Goal: Task Accomplishment & Management: Manage account settings

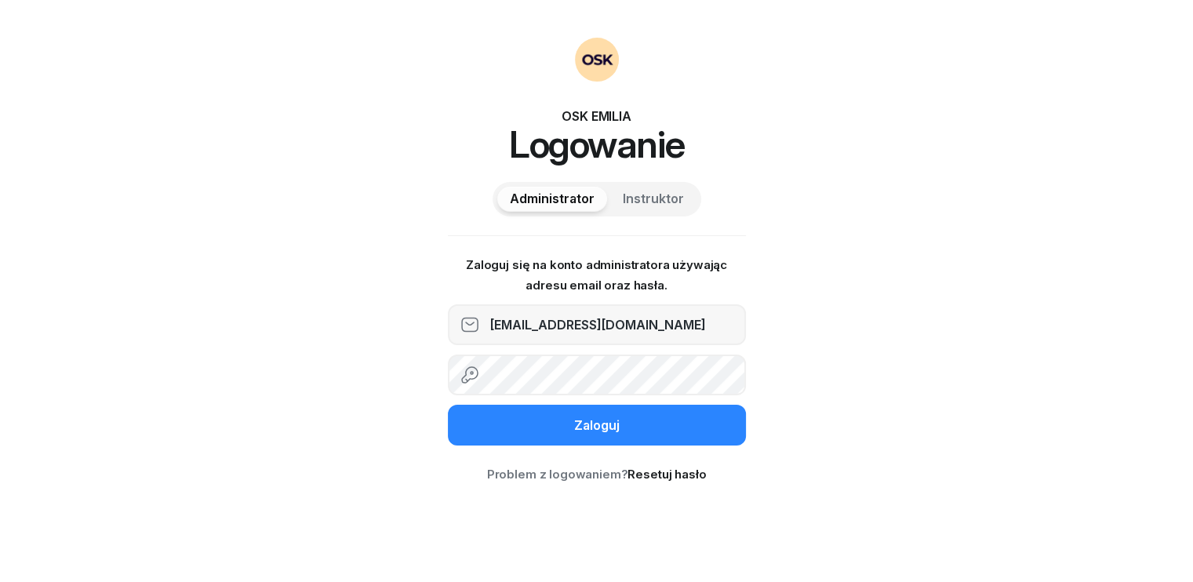
click at [606, 418] on div "Zaloguj" at bounding box center [596, 426] width 45 height 20
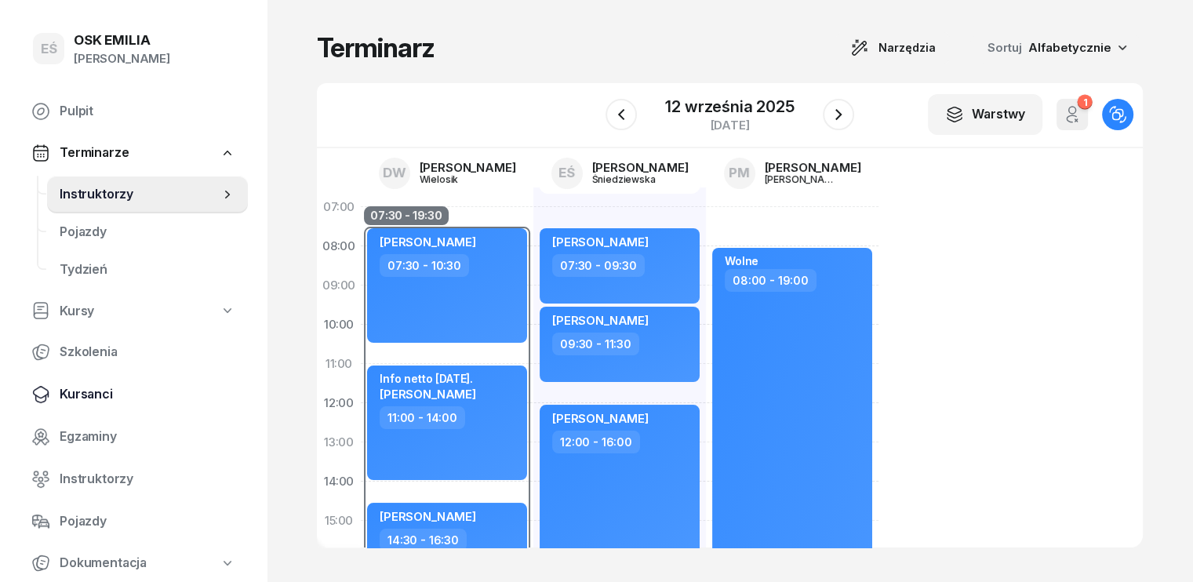
click at [82, 401] on span "Kursanci" at bounding box center [148, 394] width 176 height 20
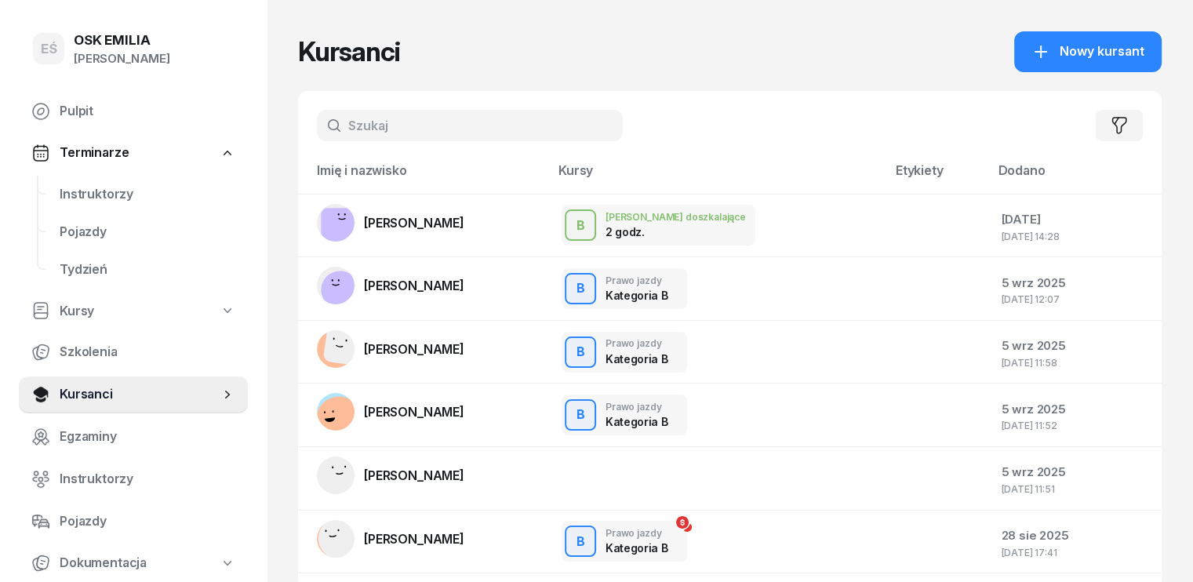
click at [390, 140] on input "text" at bounding box center [470, 125] width 306 height 31
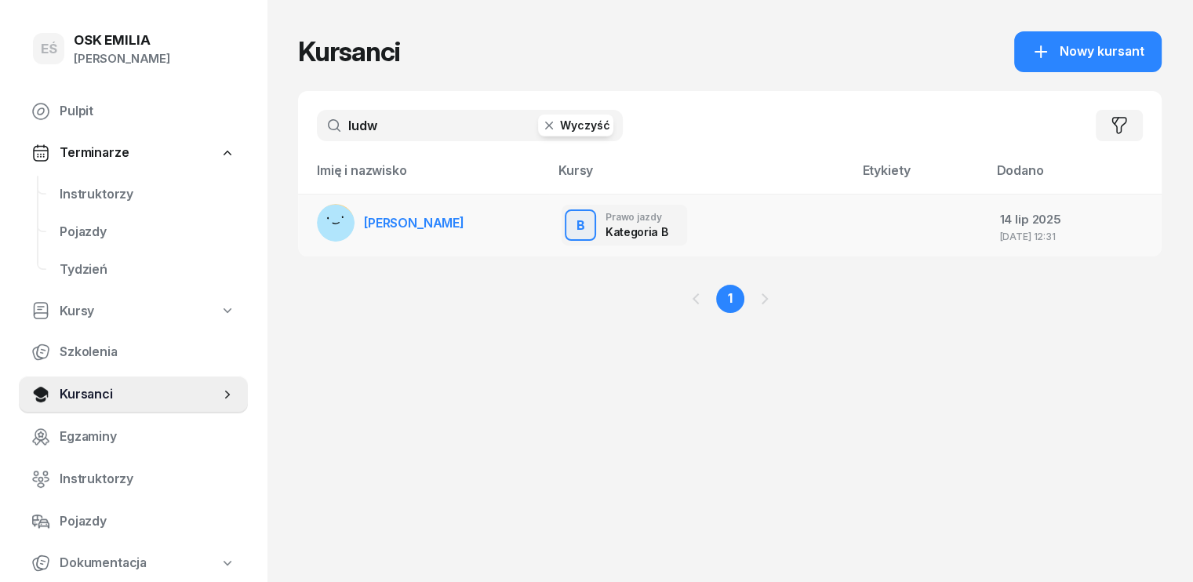
type input "ludw"
click at [406, 226] on span "Natasza Ludwiczak" at bounding box center [414, 223] width 100 height 16
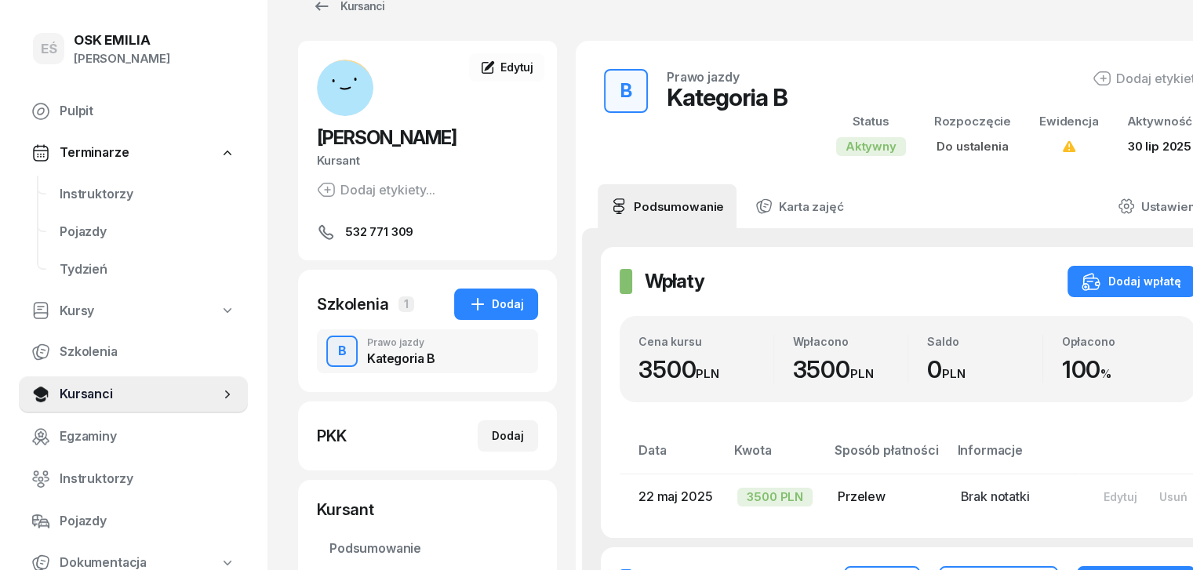
scroll to position [235, 0]
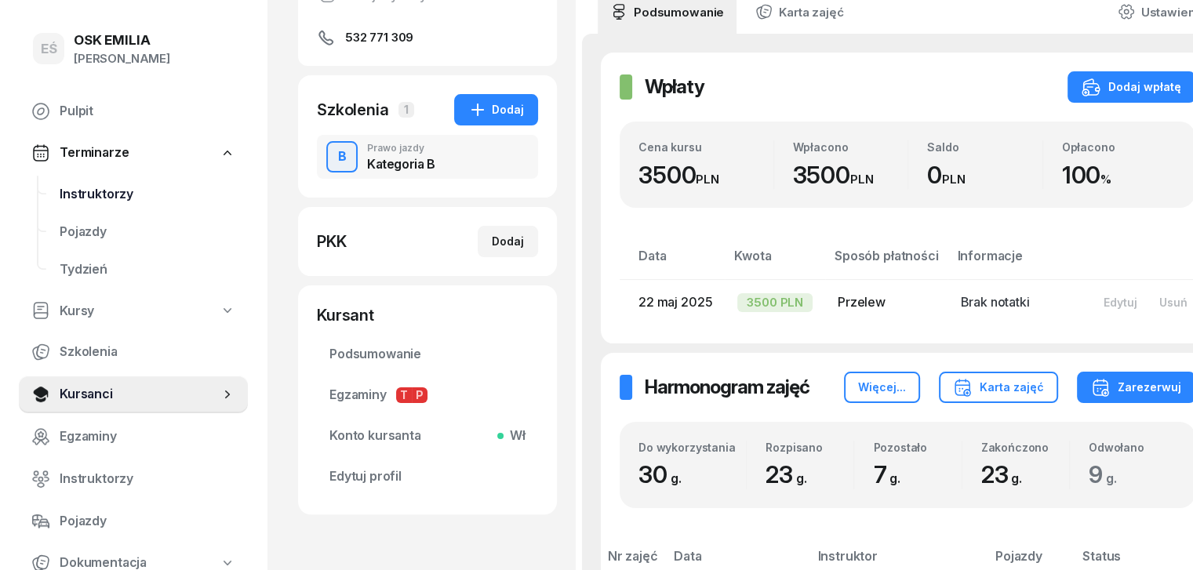
click at [106, 189] on span "Instruktorzy" at bounding box center [148, 194] width 176 height 20
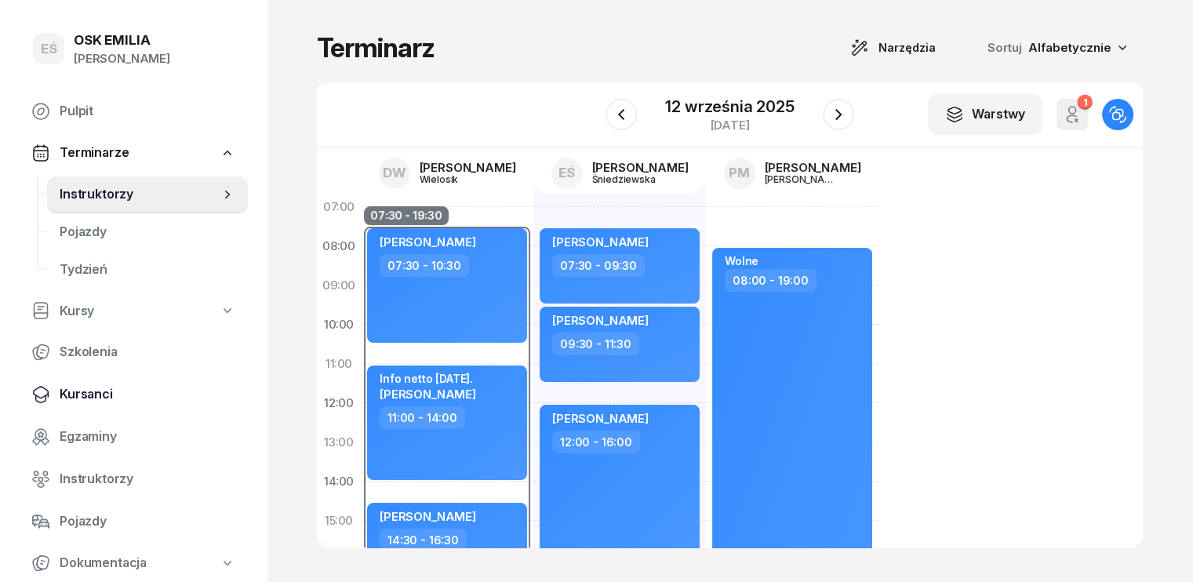
click at [100, 401] on span "Kursanci" at bounding box center [148, 394] width 176 height 20
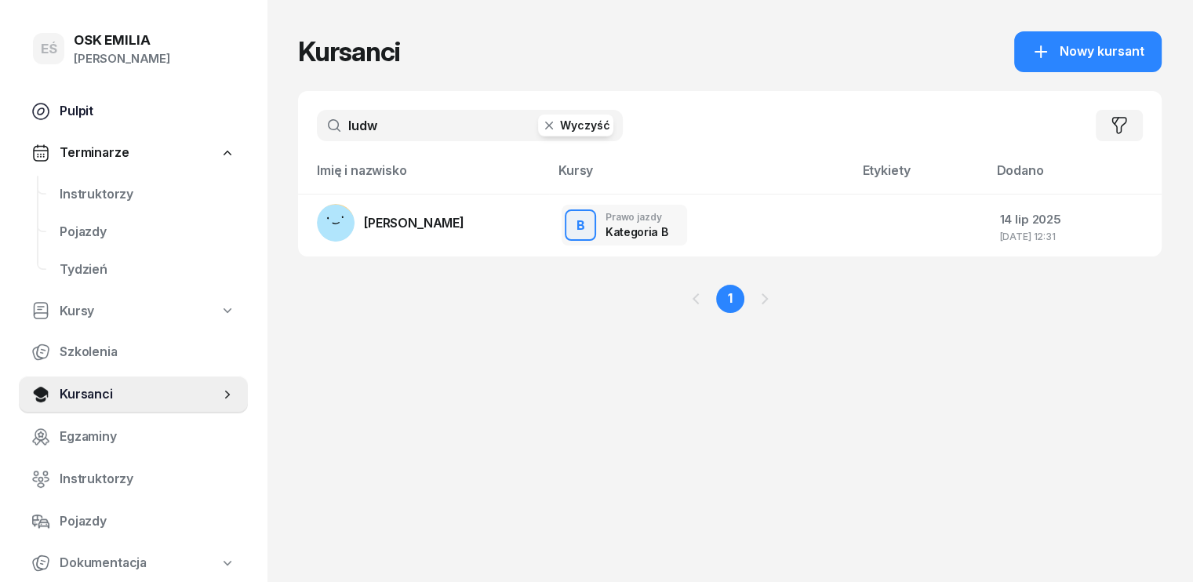
drag, startPoint x: 379, startPoint y: 122, endPoint x: 220, endPoint y: 115, distance: 158.6
click at [220, 115] on div "EŚ OSK EMILIA Emilia Śniedziewska Pulpit Terminarze Instruktorzy Pojazdy Tydzie…" at bounding box center [596, 291] width 1193 height 582
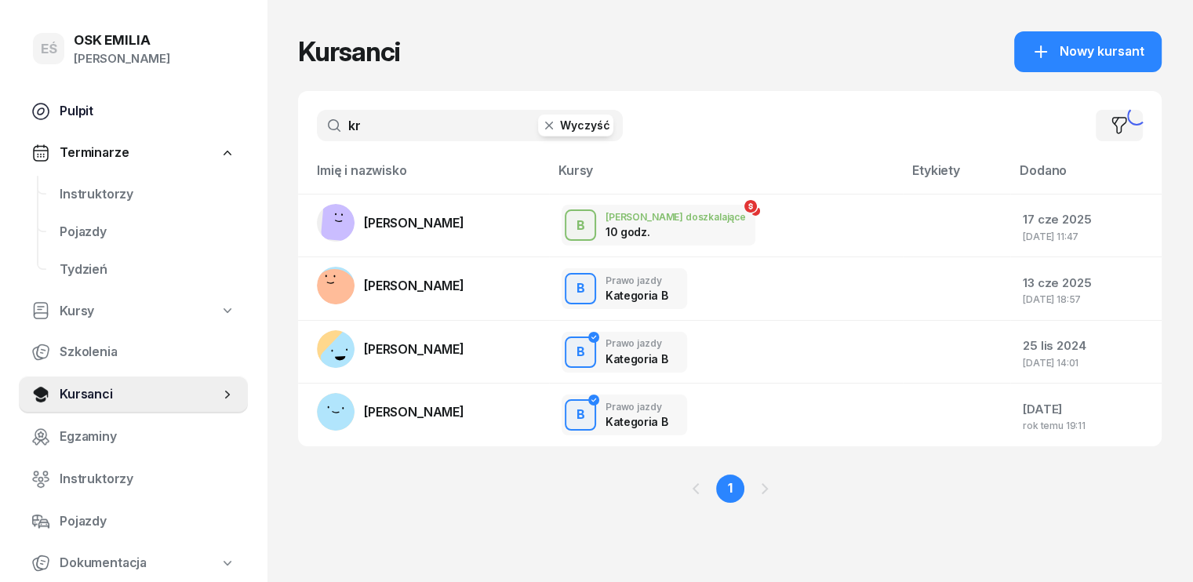
type input "k"
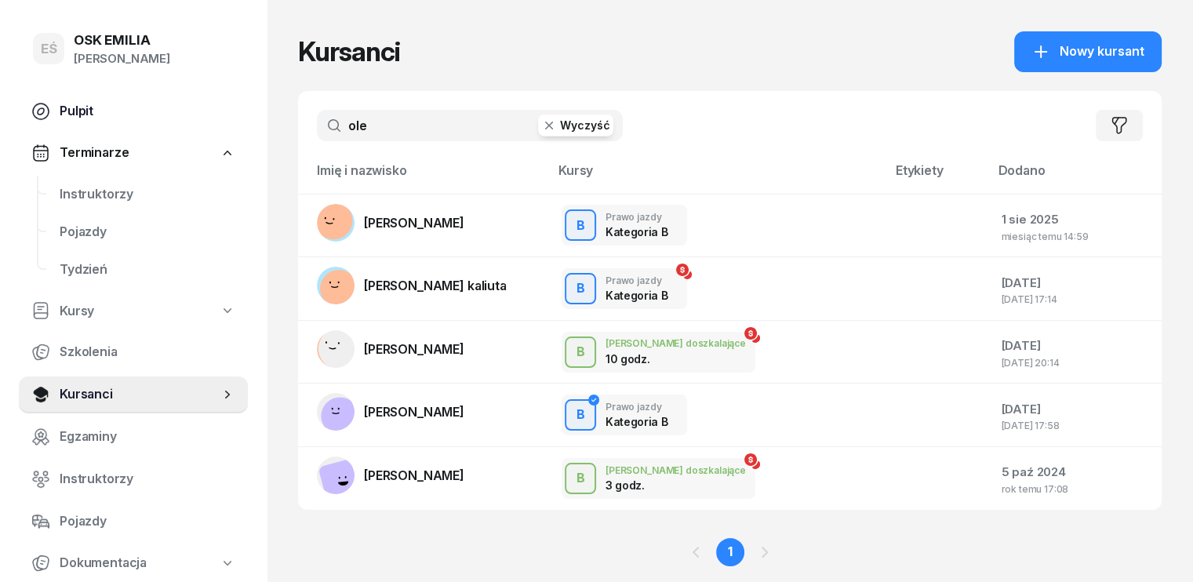
drag, startPoint x: 368, startPoint y: 121, endPoint x: 161, endPoint y: 118, distance: 207.1
click at [161, 118] on div "EŚ OSK EMILIA Emilia Śniedziewska Pulpit Terminarze Instruktorzy Pojazdy Tydzie…" at bounding box center [596, 313] width 1193 height 626
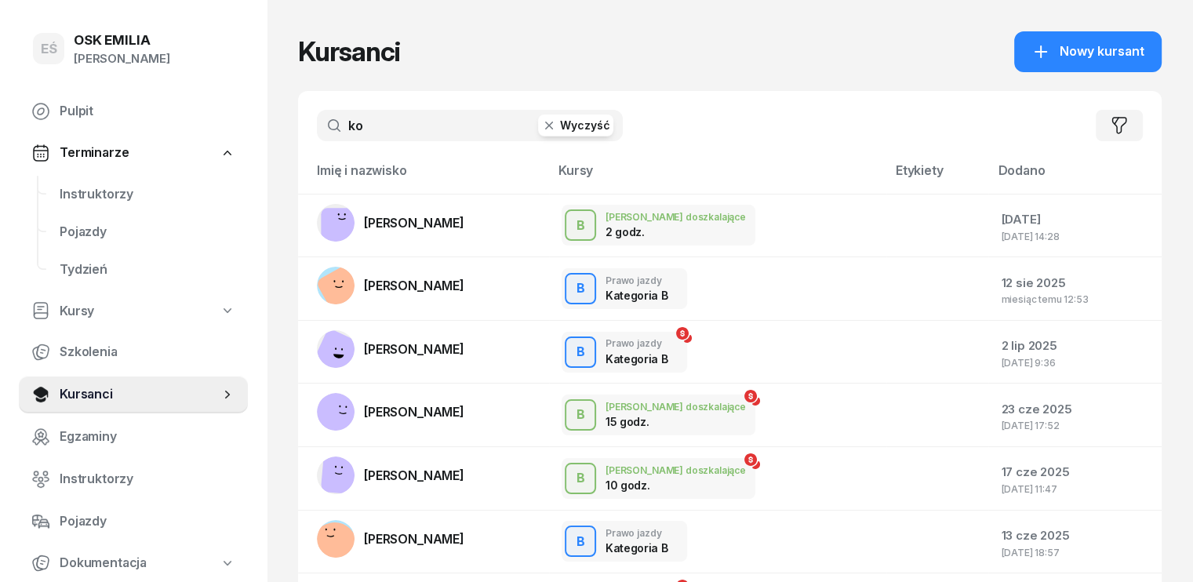
type input "kos"
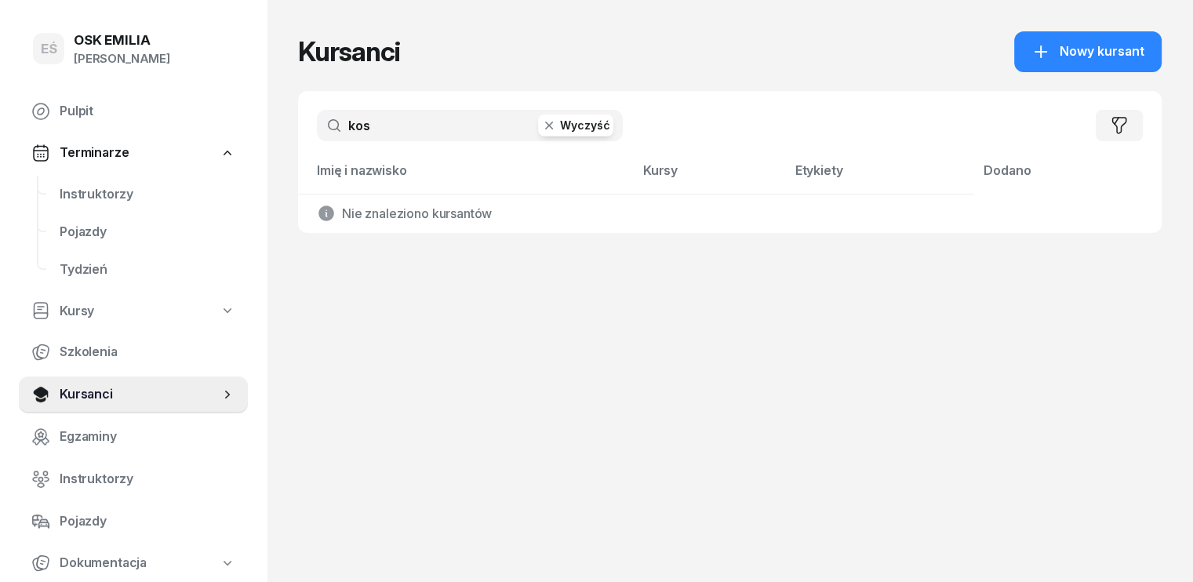
drag, startPoint x: 364, startPoint y: 131, endPoint x: 191, endPoint y: 90, distance: 178.1
click at [191, 90] on div "EŚ OSK EMILIA Emilia Śniedziewska Pulpit Terminarze Instruktorzy Pojazdy Tydzie…" at bounding box center [596, 291] width 1193 height 582
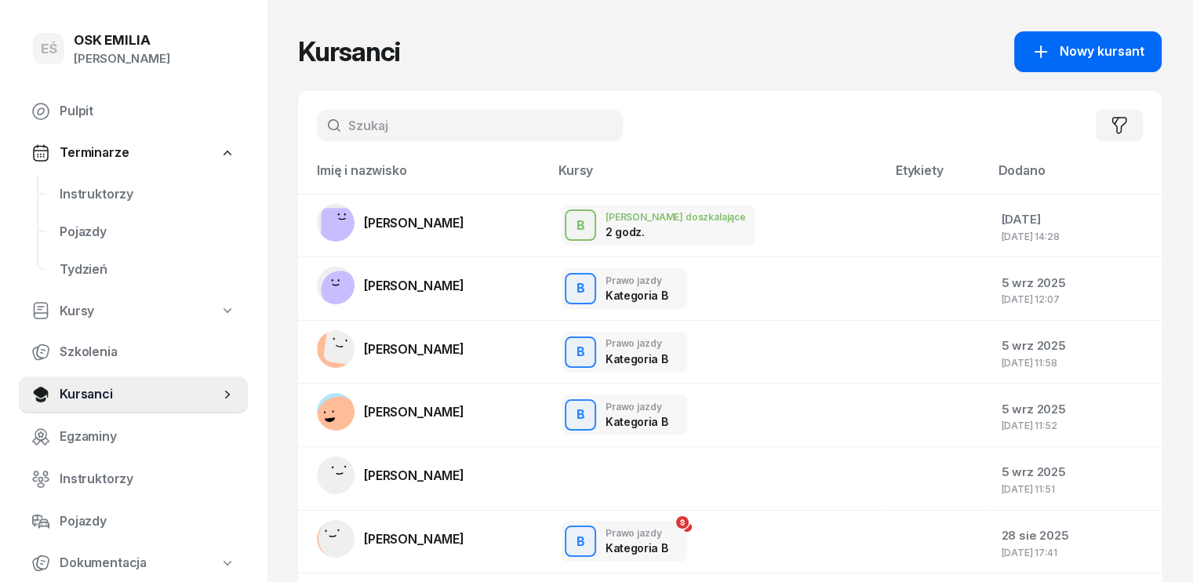
click at [1101, 49] on span "Nowy kursant" at bounding box center [1102, 52] width 85 height 20
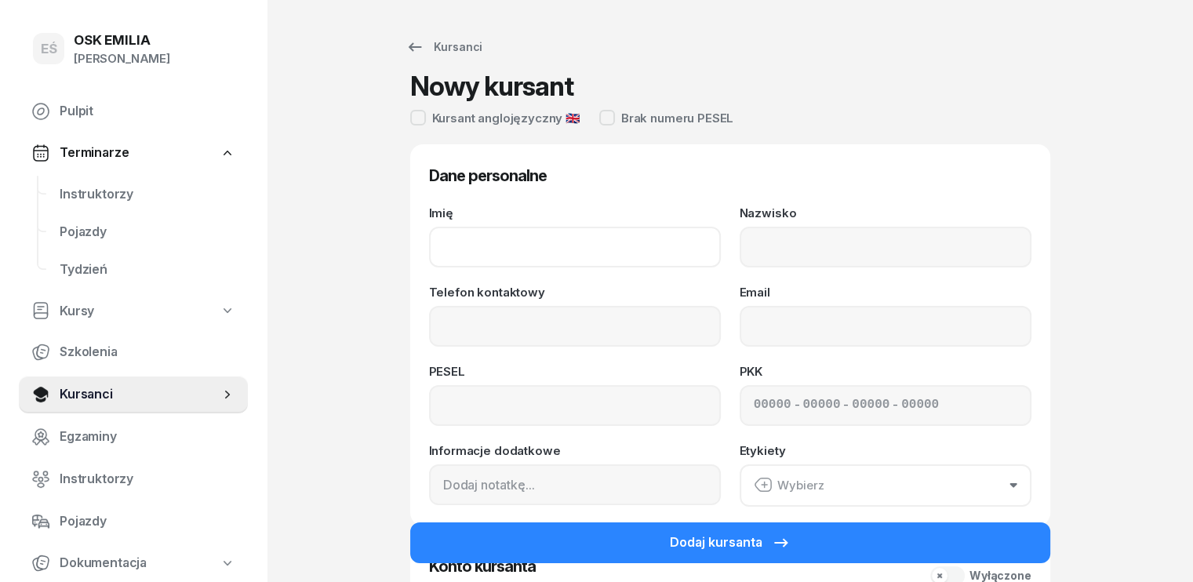
click at [634, 244] on input "Imię" at bounding box center [575, 247] width 292 height 41
type input "Oleksandr"
click at [767, 247] on input "Nazwisko" at bounding box center [886, 247] width 292 height 41
type input "Kostiuk"
click at [577, 319] on input "Telefon kontaktowy" at bounding box center [575, 326] width 292 height 41
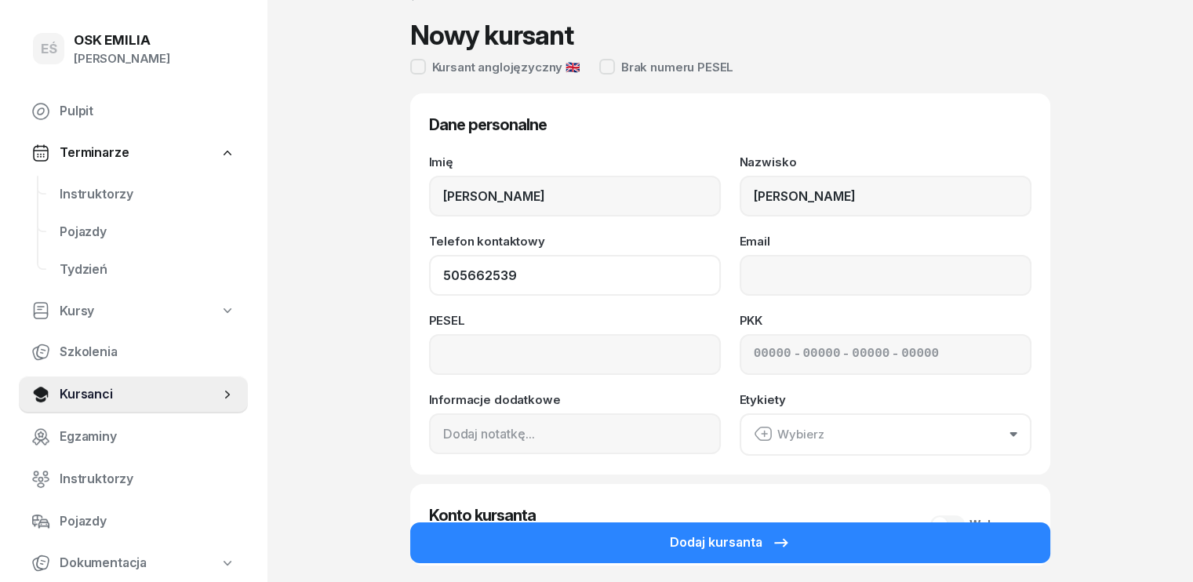
scroll to position [78, 0]
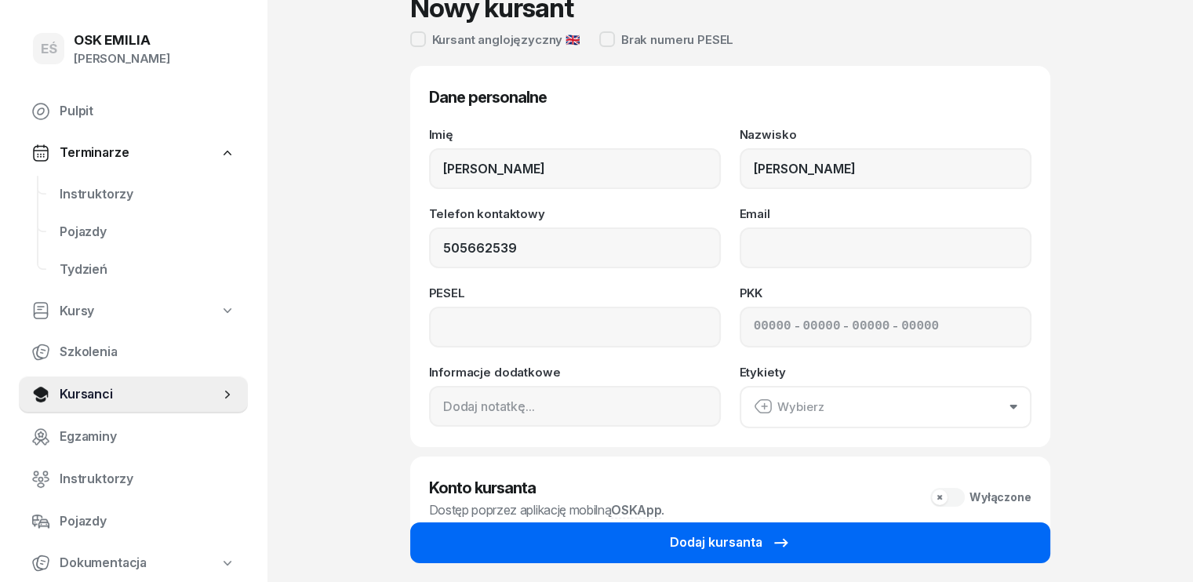
type input "505 662 539"
click at [643, 542] on button "Dodaj kursanta" at bounding box center [730, 542] width 640 height 41
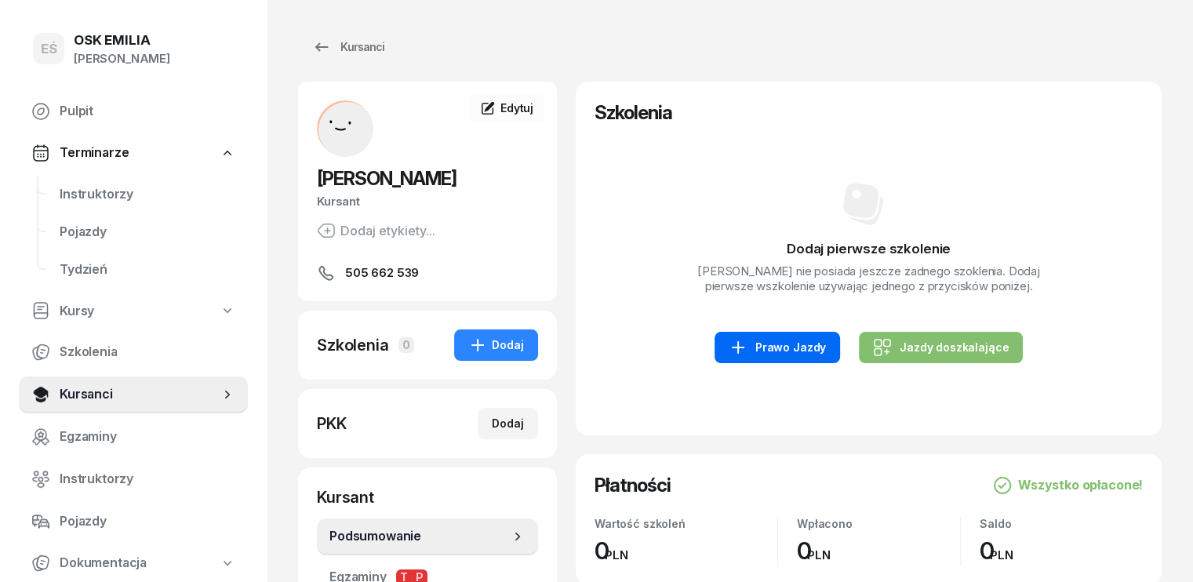
click at [796, 344] on div "Prawo Jazdy" at bounding box center [777, 347] width 97 height 19
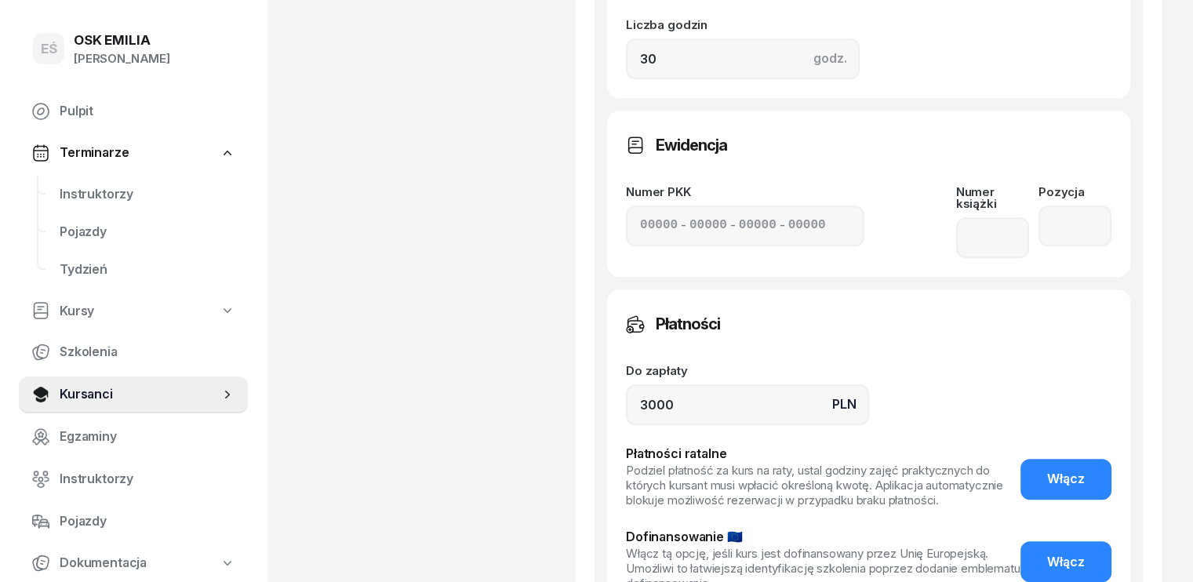
scroll to position [863, 0]
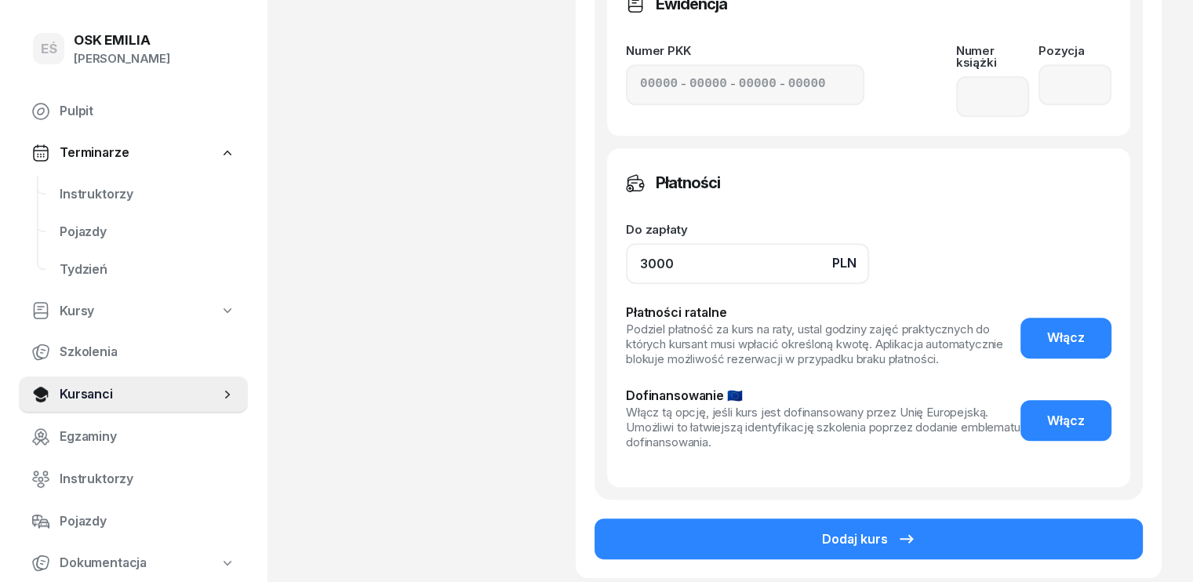
click at [626, 256] on input "3000" at bounding box center [747, 263] width 243 height 41
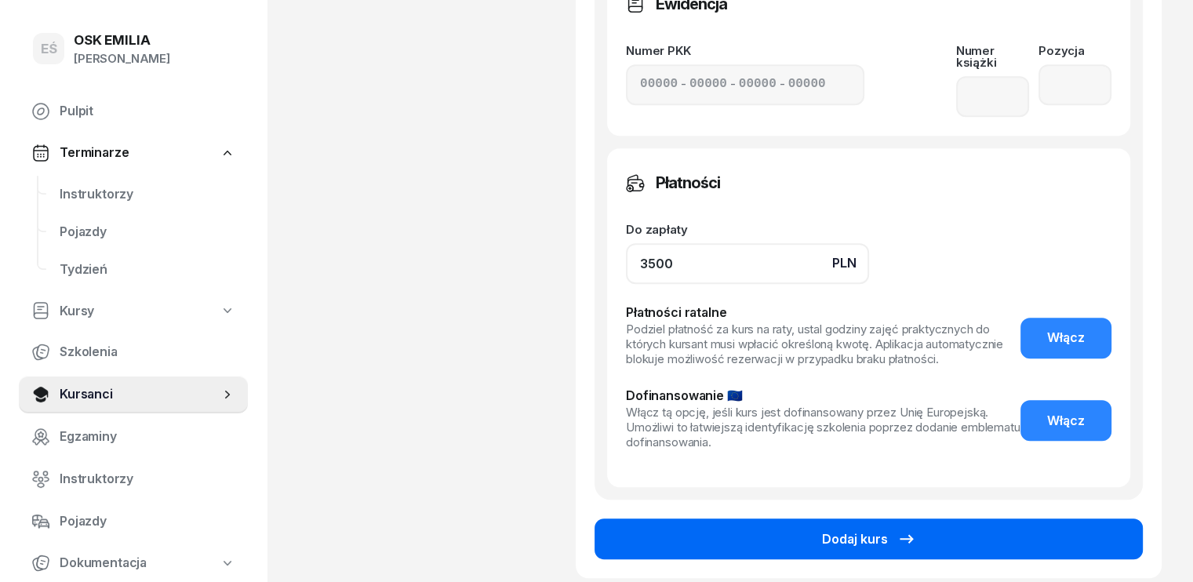
type input "3500"
click at [815, 519] on button "Dodaj kurs" at bounding box center [869, 539] width 548 height 41
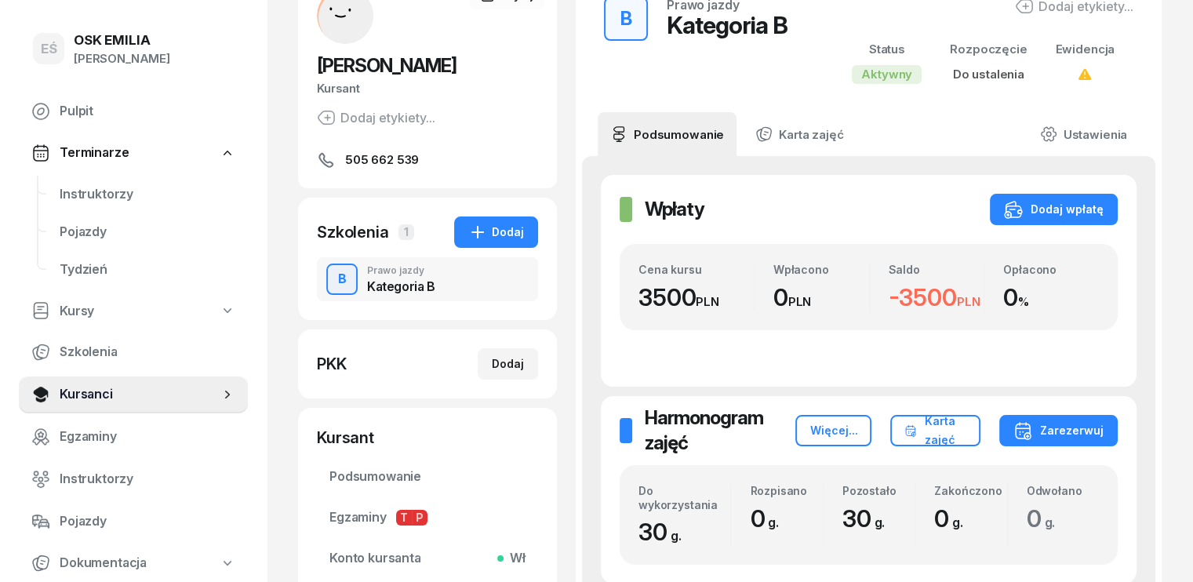
scroll to position [235, 0]
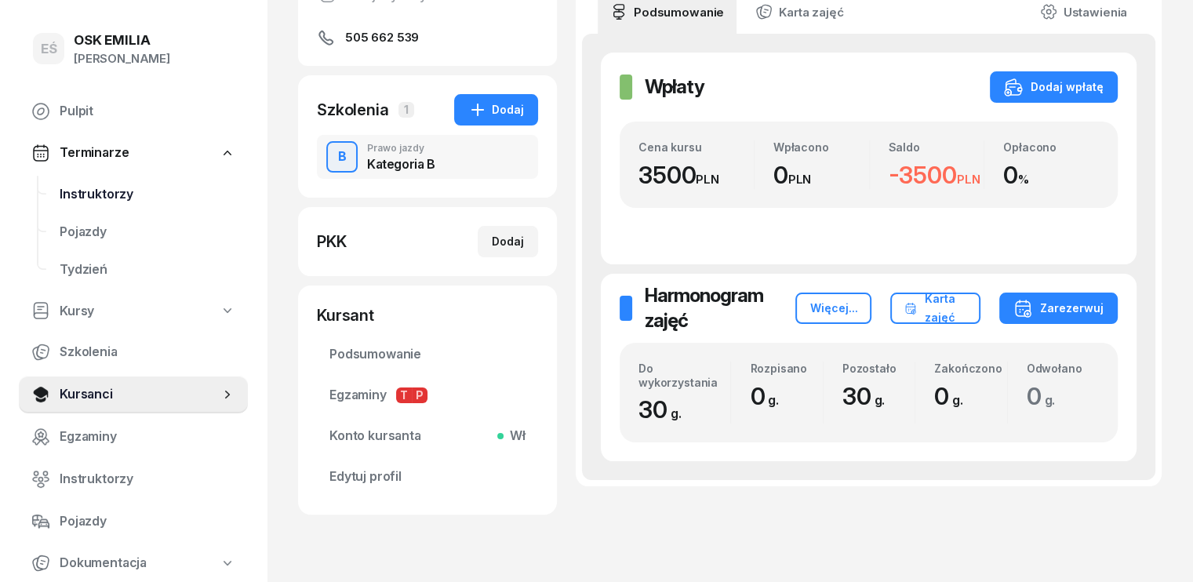
click at [98, 195] on span "Instruktorzy" at bounding box center [148, 194] width 176 height 20
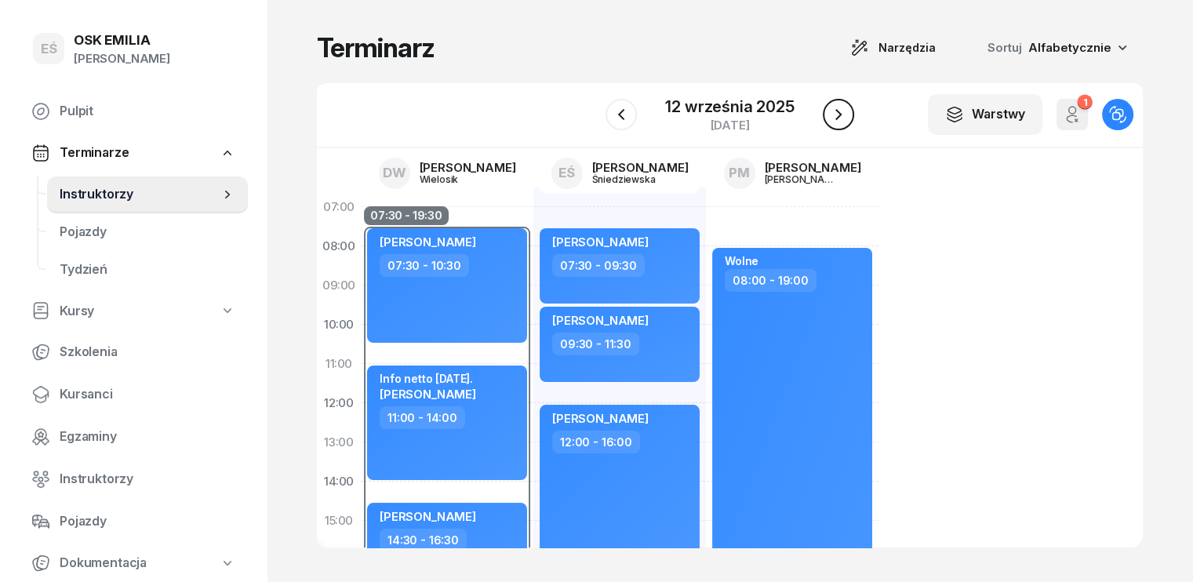
click at [843, 113] on icon "button" at bounding box center [838, 114] width 19 height 19
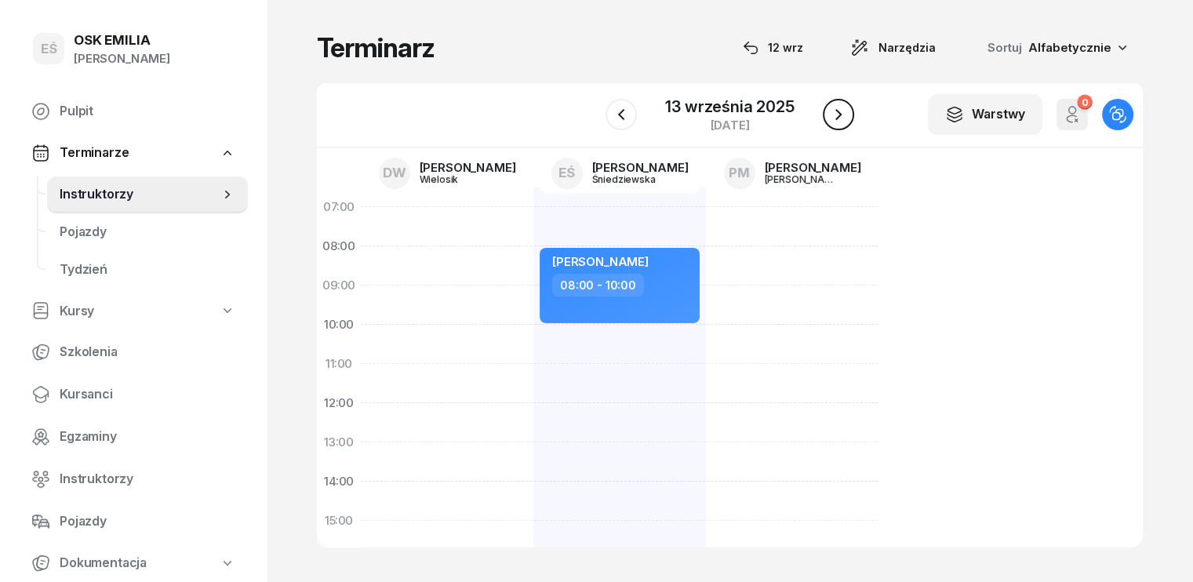
click at [843, 113] on icon "button" at bounding box center [838, 114] width 19 height 19
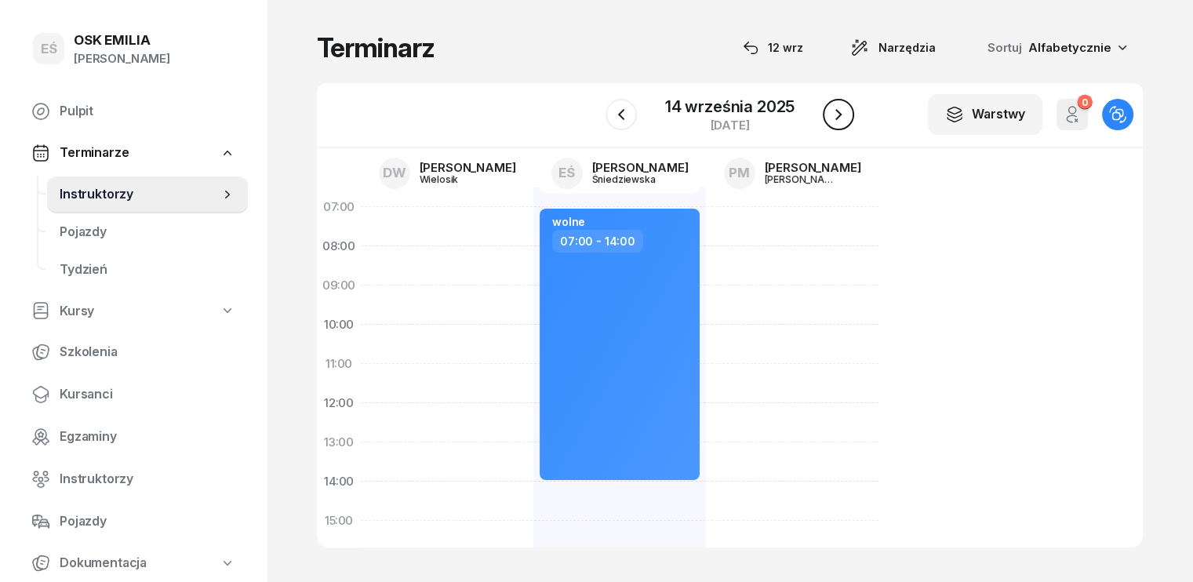
click at [843, 113] on icon "button" at bounding box center [838, 114] width 19 height 19
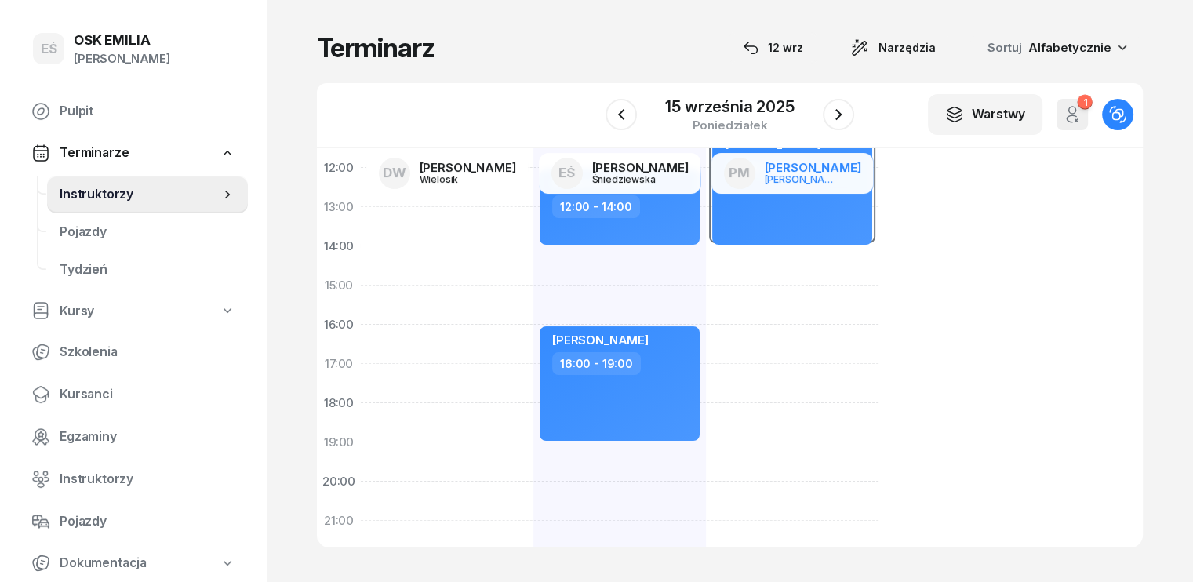
scroll to position [157, 0]
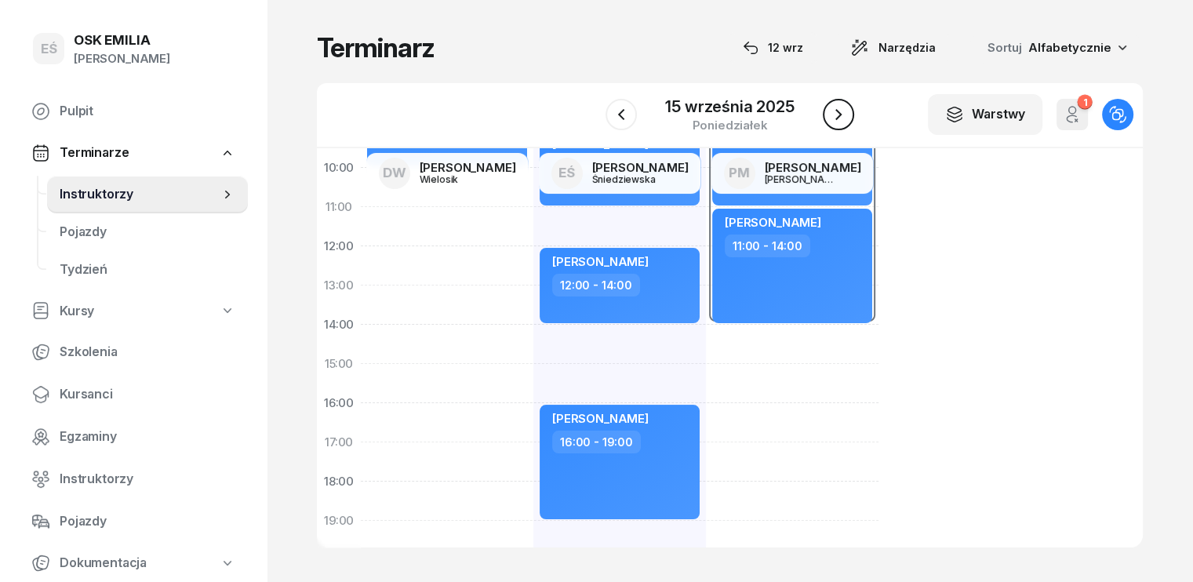
click at [843, 115] on icon "button" at bounding box center [838, 114] width 19 height 19
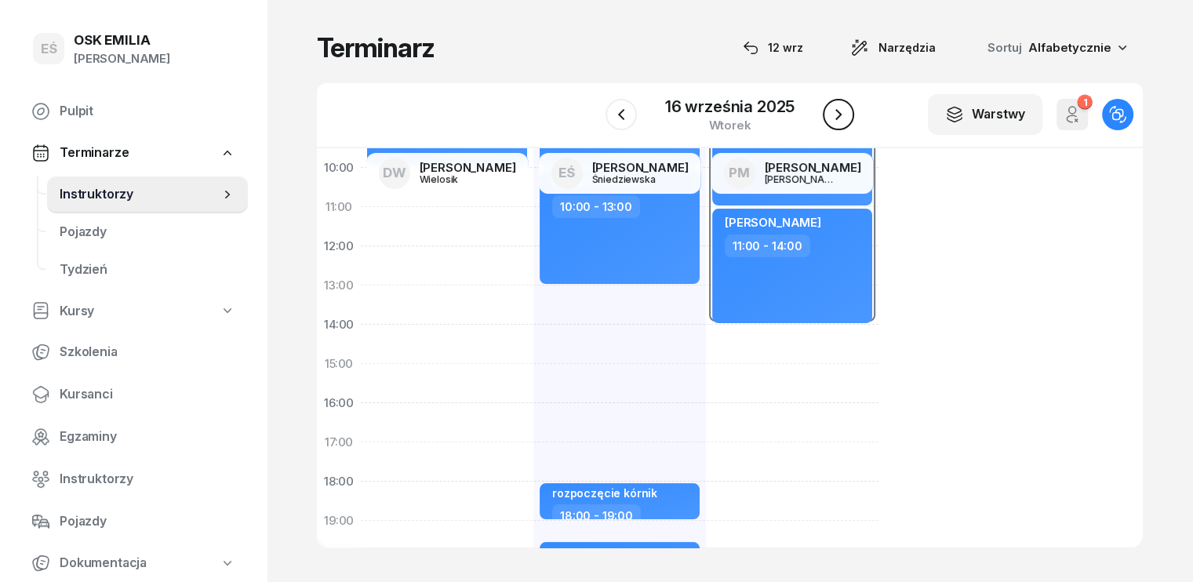
click at [840, 115] on icon "button" at bounding box center [838, 114] width 6 height 11
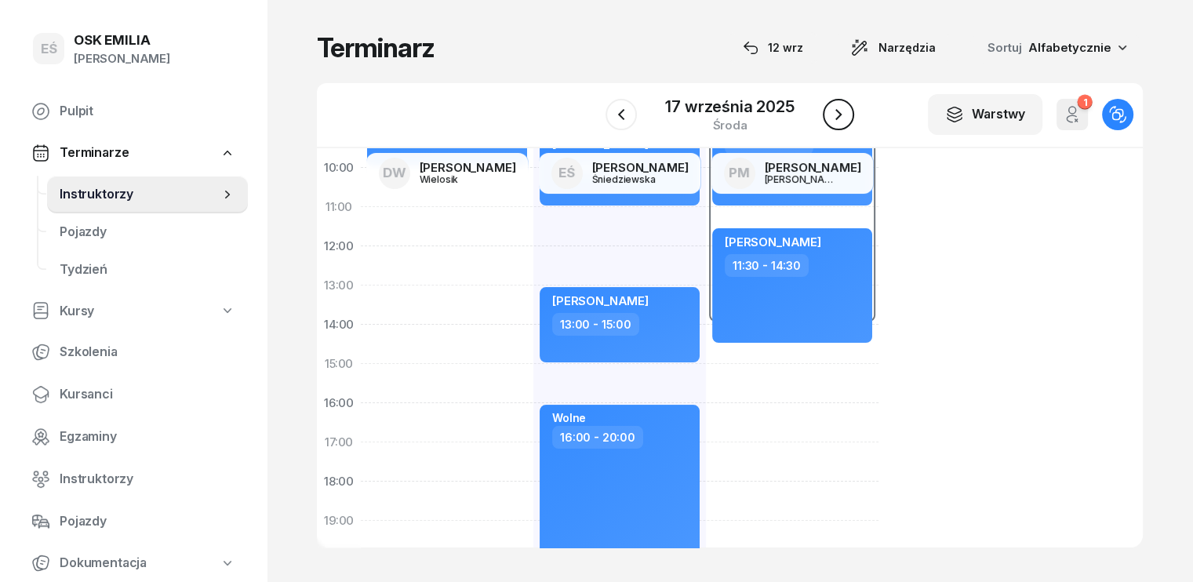
click at [840, 115] on icon "button" at bounding box center [838, 114] width 6 height 11
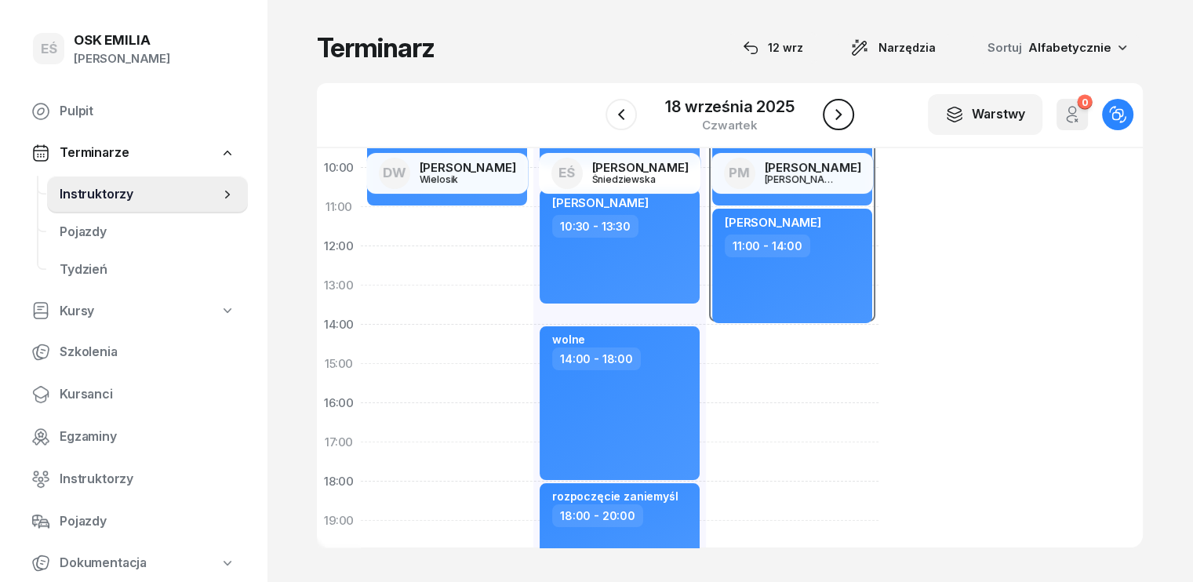
click at [840, 115] on icon "button" at bounding box center [838, 114] width 6 height 11
click at [840, 115] on icon "button" at bounding box center [840, 114] width 19 height 19
click at [840, 115] on icon "button" at bounding box center [838, 114] width 6 height 11
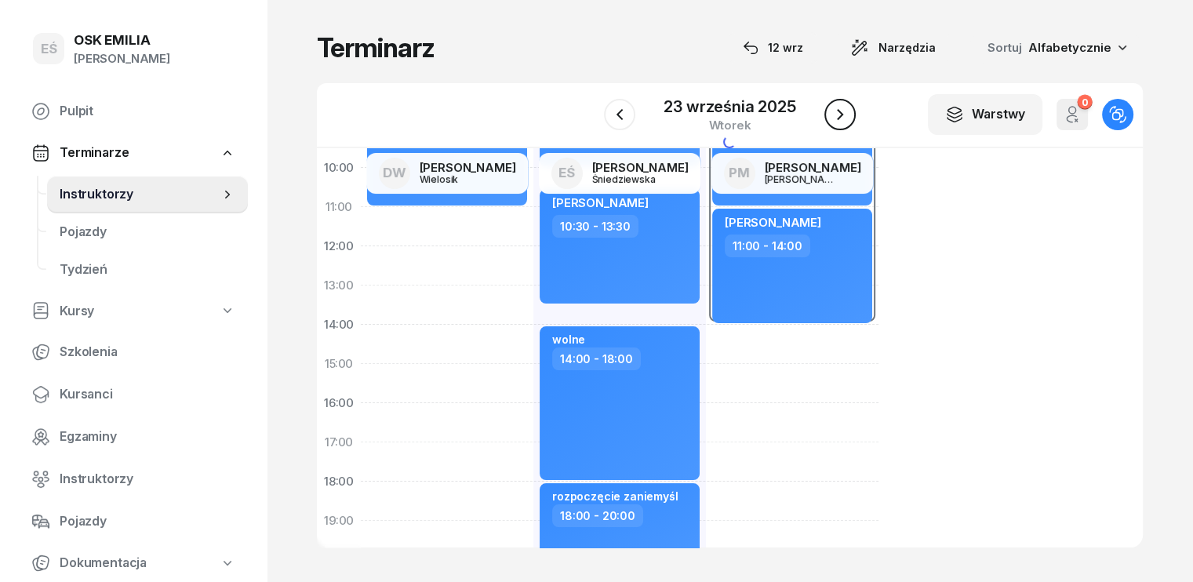
click at [840, 115] on icon "button" at bounding box center [840, 114] width 19 height 19
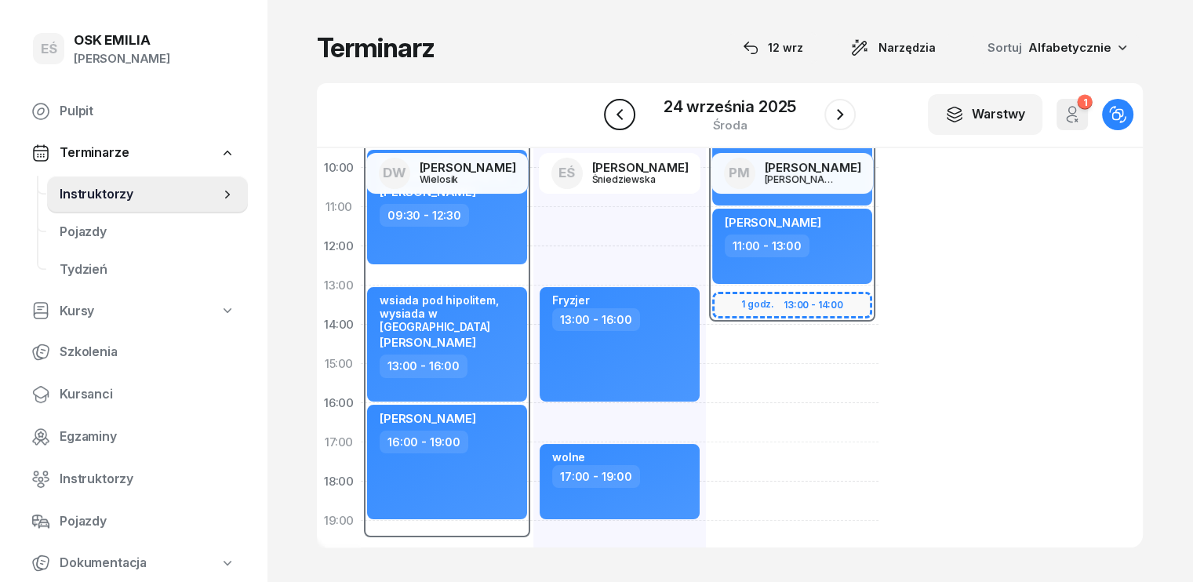
click at [618, 113] on icon "button" at bounding box center [620, 114] width 6 height 11
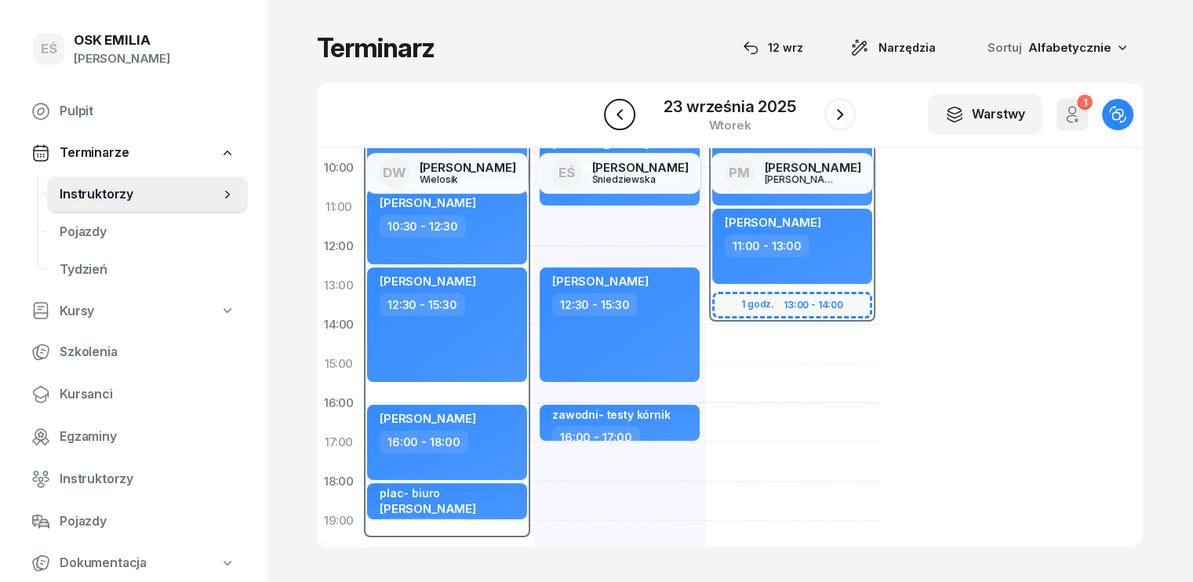
click at [618, 112] on icon "button" at bounding box center [619, 114] width 19 height 19
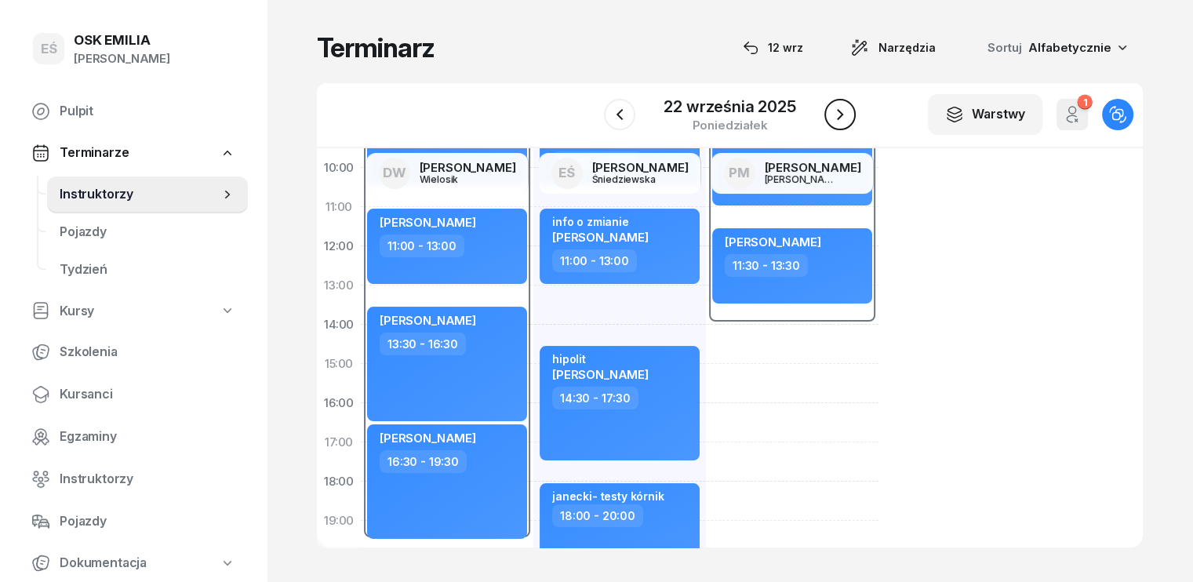
click at [838, 109] on icon "button" at bounding box center [840, 114] width 19 height 19
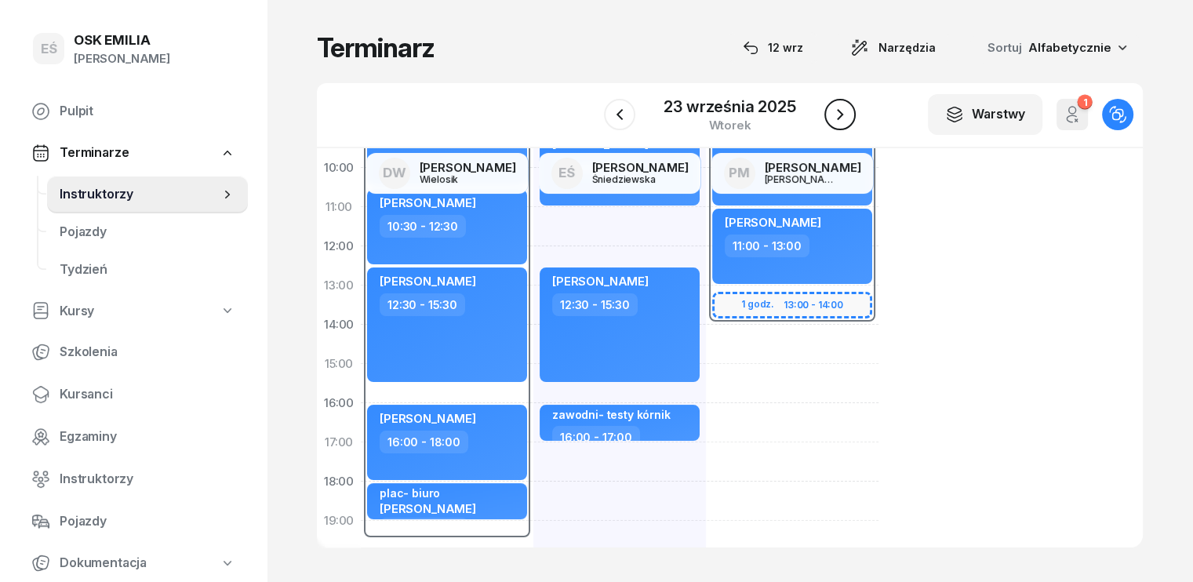
click at [838, 109] on icon "button" at bounding box center [840, 114] width 19 height 19
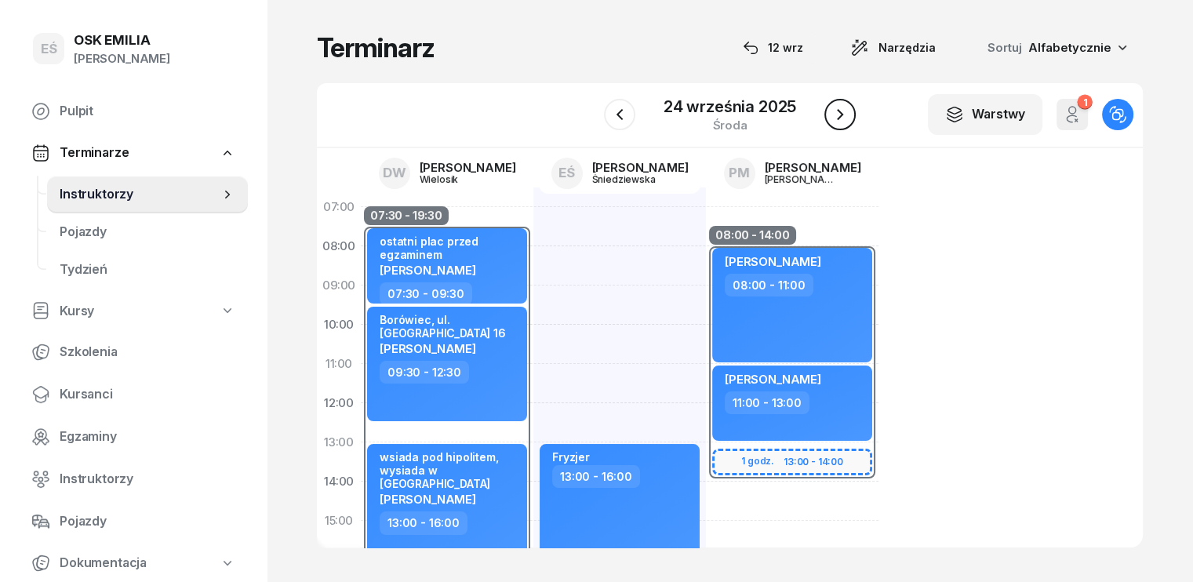
click at [844, 118] on icon "button" at bounding box center [840, 114] width 19 height 19
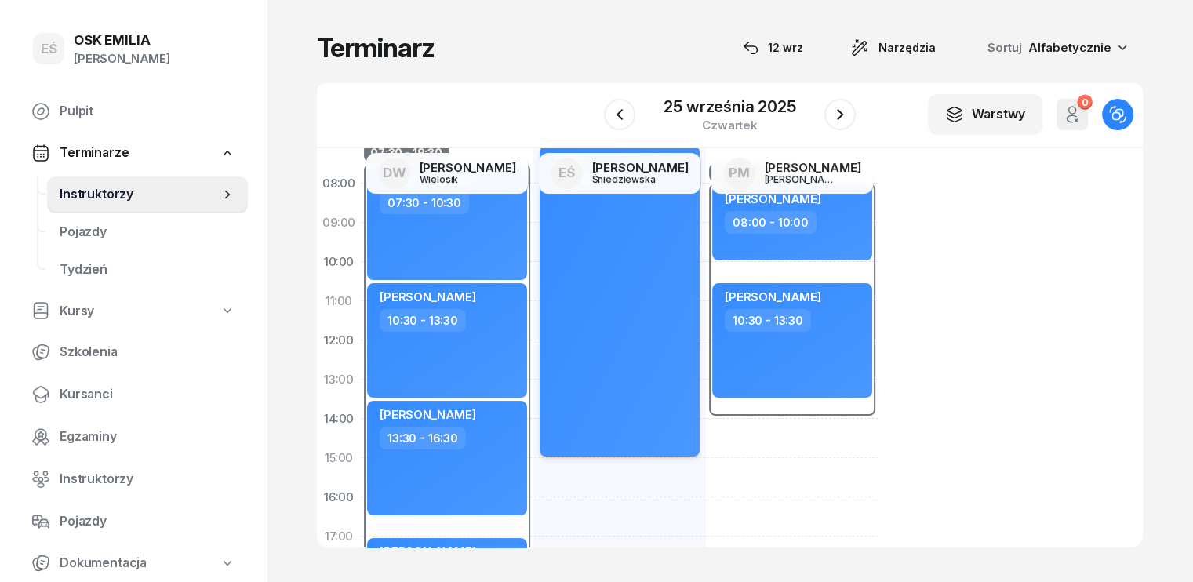
scroll to position [157, 0]
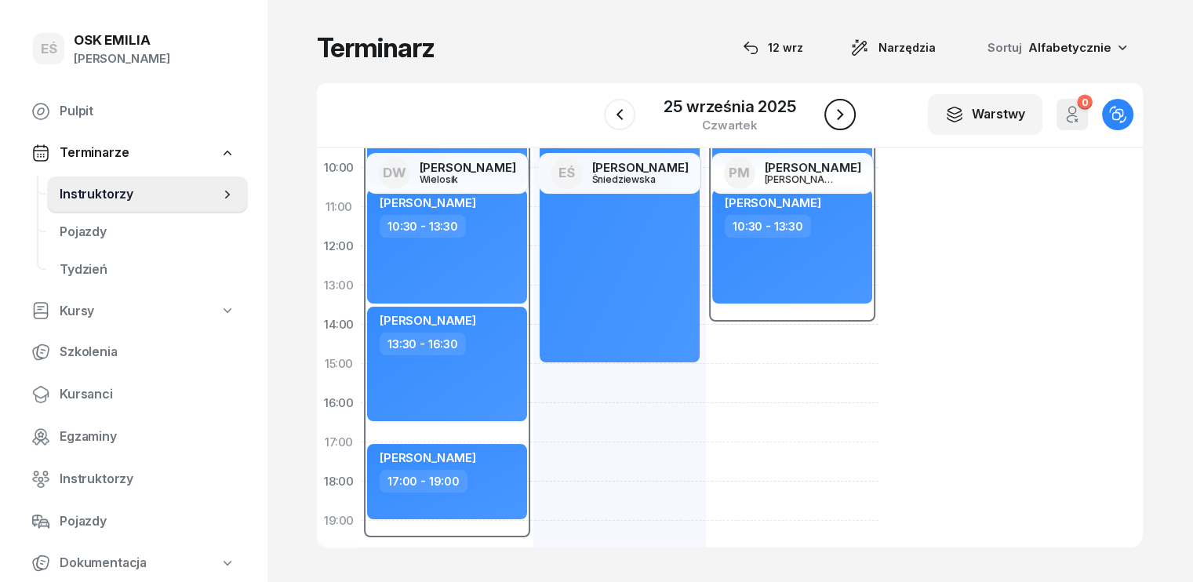
click at [844, 118] on icon "button" at bounding box center [840, 114] width 19 height 19
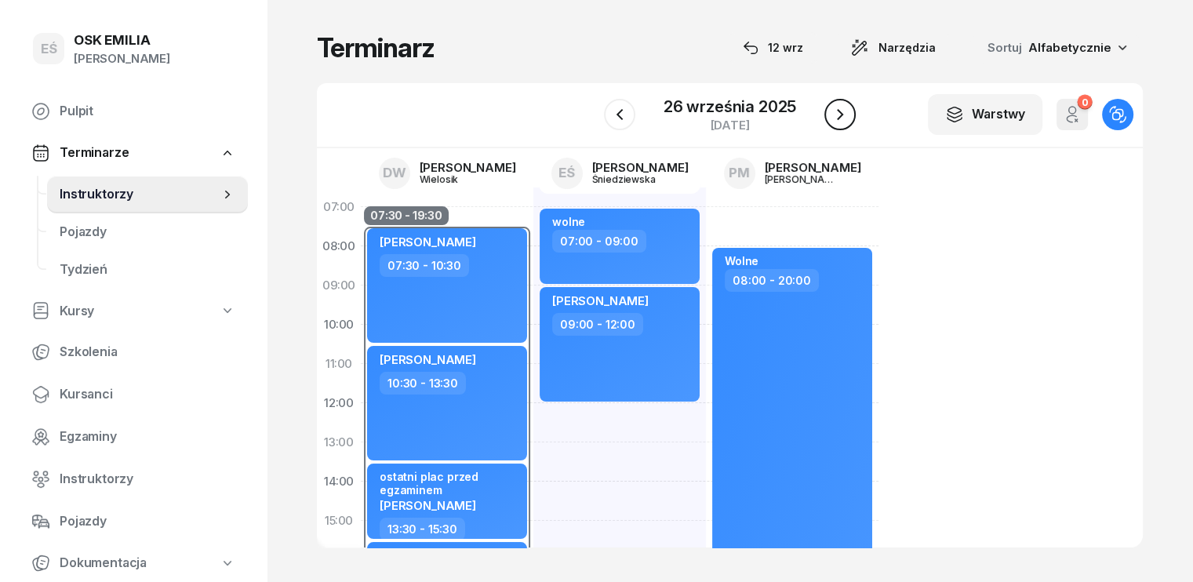
click at [847, 105] on icon "button" at bounding box center [840, 114] width 19 height 19
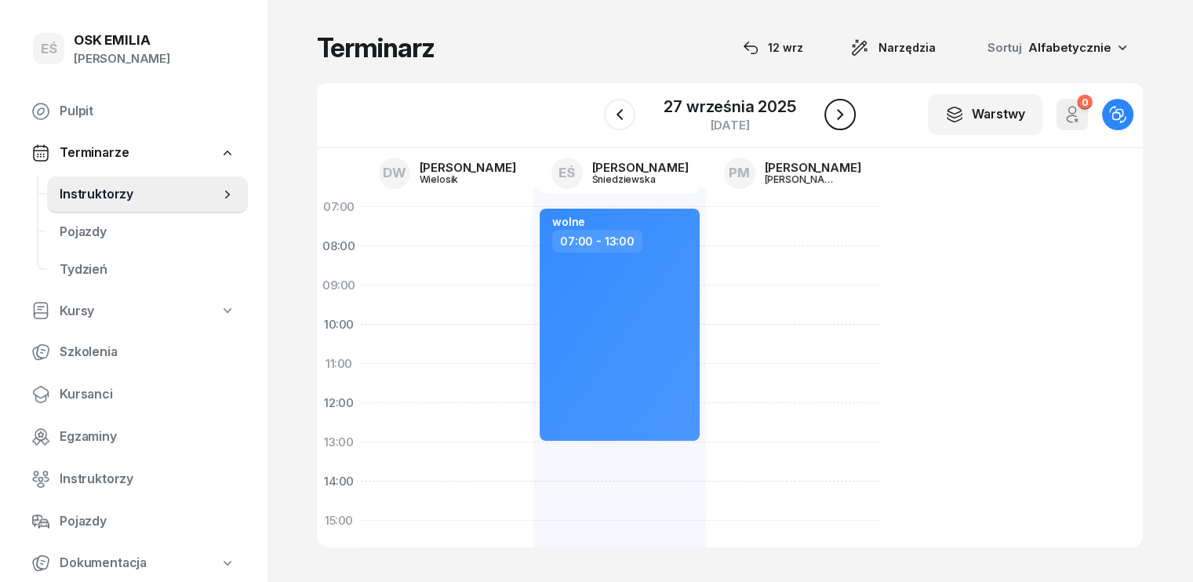
click at [836, 111] on icon "button" at bounding box center [840, 114] width 19 height 19
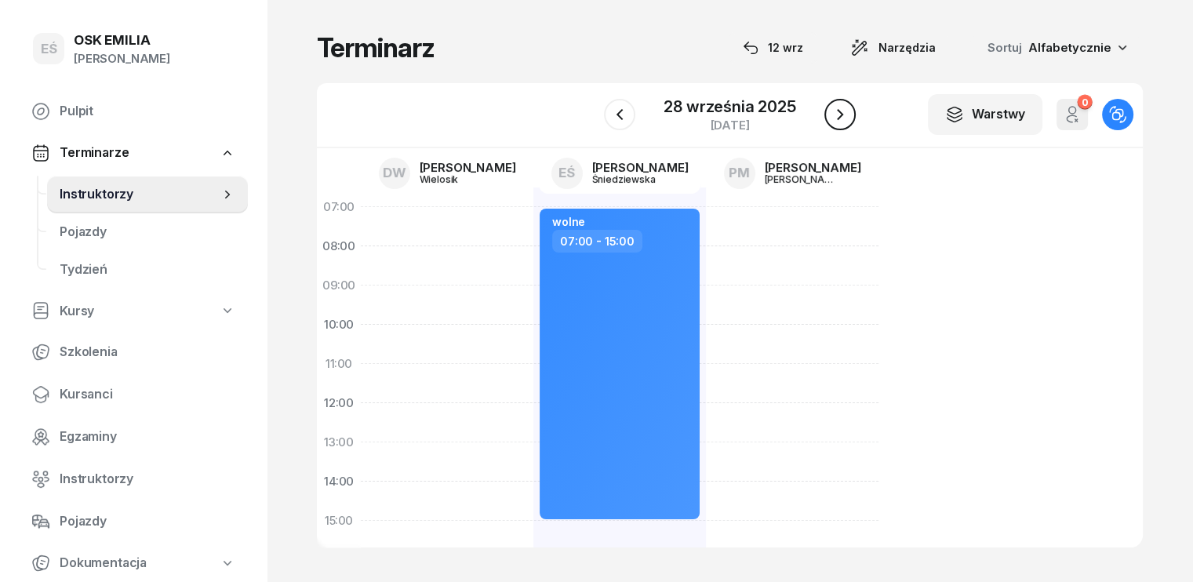
click at [848, 111] on icon "button" at bounding box center [840, 114] width 19 height 19
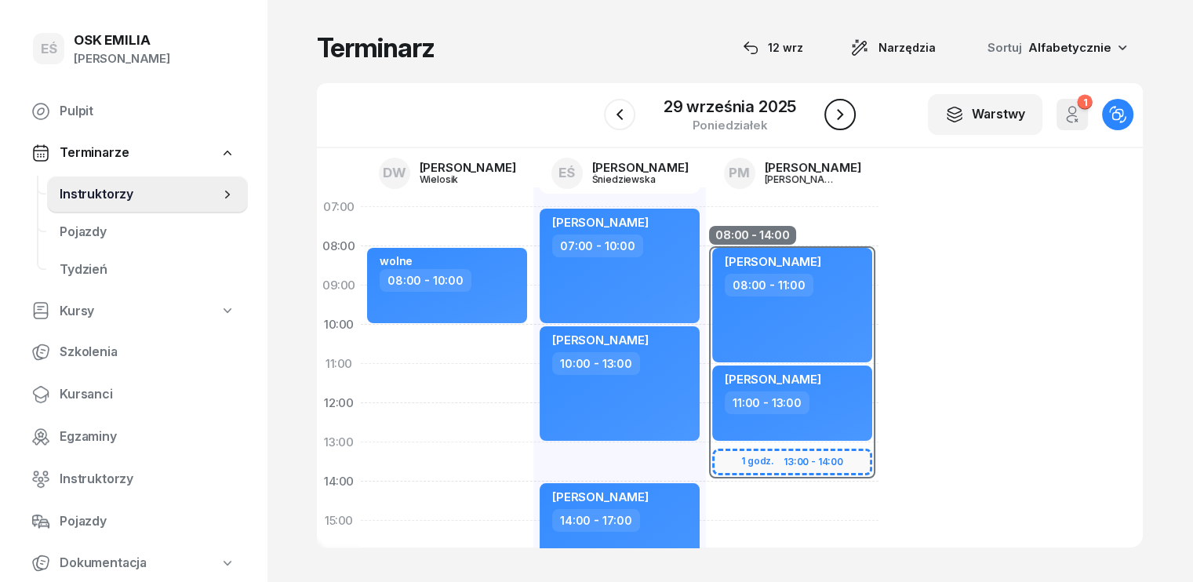
click at [848, 111] on icon "button" at bounding box center [840, 114] width 19 height 19
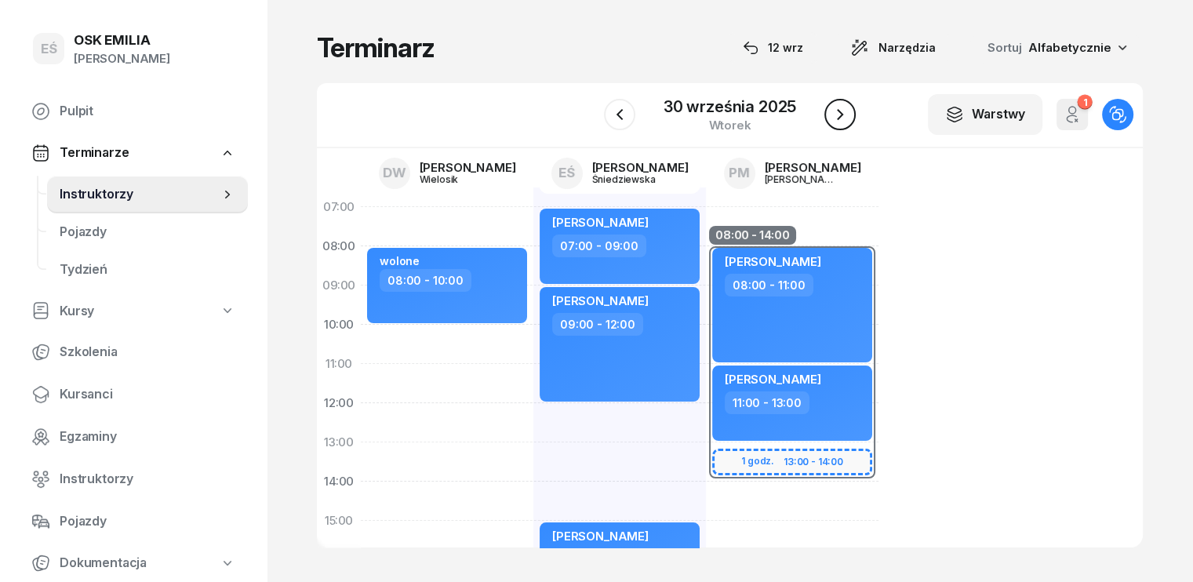
click at [848, 111] on icon "button" at bounding box center [840, 114] width 19 height 19
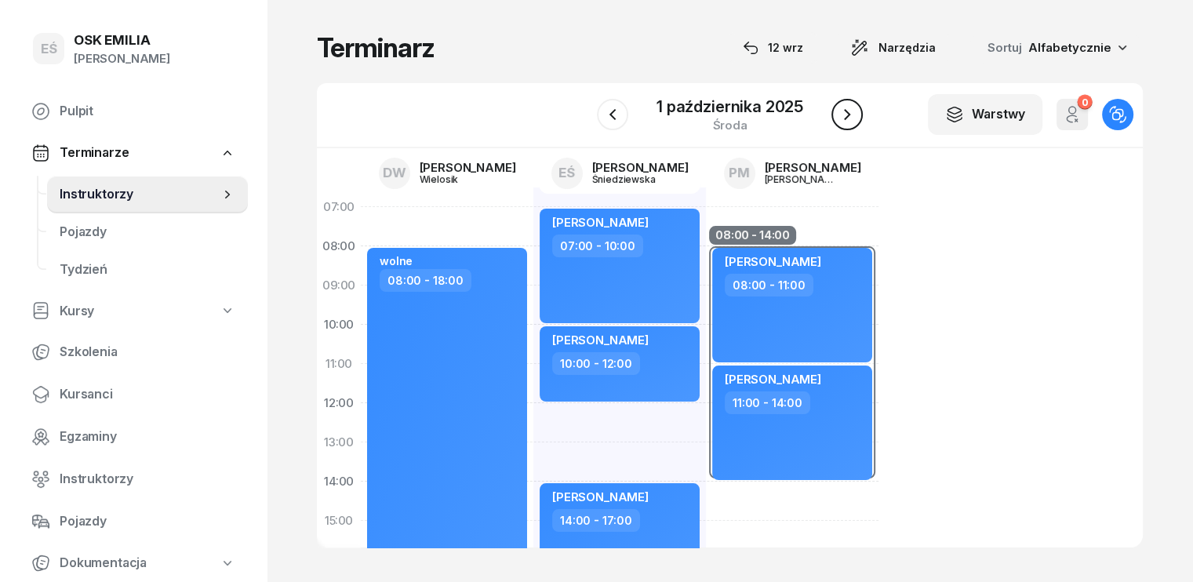
click at [848, 111] on icon "button" at bounding box center [847, 114] width 19 height 19
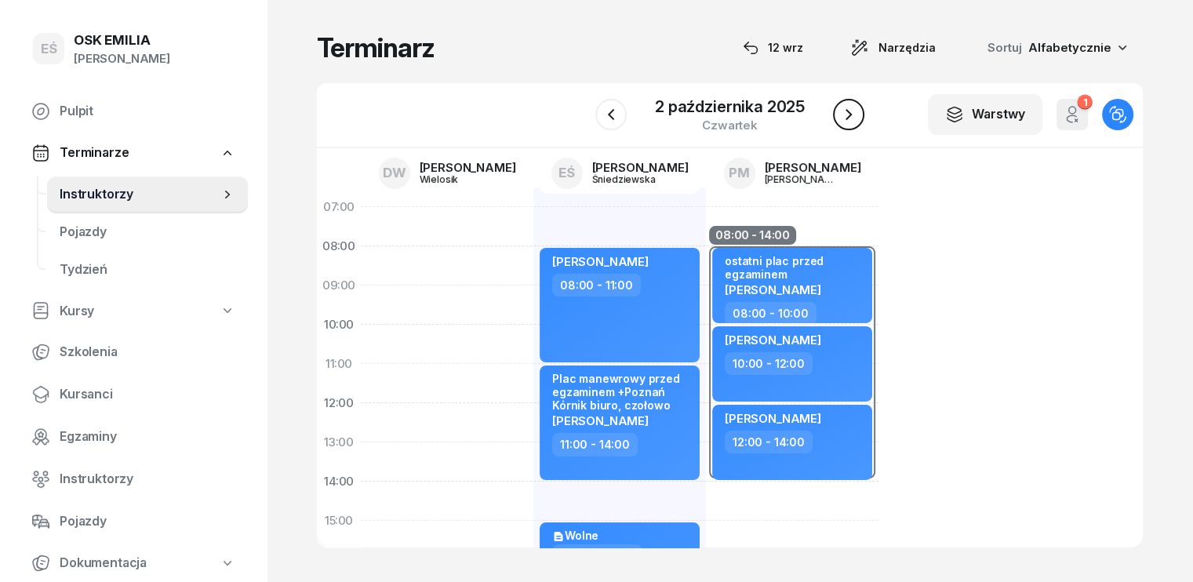
click at [847, 111] on icon "button" at bounding box center [849, 114] width 6 height 11
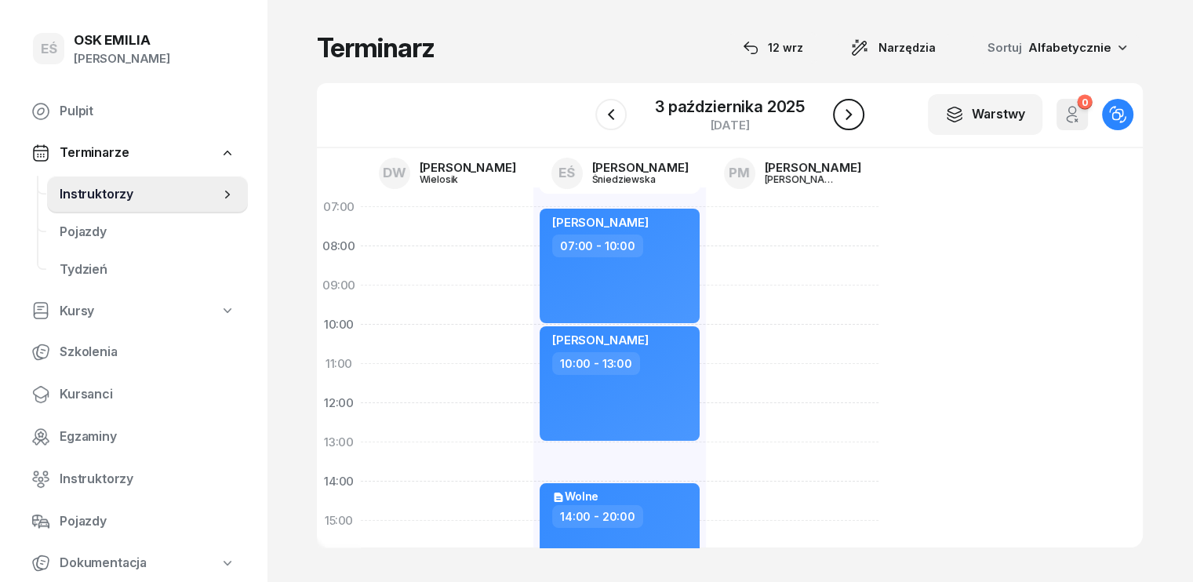
click at [847, 111] on icon "button" at bounding box center [849, 114] width 6 height 11
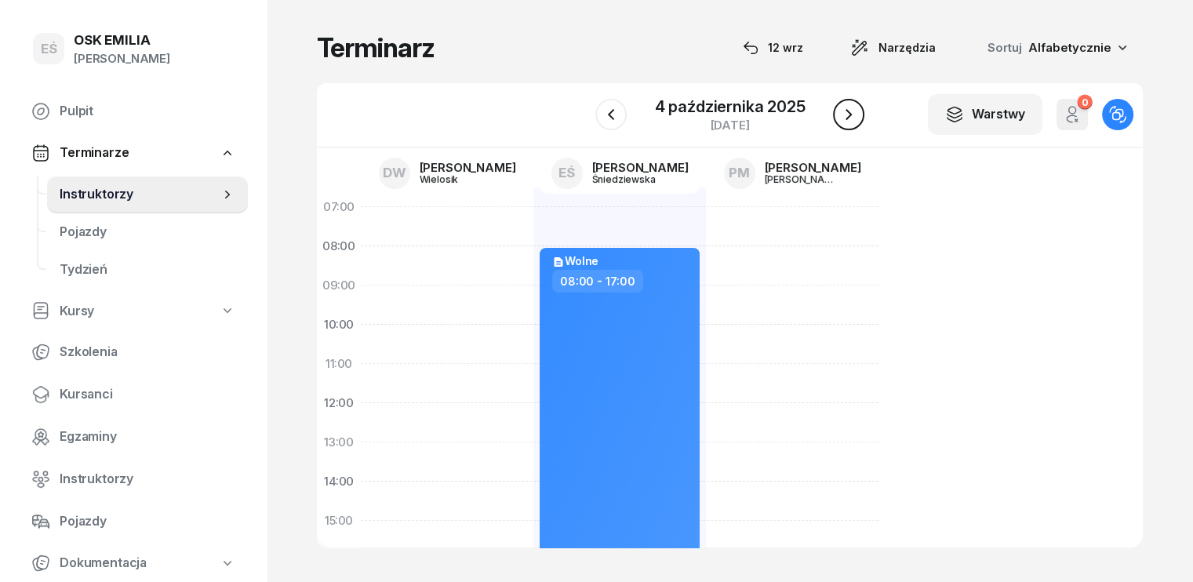
click at [847, 111] on icon "button" at bounding box center [849, 114] width 6 height 11
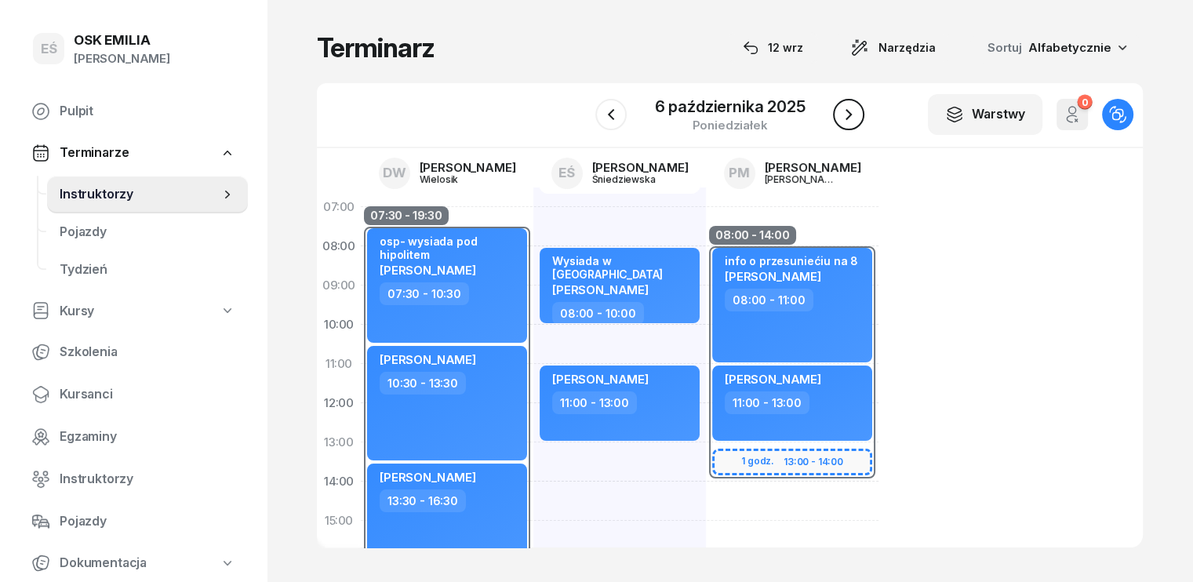
click at [847, 111] on icon "button" at bounding box center [849, 114] width 6 height 11
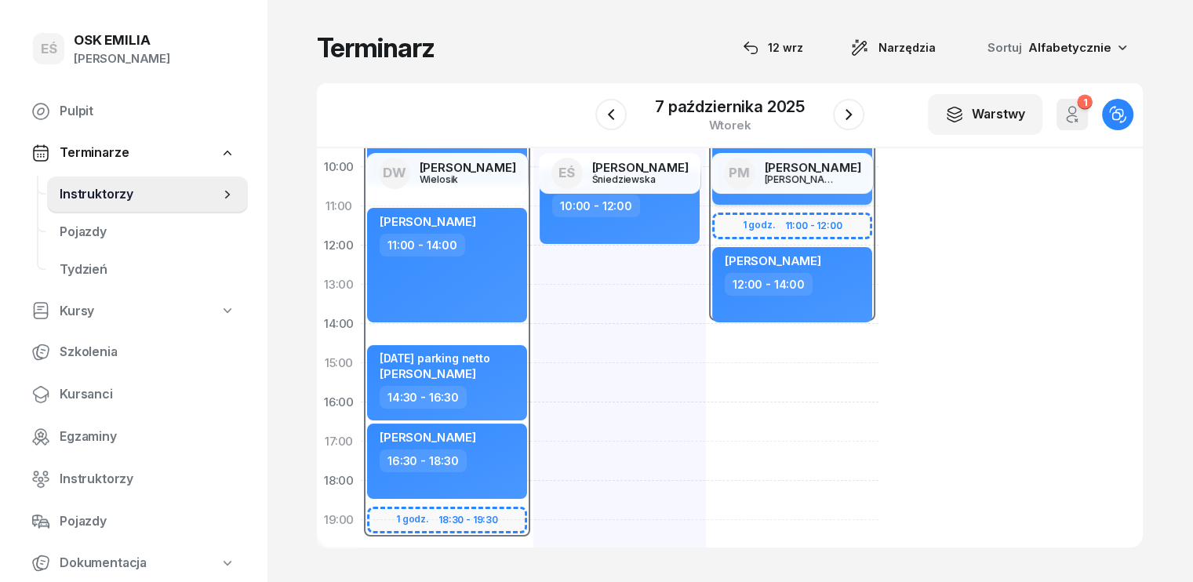
scroll to position [78, 0]
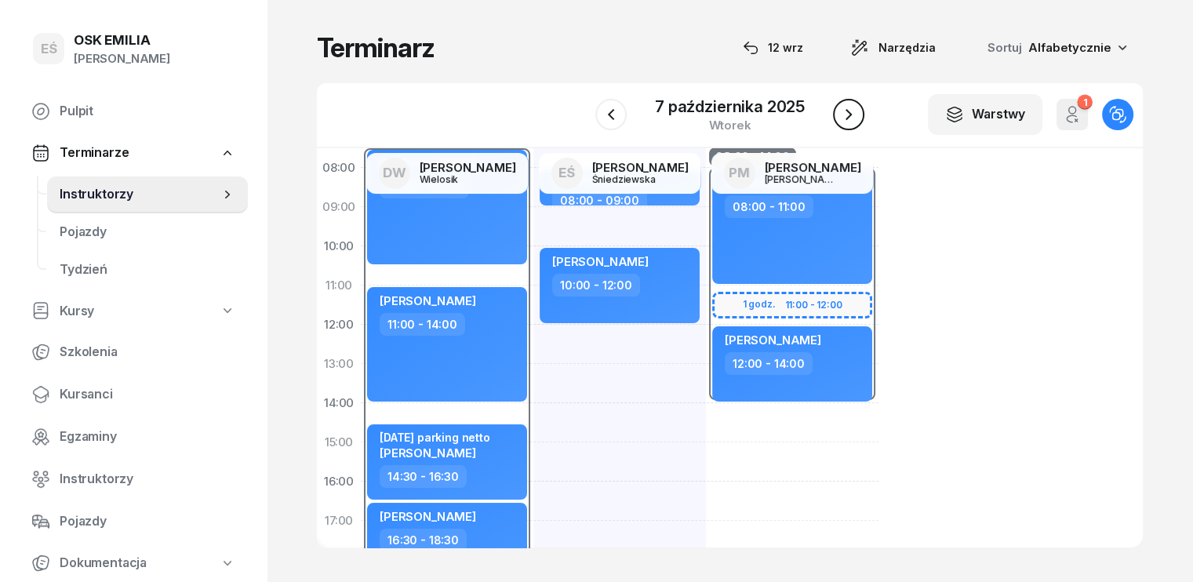
click at [853, 114] on icon "button" at bounding box center [848, 114] width 19 height 19
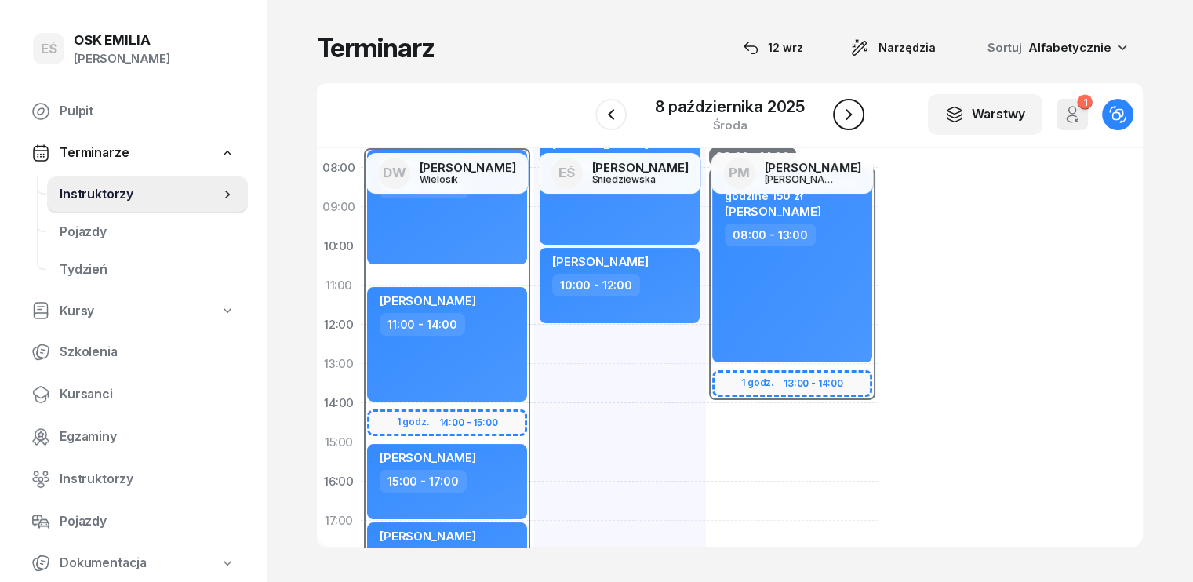
click at [847, 112] on icon "button" at bounding box center [849, 114] width 6 height 11
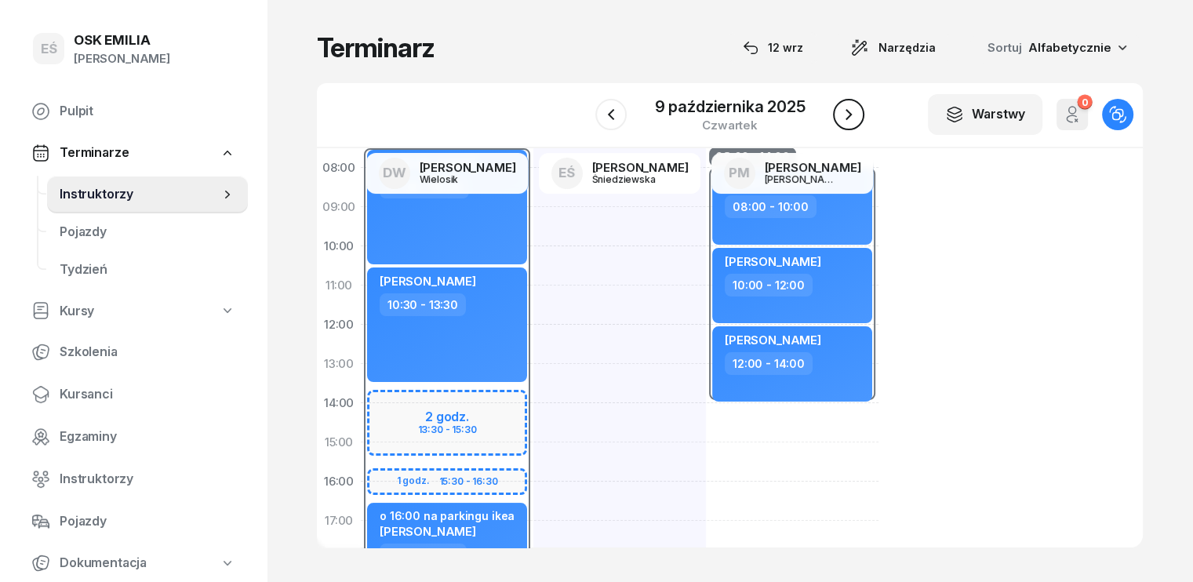
click at [856, 114] on icon "button" at bounding box center [848, 114] width 19 height 19
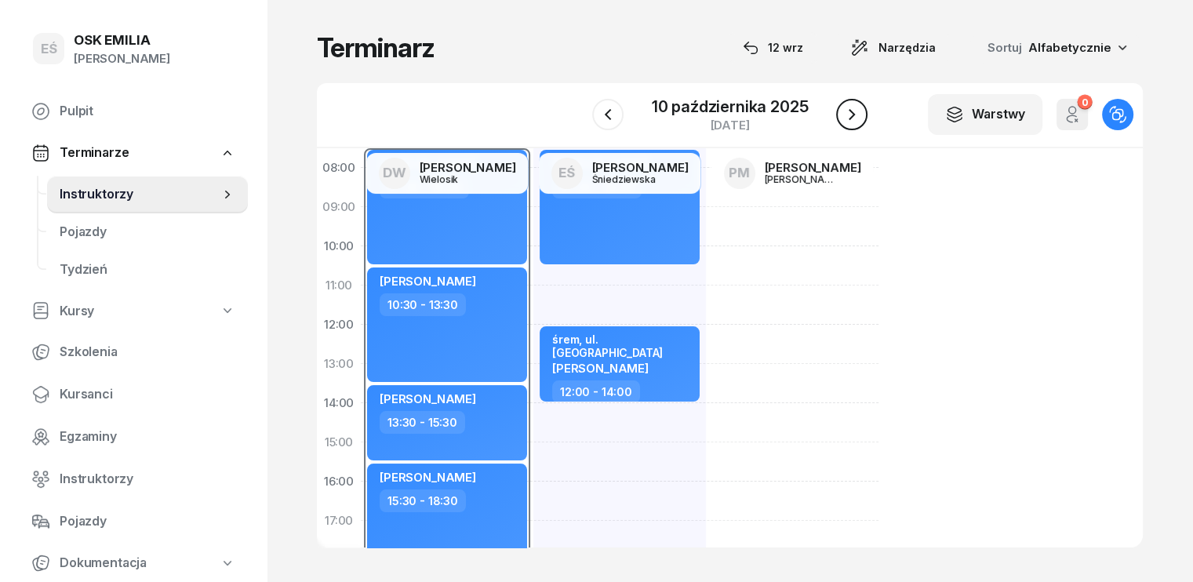
click at [856, 114] on icon "button" at bounding box center [852, 114] width 19 height 19
click at [856, 114] on icon "button" at bounding box center [850, 114] width 19 height 19
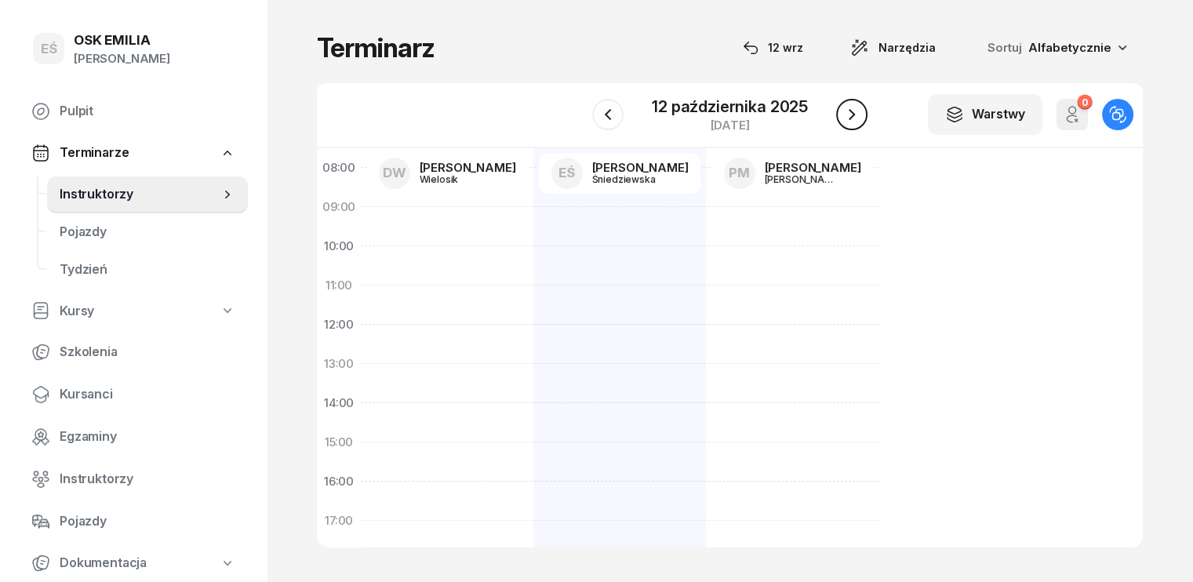
click at [856, 114] on icon "button" at bounding box center [852, 114] width 19 height 19
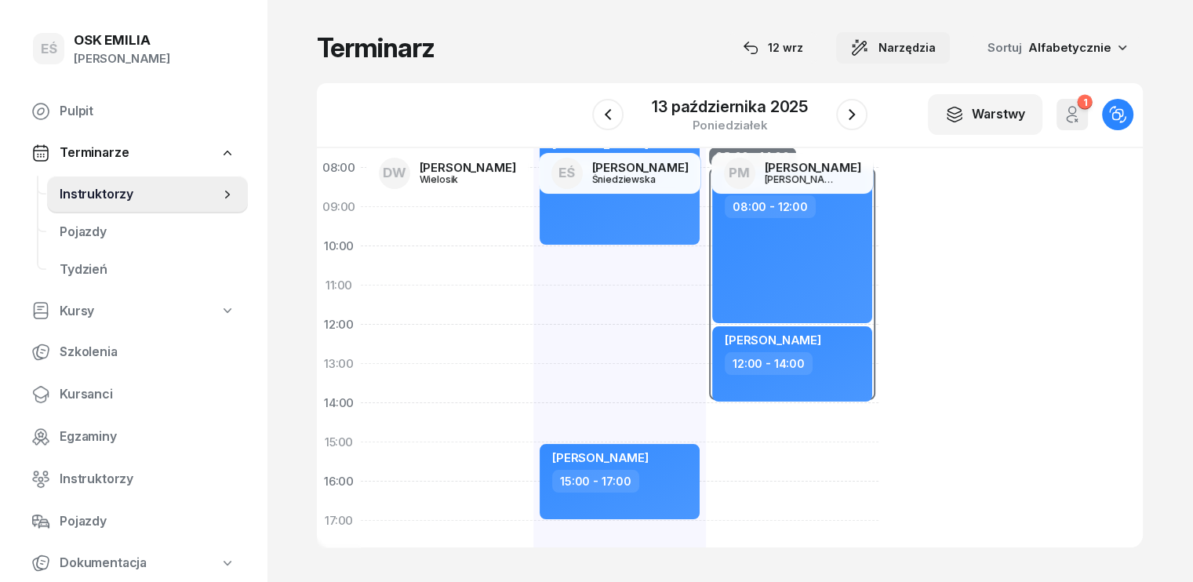
click at [926, 53] on span "Narzędzia" at bounding box center [907, 47] width 57 height 19
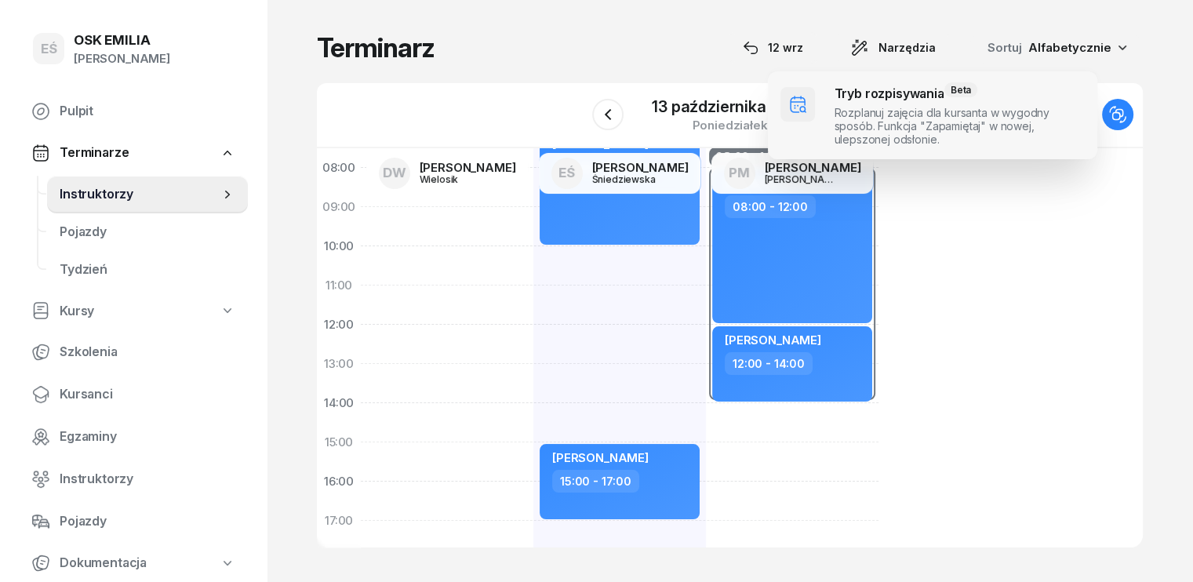
click at [870, 129] on span at bounding box center [932, 115] width 329 height 88
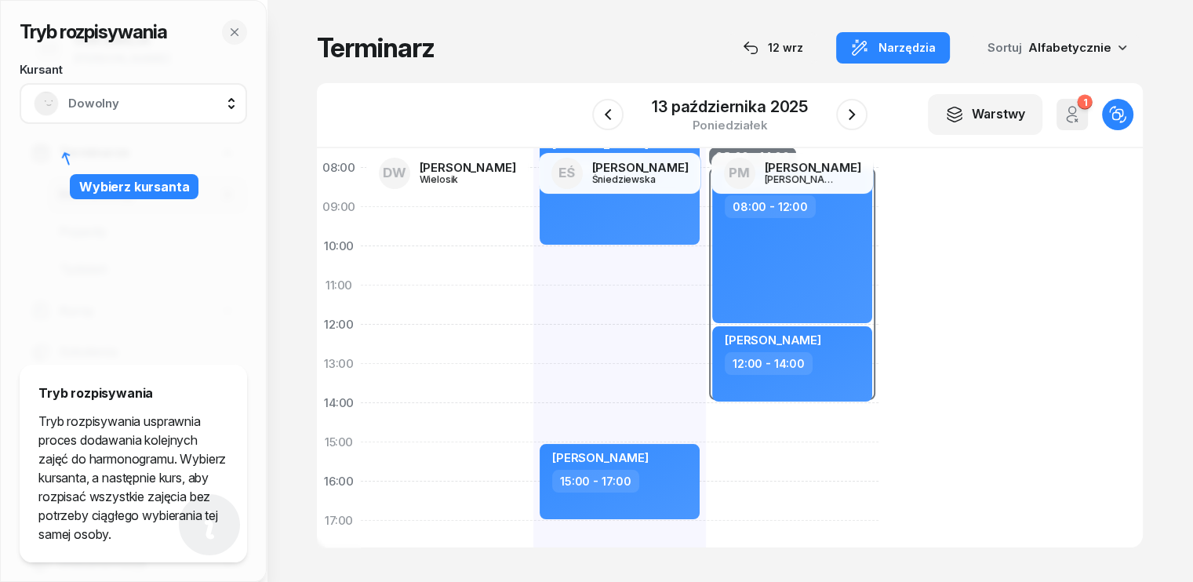
click at [117, 94] on span "Dowolny" at bounding box center [150, 103] width 165 height 20
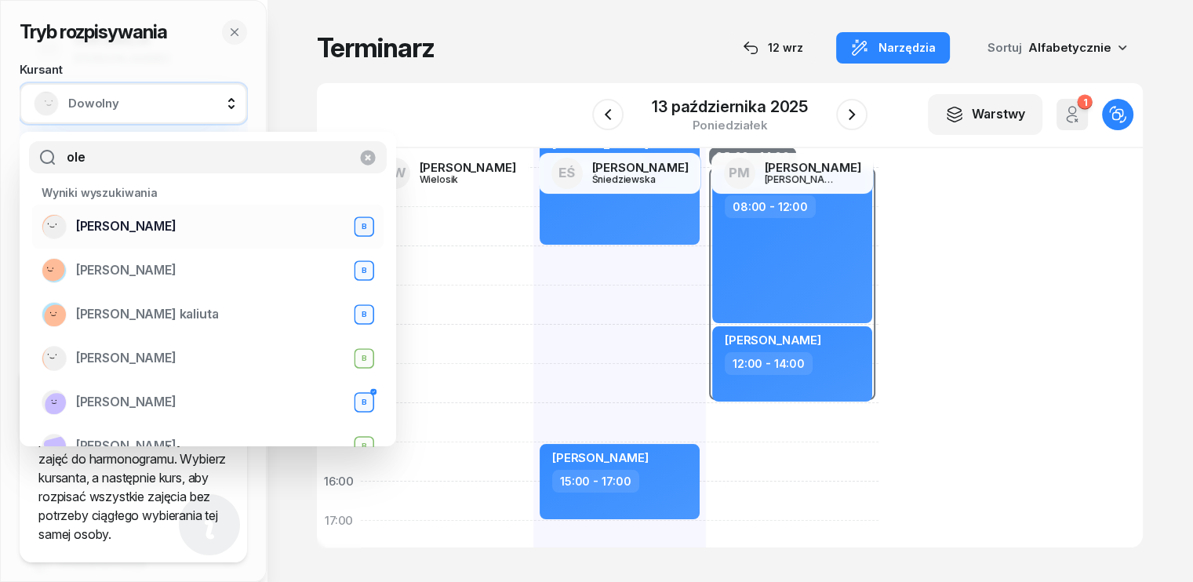
type input "ole"
click at [136, 216] on div "Oleksandr Kostiuk B" at bounding box center [208, 226] width 333 height 25
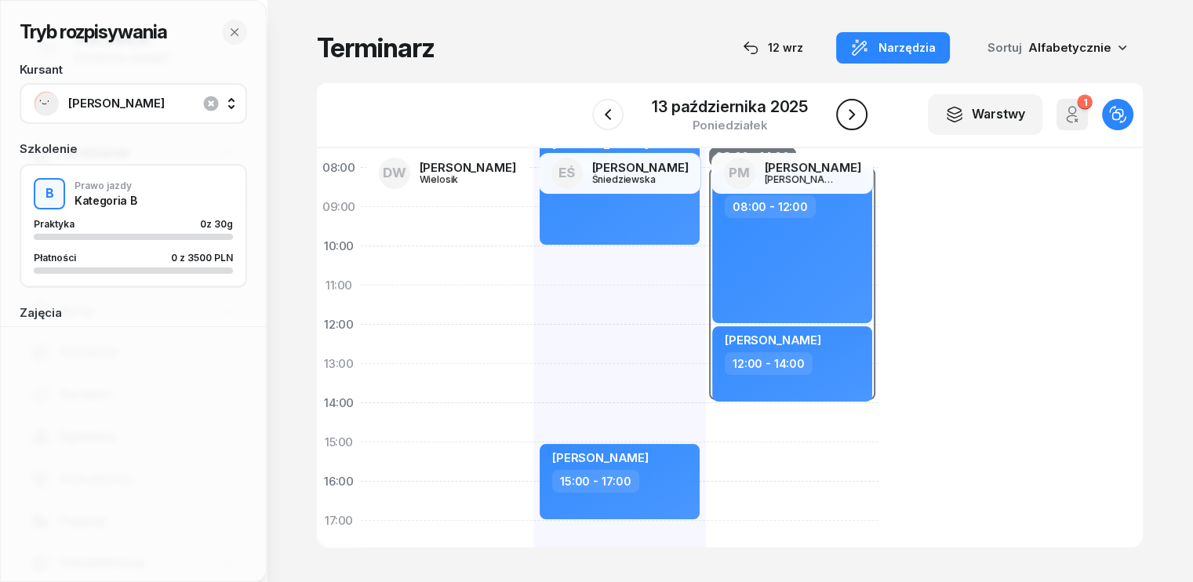
click at [857, 117] on icon "button" at bounding box center [852, 114] width 19 height 19
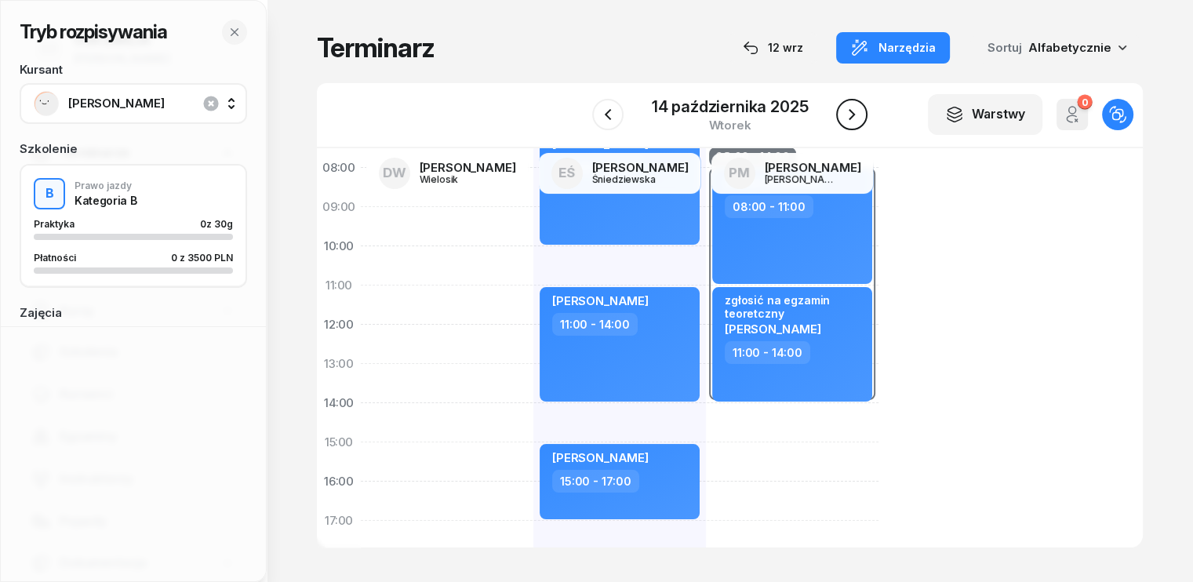
click at [857, 118] on icon "button" at bounding box center [852, 114] width 19 height 19
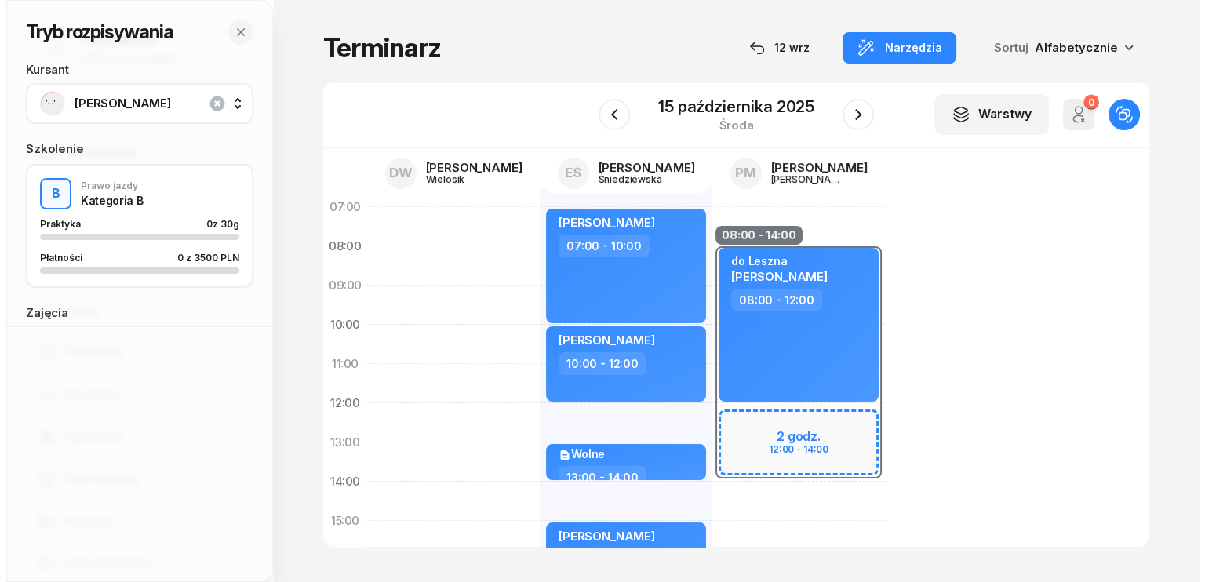
scroll to position [78, 0]
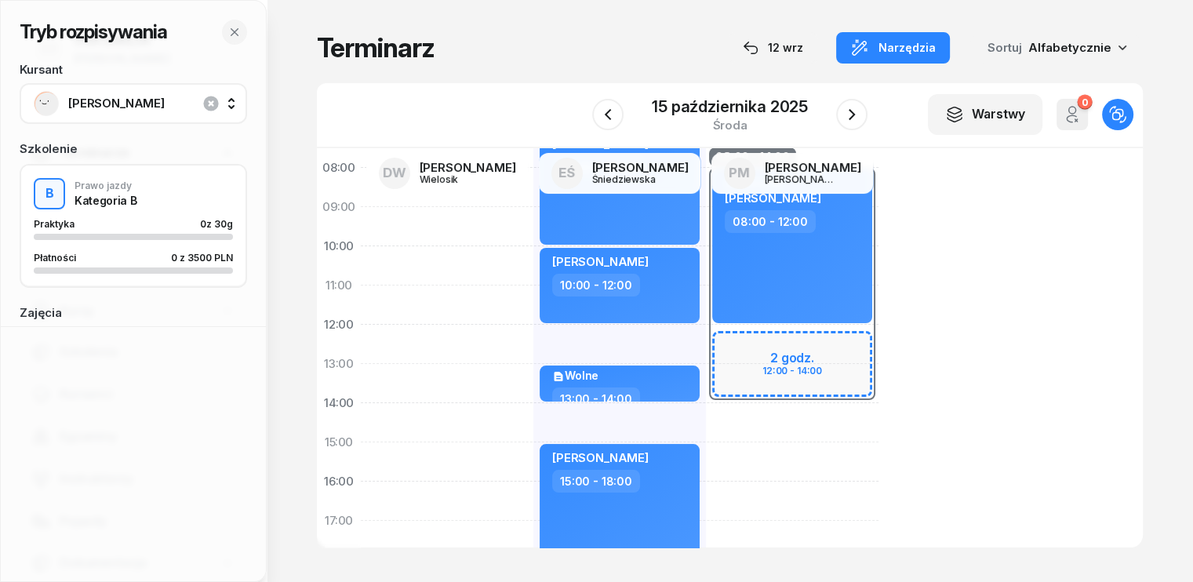
click at [706, 410] on div "08:00 - 14:00 2 godz. 12:00 - 14:00 do Leszna Maria Nowak 08:00 - 12:00" at bounding box center [792, 462] width 173 height 706
select select "14"
select select "16"
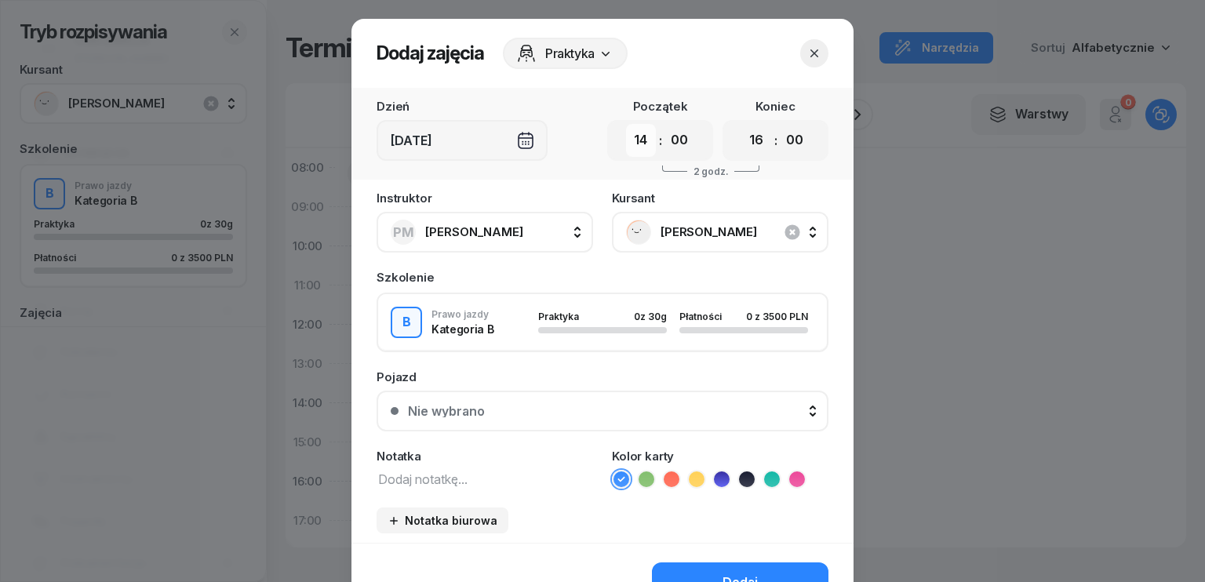
click at [636, 129] on select "00 01 02 03 04 05 06 07 08 09 10 11 12 13 14 15 16 17 18 19 20 21 22 23" at bounding box center [641, 140] width 30 height 33
select select "12"
click at [626, 124] on select "00 01 02 03 04 05 06 07 08 09 10 11 12 13 14 15 16 17 18 19 20 21 22 23" at bounding box center [641, 140] width 30 height 33
drag, startPoint x: 756, startPoint y: 141, endPoint x: 759, endPoint y: 151, distance: 10.7
click at [756, 141] on select "00 01 02 03 04 05 06 07 08 09 10 11 12 13 14 15 16 17 18 19 20 21 22 23" at bounding box center [756, 140] width 30 height 33
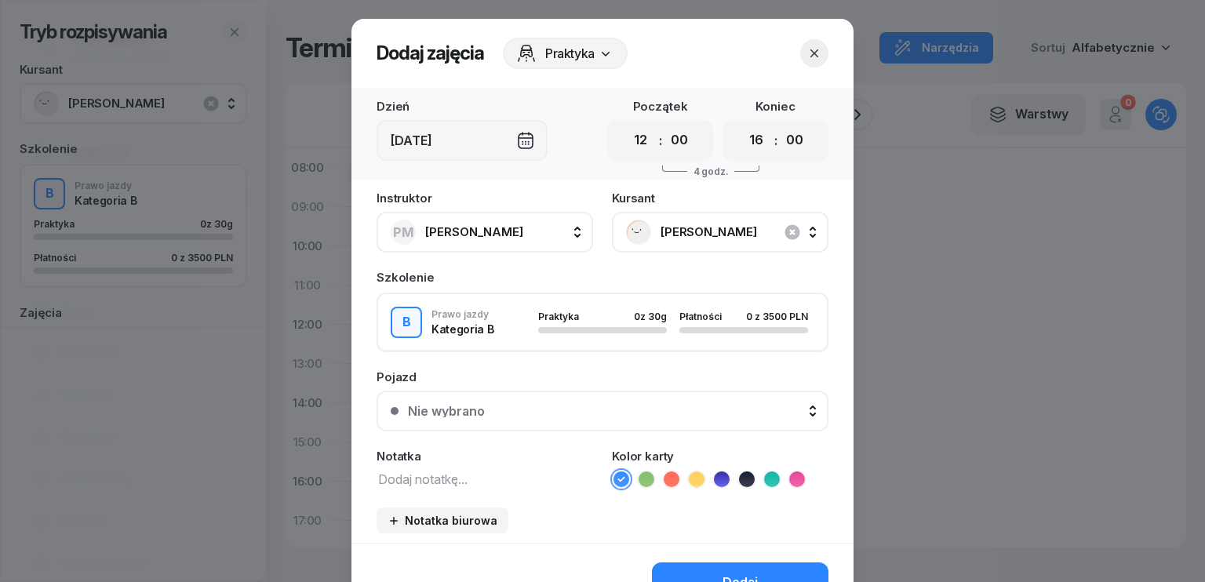
select select "14"
click at [741, 124] on select "00 01 02 03 04 05 06 07 08 09 10 11 12 13 14 15 16 17 18 19 20 21 22 23" at bounding box center [756, 140] width 30 height 33
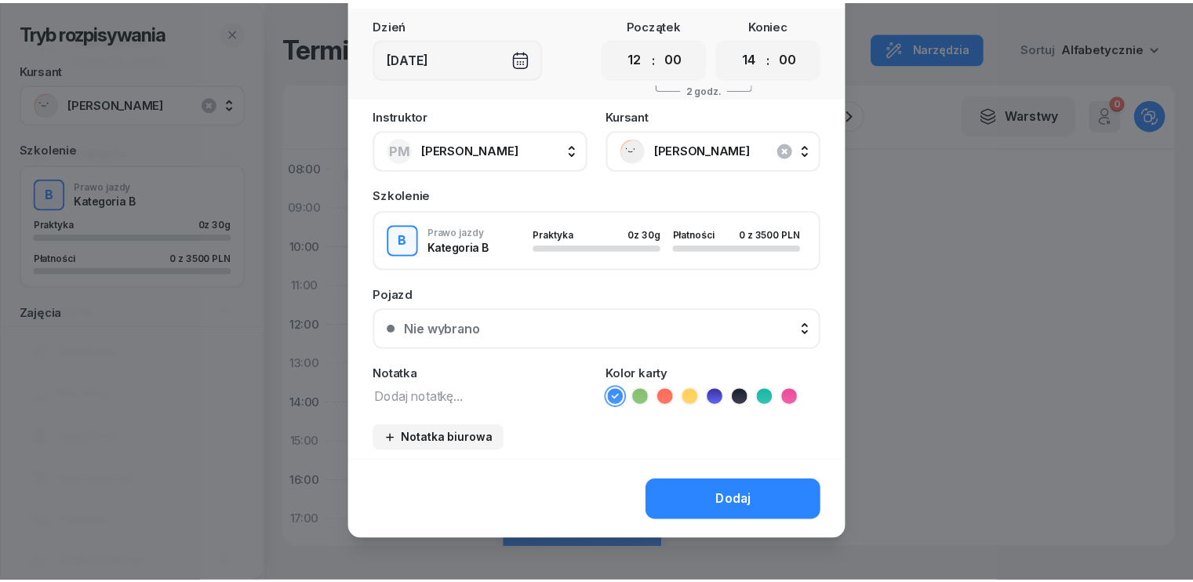
scroll to position [88, 0]
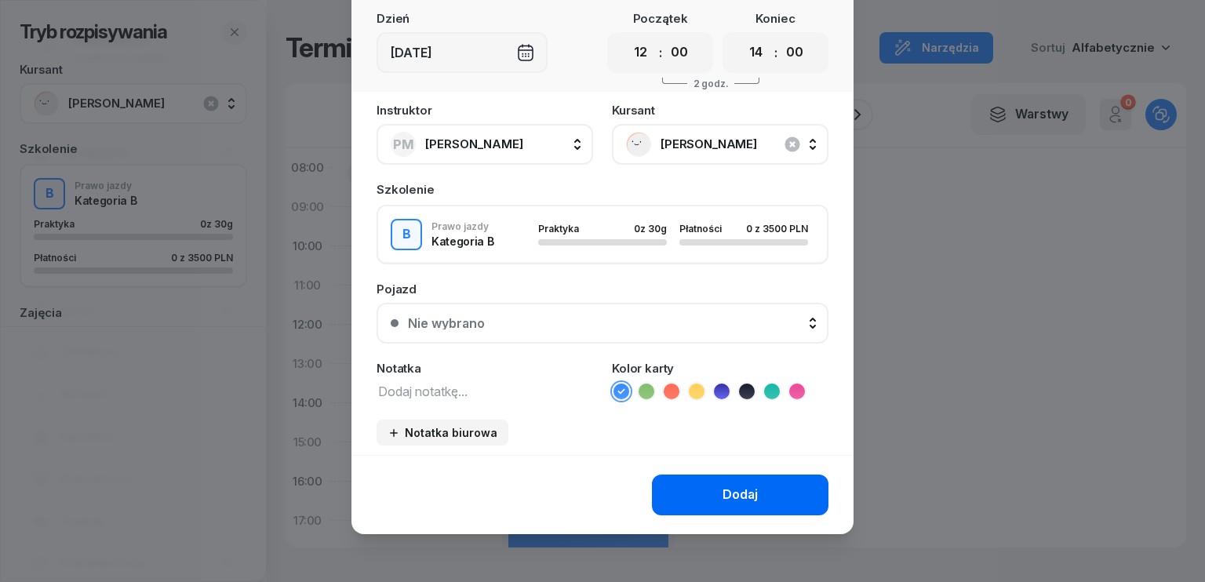
click at [744, 492] on div "Dodaj" at bounding box center [739, 495] width 35 height 20
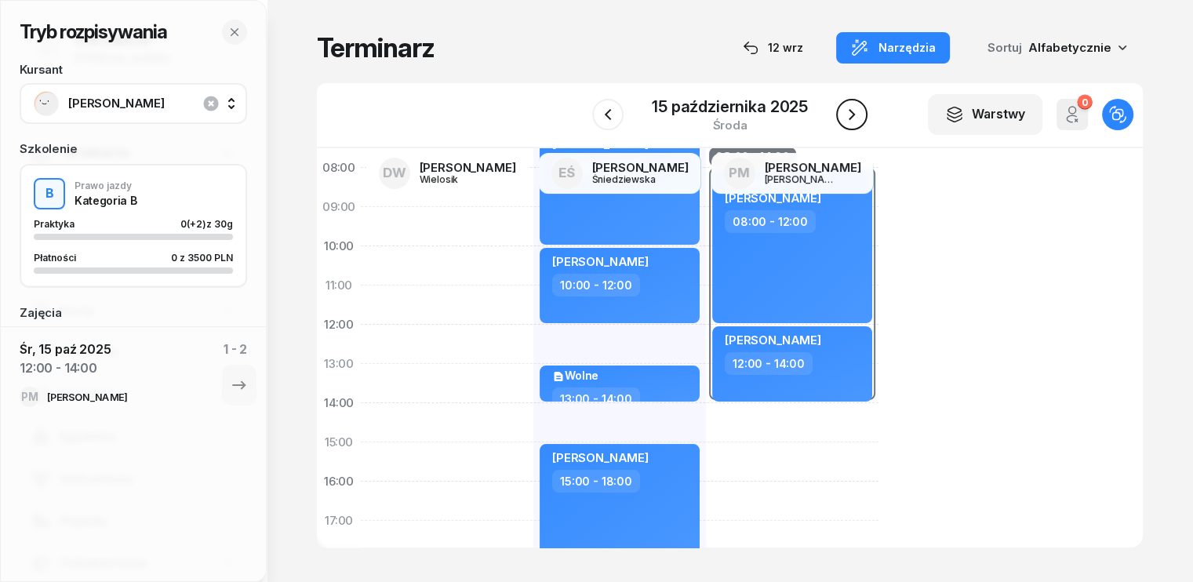
click at [859, 118] on icon "button" at bounding box center [852, 114] width 19 height 19
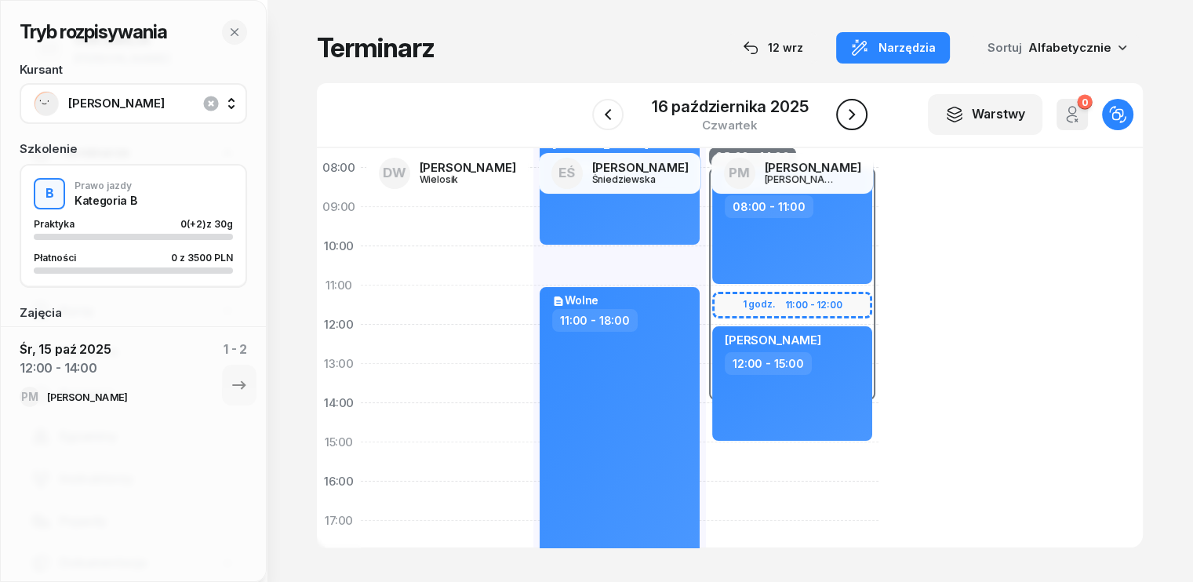
click at [858, 118] on icon "button" at bounding box center [852, 114] width 19 height 19
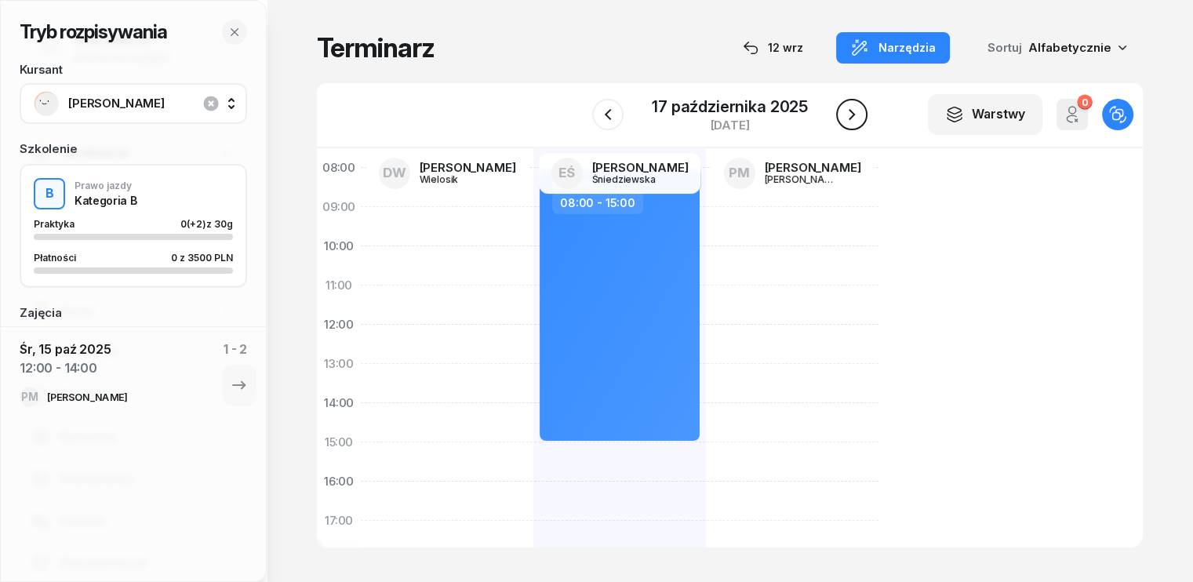
click at [853, 113] on icon "button" at bounding box center [852, 114] width 19 height 19
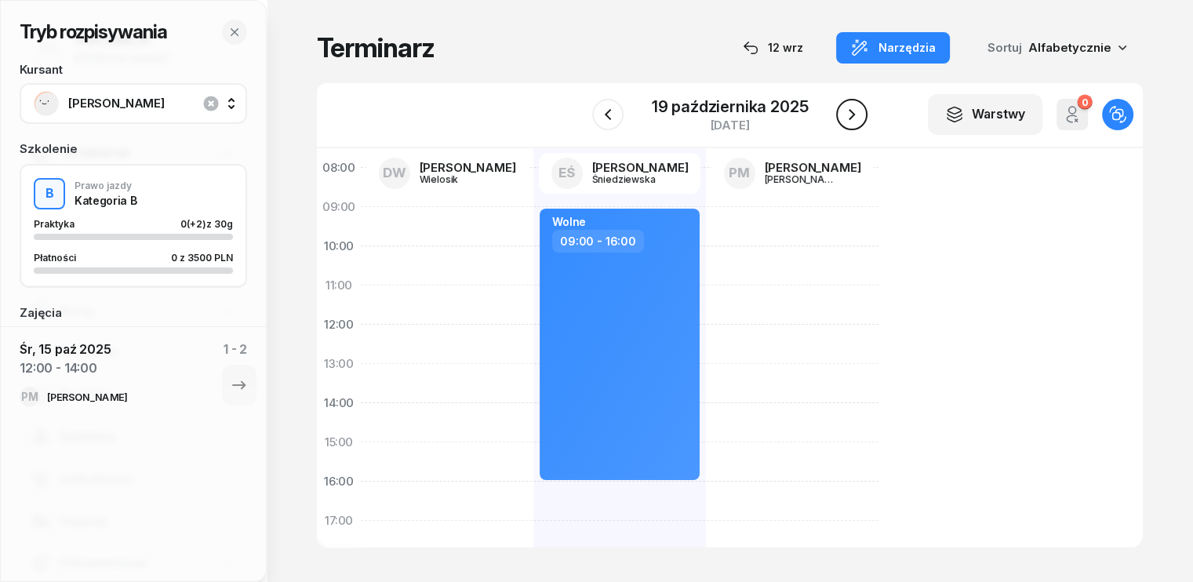
click at [853, 113] on icon "button" at bounding box center [852, 114] width 19 height 19
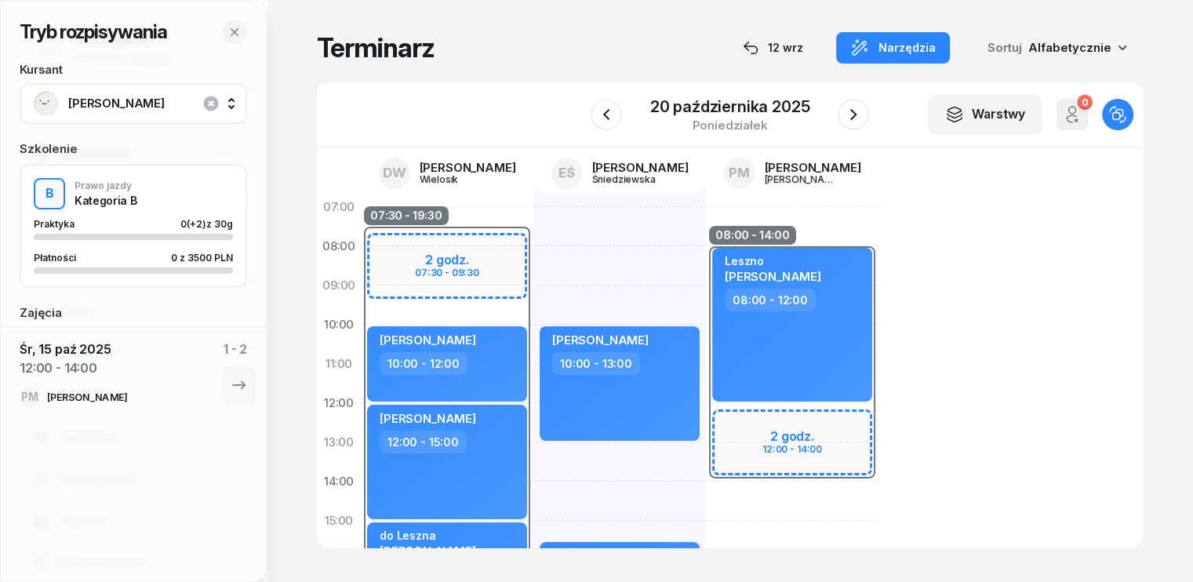
click at [706, 486] on div "08:00 - 14:00 2 godz. 12:00 - 14:00 Leszno Maria Nowak 08:00 - 12:00" at bounding box center [792, 540] width 173 height 706
select select "14"
select select "16"
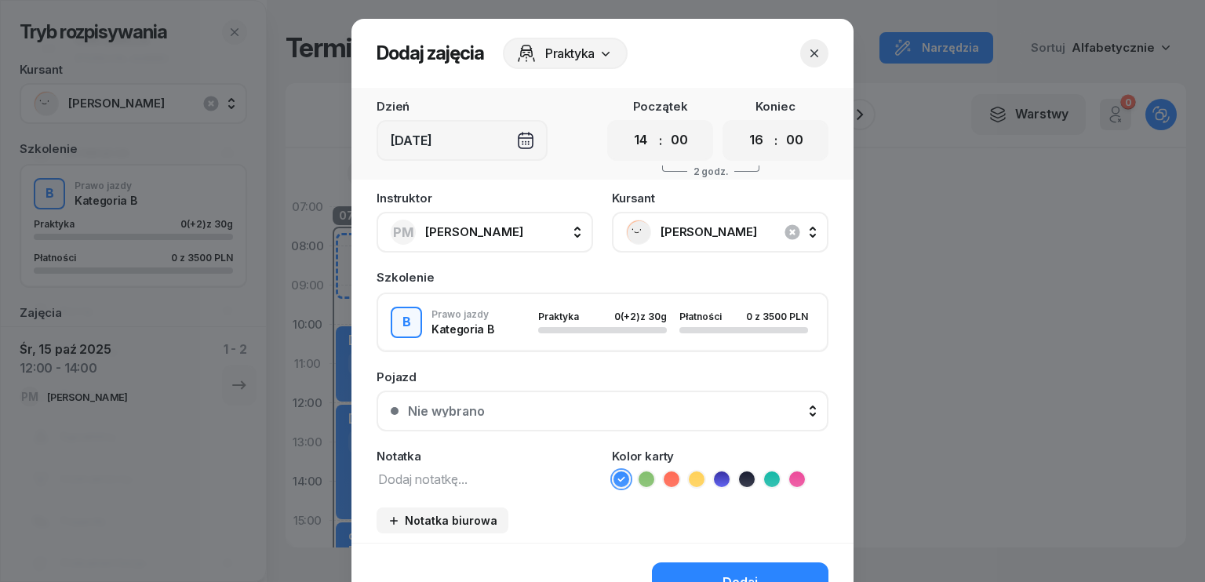
drag, startPoint x: 636, startPoint y: 141, endPoint x: 650, endPoint y: 155, distance: 19.4
click at [636, 141] on select "00 01 02 03 04 05 06 07 08 09 10 11 12 13 14 15 16 17 18 19 20 21 22 23" at bounding box center [641, 140] width 30 height 33
select select "12"
click at [626, 124] on select "00 01 02 03 04 05 06 07 08 09 10 11 12 13 14 15 16 17 18 19 20 21 22 23" at bounding box center [641, 140] width 30 height 33
click at [753, 137] on select "00 01 02 03 04 05 06 07 08 09 10 11 12 13 14 15 16 17 18 19 20 21 22 23" at bounding box center [756, 140] width 30 height 33
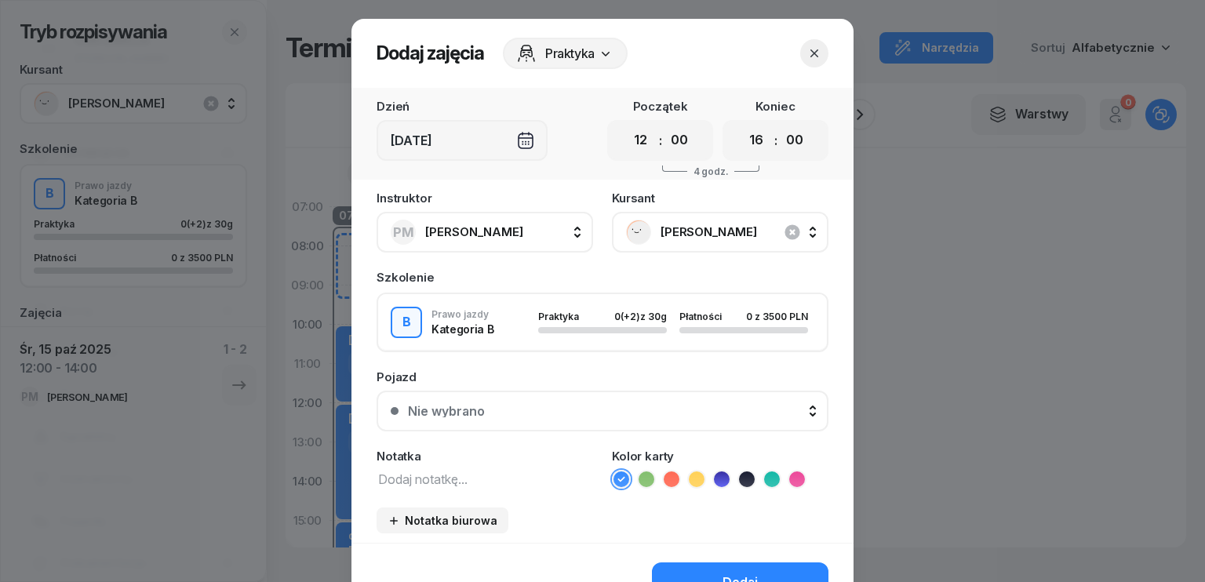
select select "14"
click at [741, 124] on select "00 01 02 03 04 05 06 07 08 09 10 11 12 13 14 15 16 17 18 19 20 21 22 23" at bounding box center [756, 140] width 30 height 33
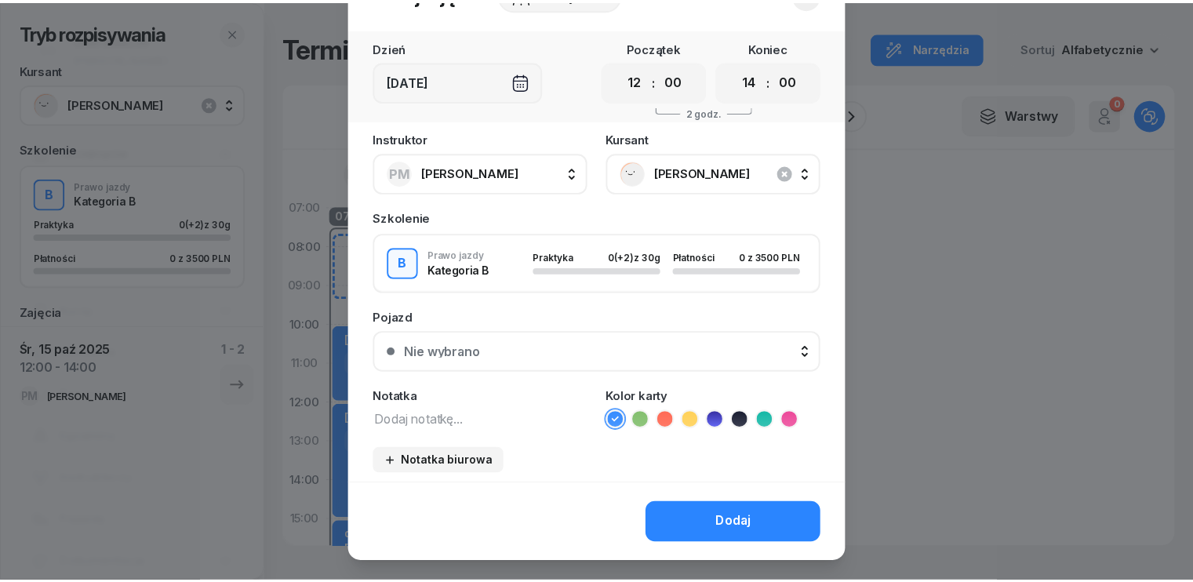
scroll to position [88, 0]
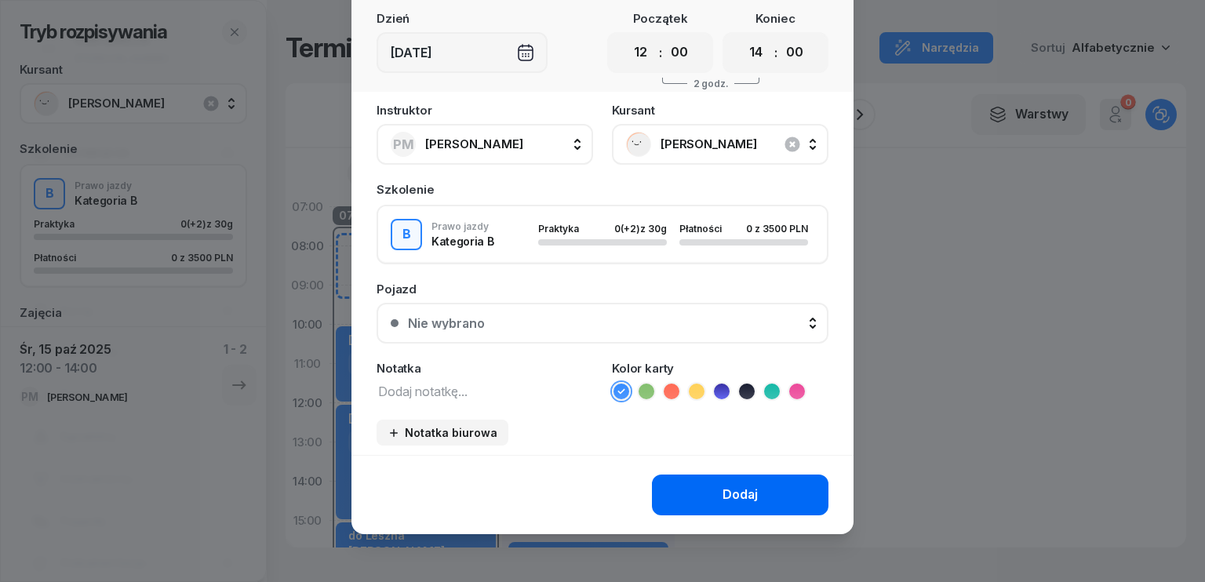
click at [743, 501] on div "Dodaj" at bounding box center [739, 495] width 35 height 20
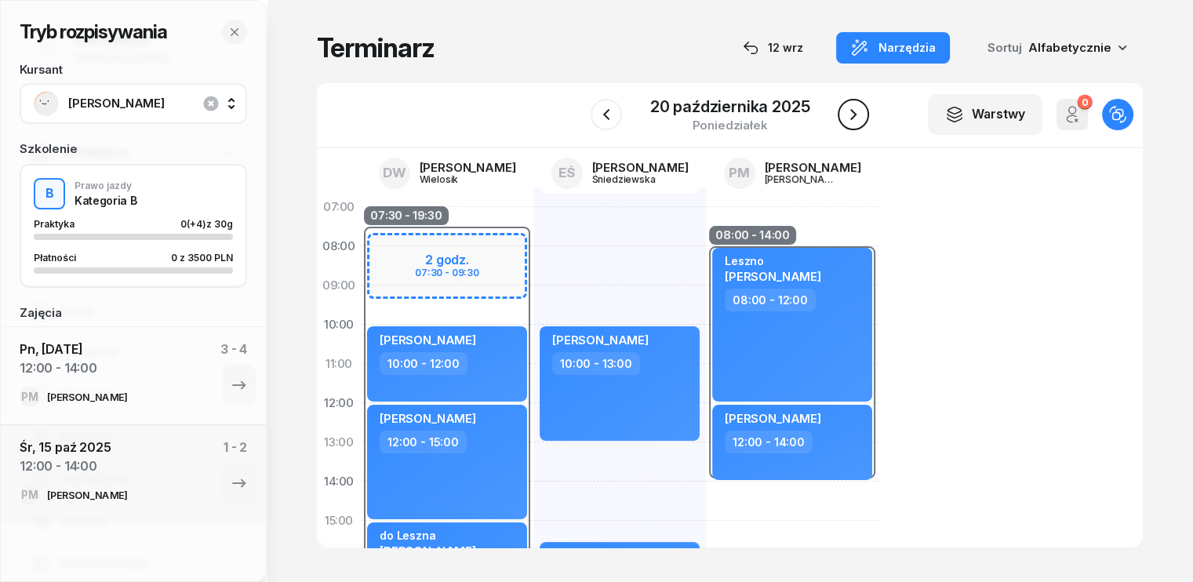
click at [852, 118] on icon "button" at bounding box center [853, 114] width 19 height 19
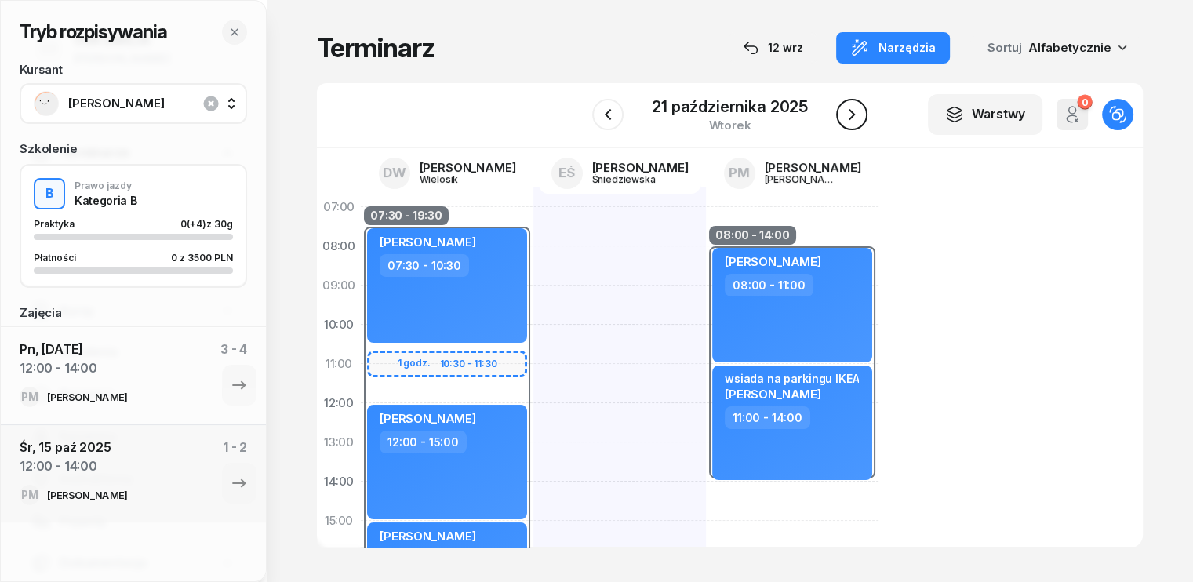
click at [853, 125] on button "button" at bounding box center [851, 114] width 31 height 31
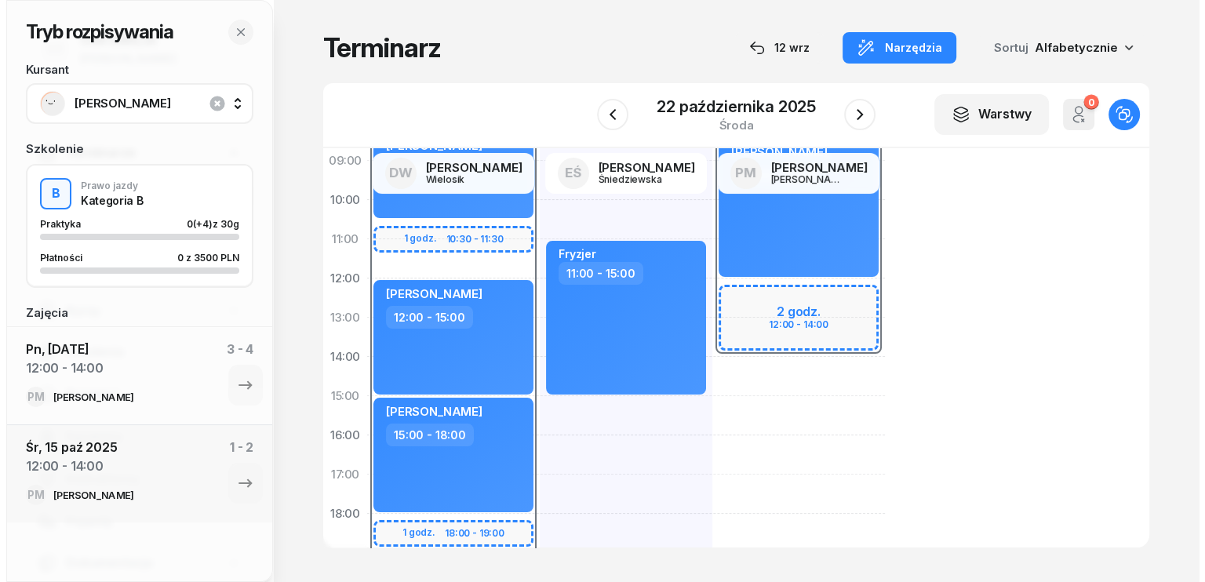
scroll to position [78, 0]
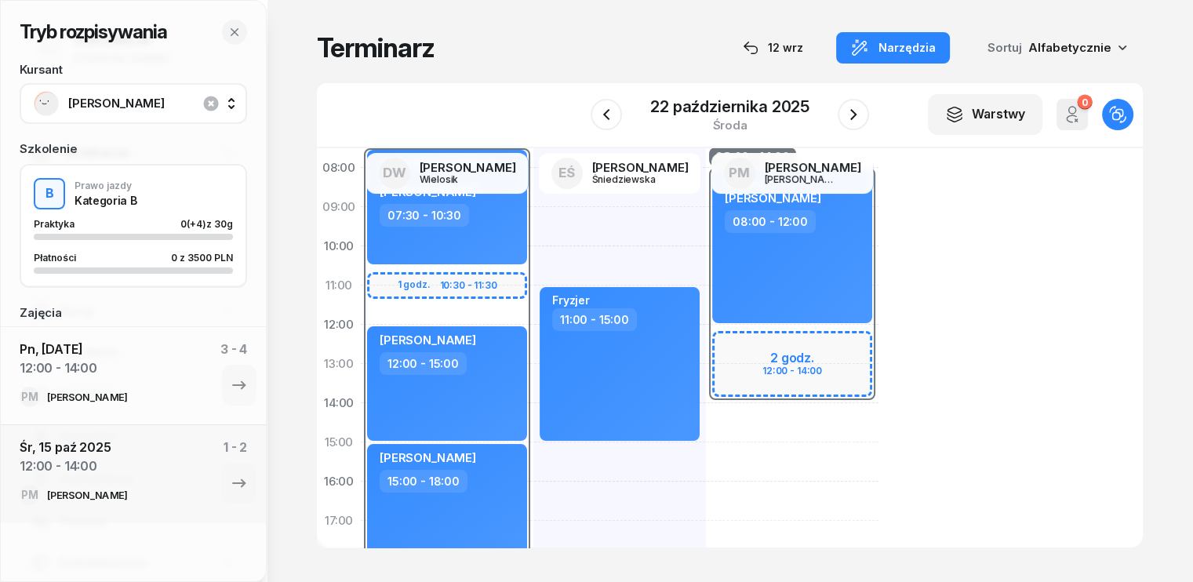
click at [706, 410] on div "08:00 - 14:00 2 godz. 12:00 - 14:00 Leszno Maria Nowak 08:00 - 12:00" at bounding box center [792, 462] width 173 height 706
select select "14"
select select "16"
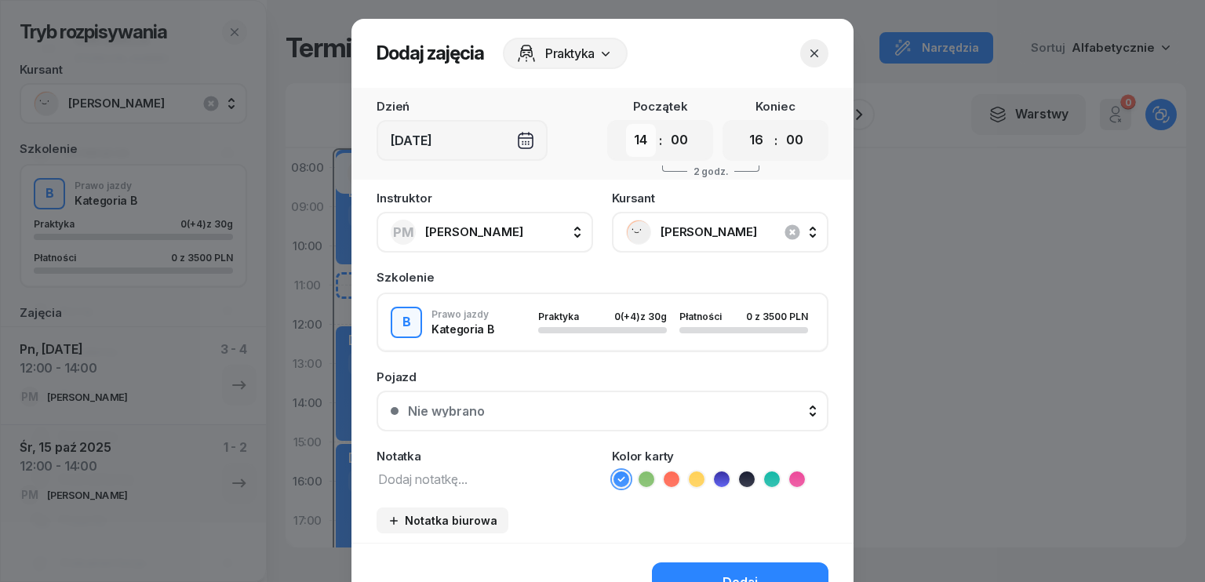
click at [626, 133] on select "00 01 02 03 04 05 06 07 08 09 10 11 12 13 14 15 16 17 18 19 20 21 22 23" at bounding box center [641, 140] width 30 height 33
select select "12"
click at [626, 124] on select "00 01 02 03 04 05 06 07 08 09 10 11 12 13 14 15 16 17 18 19 20 21 22 23" at bounding box center [641, 140] width 30 height 33
drag, startPoint x: 747, startPoint y: 134, endPoint x: 753, endPoint y: 140, distance: 8.3
click at [747, 134] on select "00 01 02 03 04 05 06 07 08 09 10 11 12 13 14 15 16 17 18 19 20 21 22 23" at bounding box center [756, 140] width 30 height 33
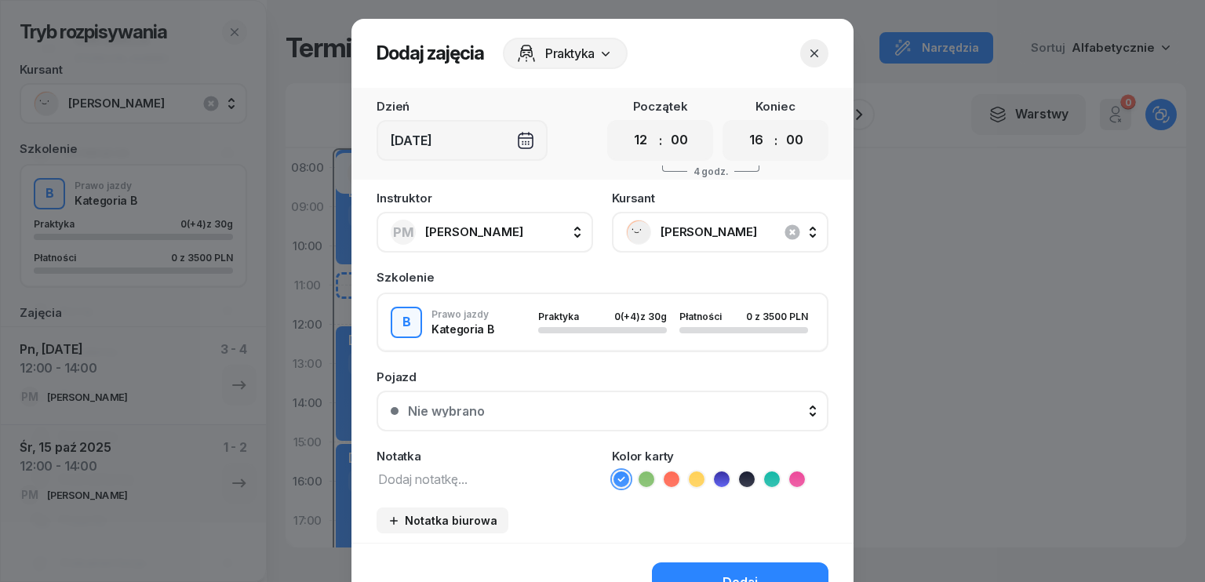
select select "14"
click at [741, 124] on select "00 01 02 03 04 05 06 07 08 09 10 11 12 13 14 15 16 17 18 19 20 21 22 23" at bounding box center [756, 140] width 30 height 33
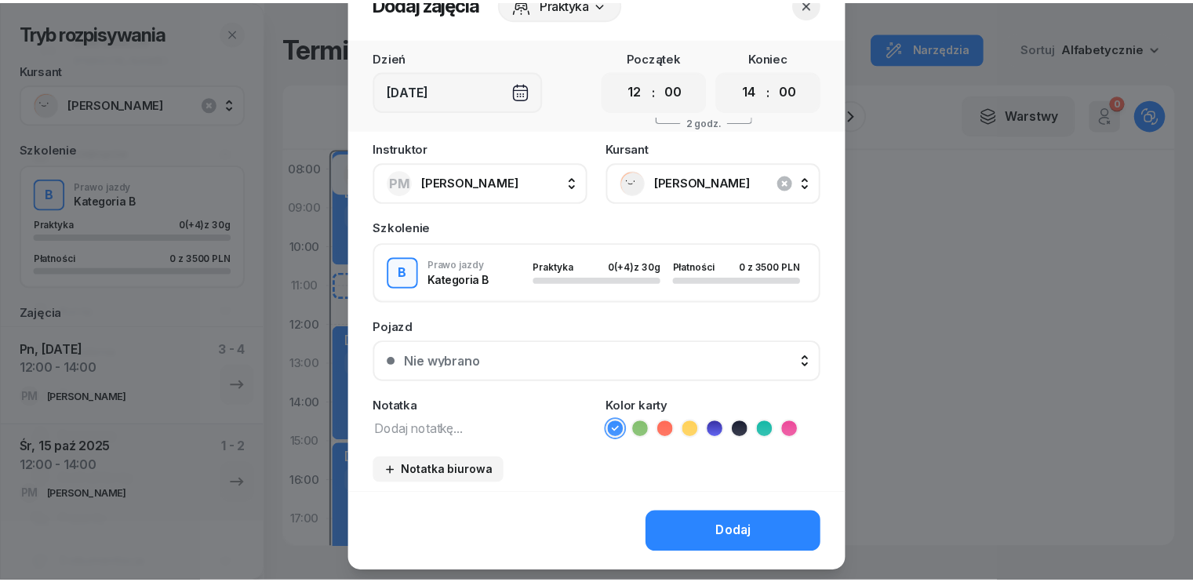
scroll to position [88, 0]
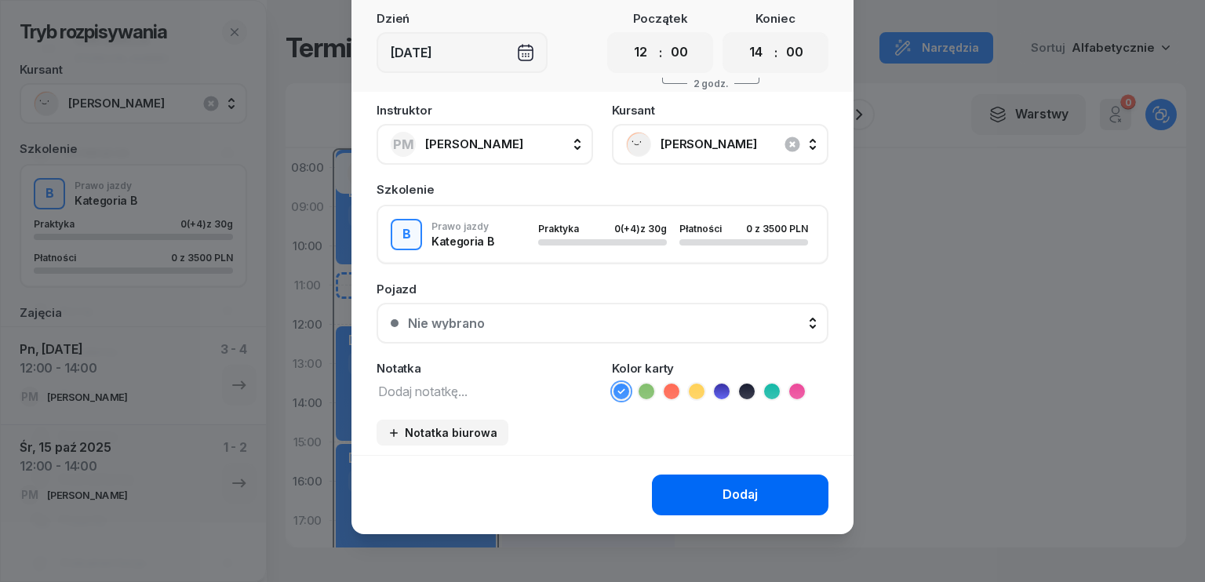
click at [745, 492] on div "Dodaj" at bounding box center [739, 495] width 35 height 20
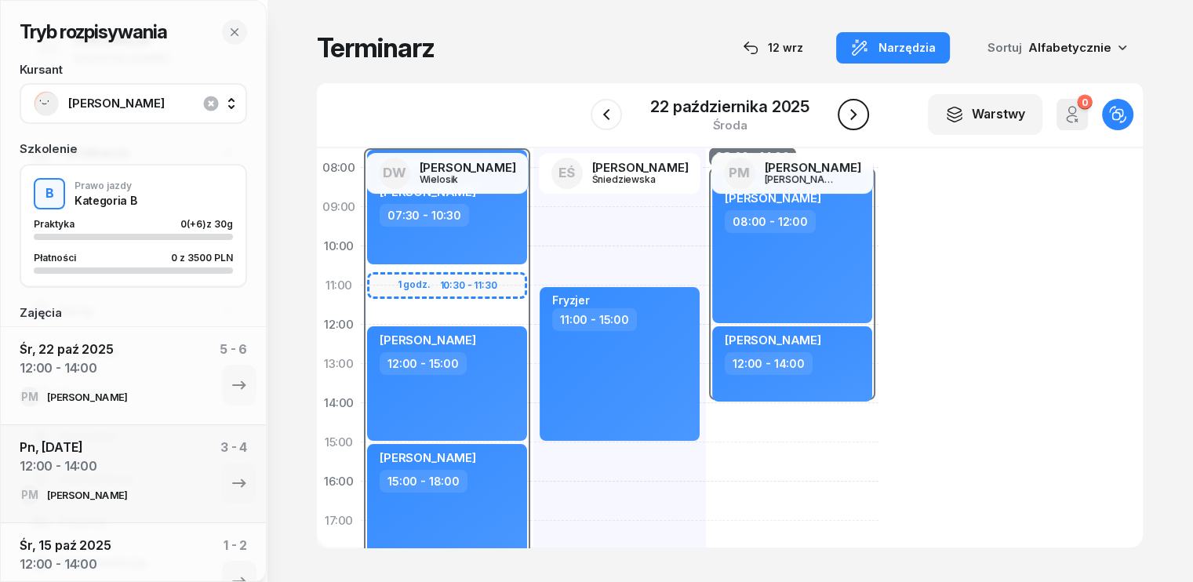
click at [854, 110] on icon "button" at bounding box center [853, 114] width 19 height 19
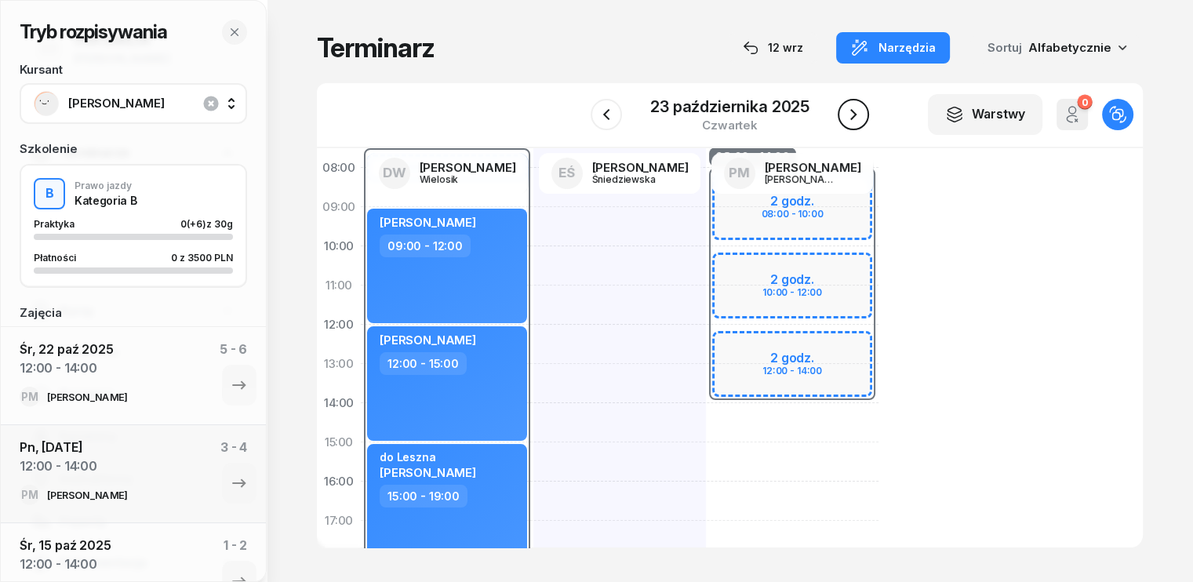
click at [854, 110] on icon "button" at bounding box center [853, 114] width 19 height 19
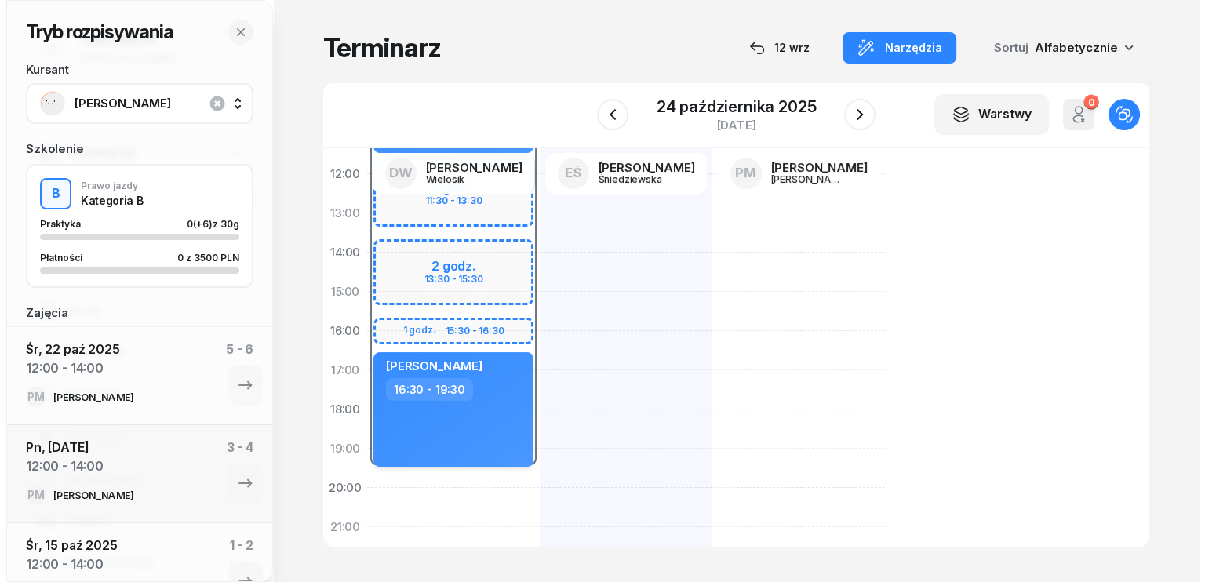
scroll to position [345, 0]
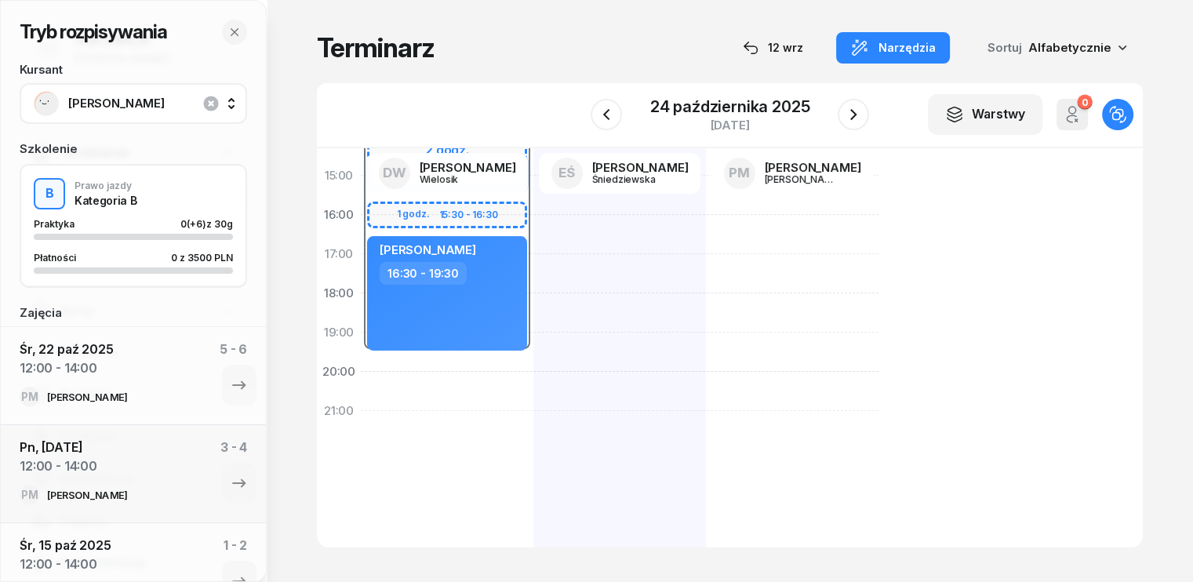
click at [361, 380] on div "07:30 - 19:30 2 godz. 11:30 - 13:30 2 godz. 13:30 - 15:30 1 godz. 15:30 - 16:30…" at bounding box center [447, 195] width 173 height 706
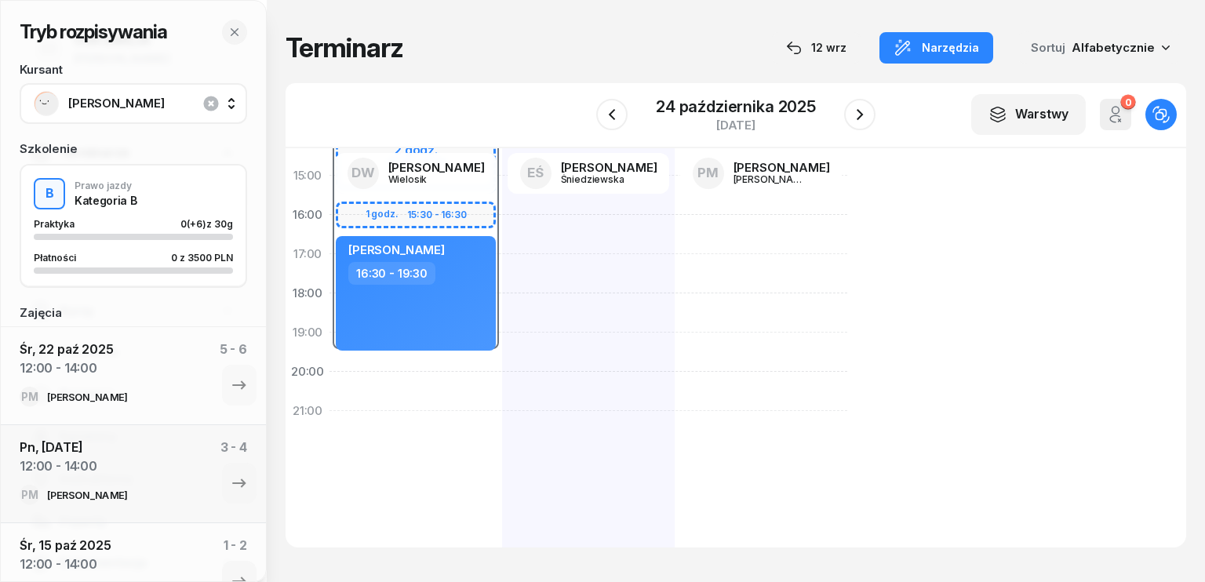
select select "20"
select select "22"
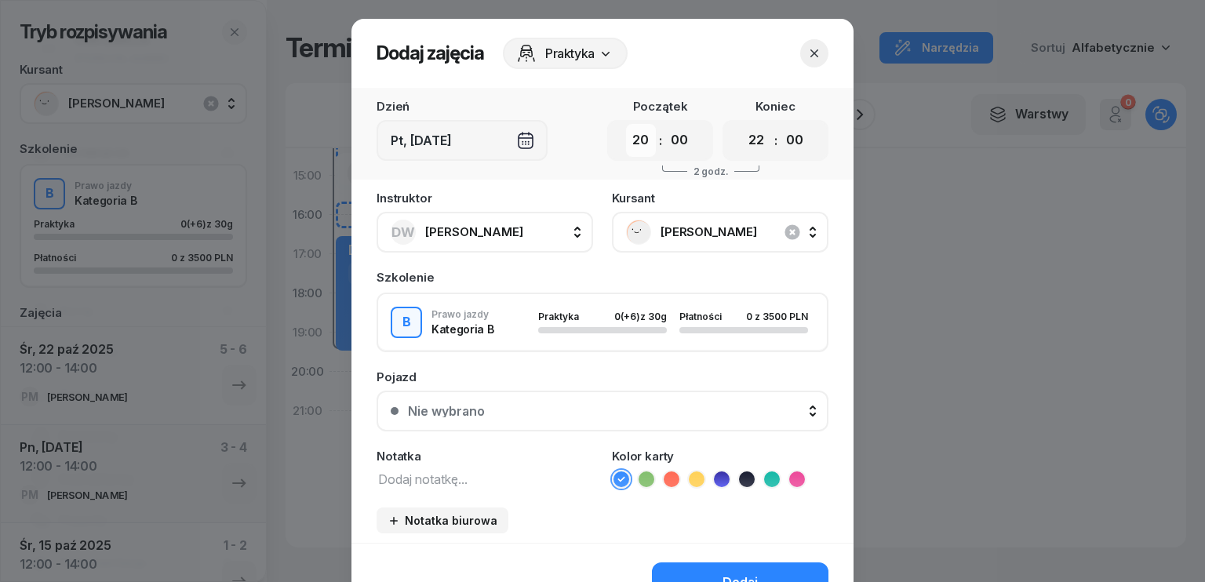
click at [631, 140] on select "00 01 02 03 04 05 06 07 08 09 10 11 12 13 14 15 16 17 18 19 20 21 22 23" at bounding box center [641, 140] width 30 height 33
select select "14"
click at [626, 124] on select "00 01 02 03 04 05 06 07 08 09 10 11 12 13 14 15 16 17 18 19 20 21 22 23" at bounding box center [641, 140] width 30 height 33
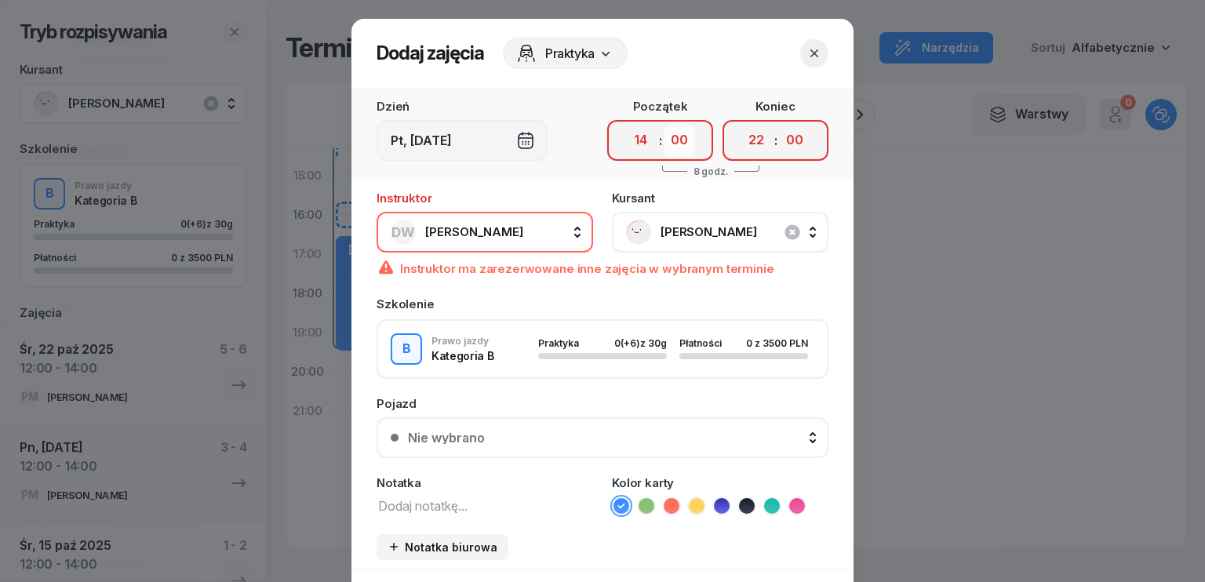
click at [672, 141] on select "00 05 10 15 20 25 30 35 40 45 50 55" at bounding box center [679, 140] width 30 height 33
select select "30"
click at [664, 124] on select "00 05 10 15 20 25 30 35 40 45 50 55" at bounding box center [679, 140] width 30 height 33
drag, startPoint x: 741, startPoint y: 140, endPoint x: 741, endPoint y: 154, distance: 14.1
click at [741, 140] on select "00 01 02 03 04 05 06 07 08 09 10 11 12 13 14 15 16 17 18 19 20 21 22 23" at bounding box center [756, 140] width 30 height 33
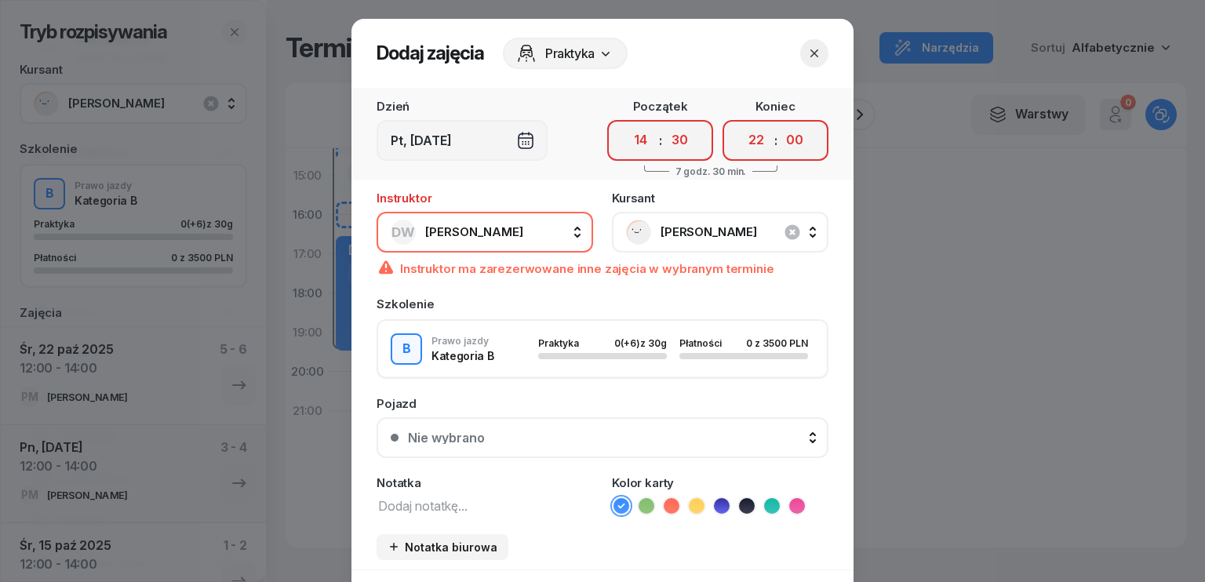
select select "16"
click at [741, 124] on select "00 01 02 03 04 05 06 07 08 09 10 11 12 13 14 15 16 17 18 19 20 21 22 23" at bounding box center [756, 140] width 30 height 33
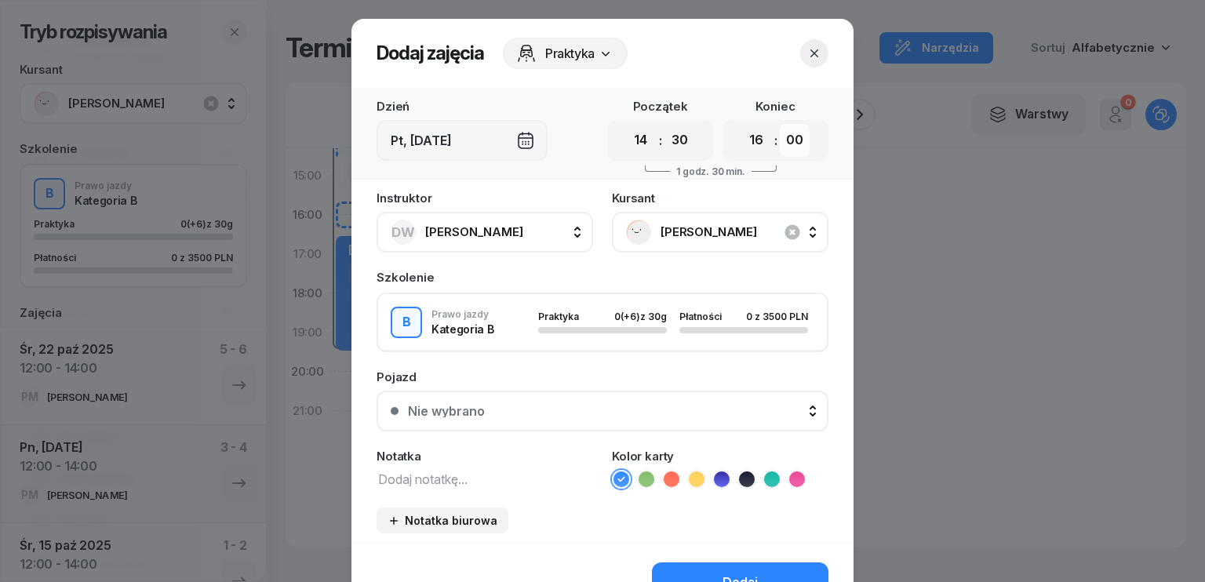
click at [797, 140] on select "00 05 10 15 20 25 30 35 40 45 50 55" at bounding box center [795, 140] width 30 height 33
select select "30"
click at [780, 124] on select "00 05 10 15 20 25 30 35 40 45 50 55" at bounding box center [795, 140] width 30 height 33
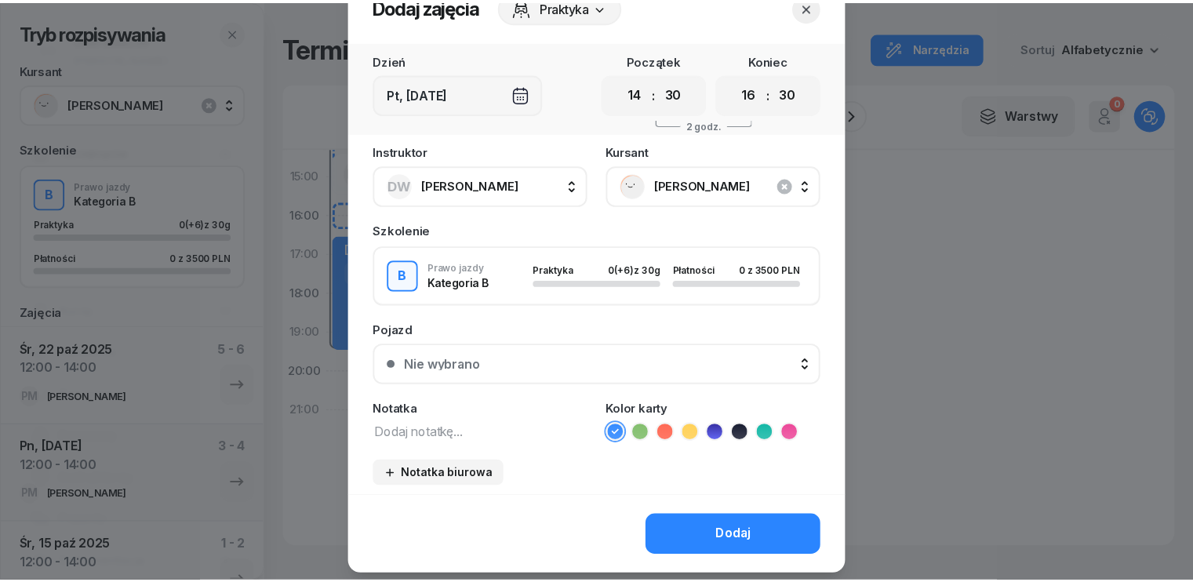
scroll to position [88, 0]
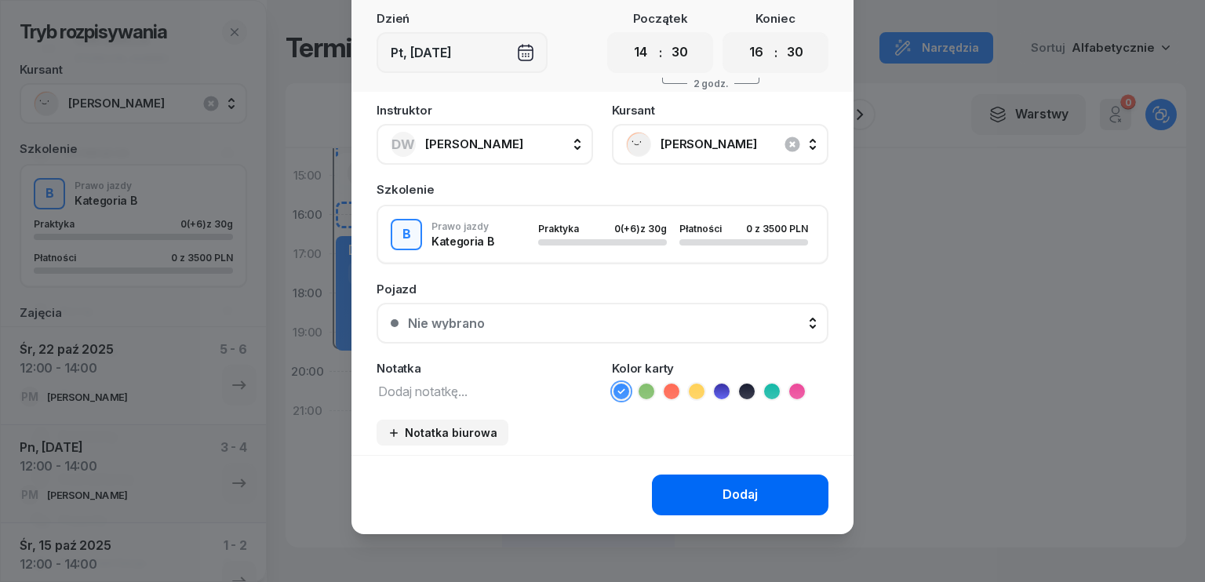
click at [729, 492] on div "Dodaj" at bounding box center [739, 495] width 35 height 20
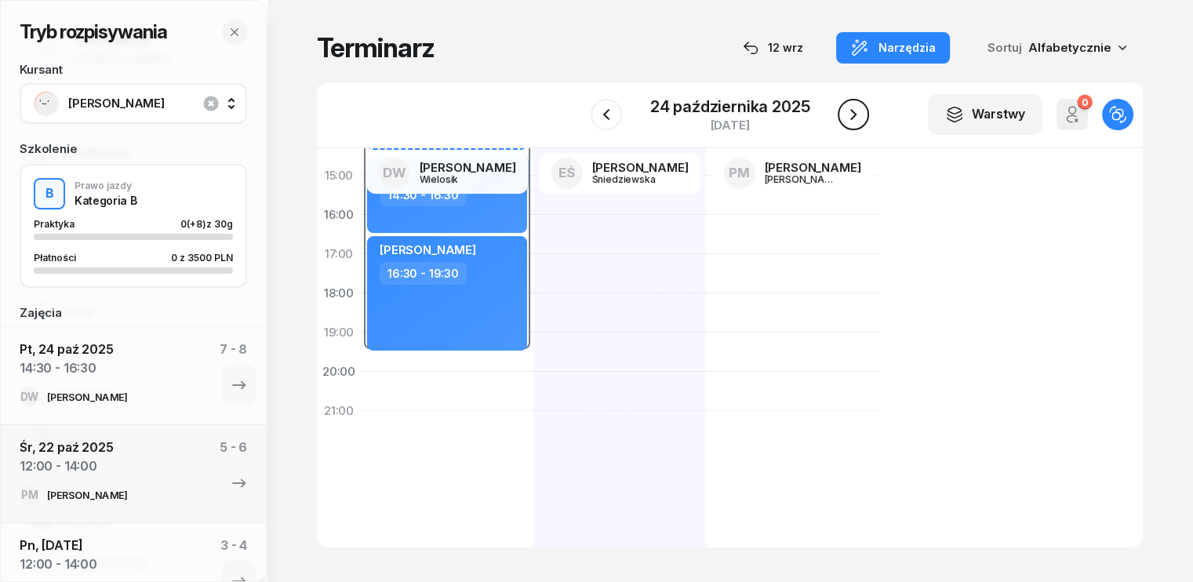
click at [859, 119] on icon "button" at bounding box center [853, 114] width 19 height 19
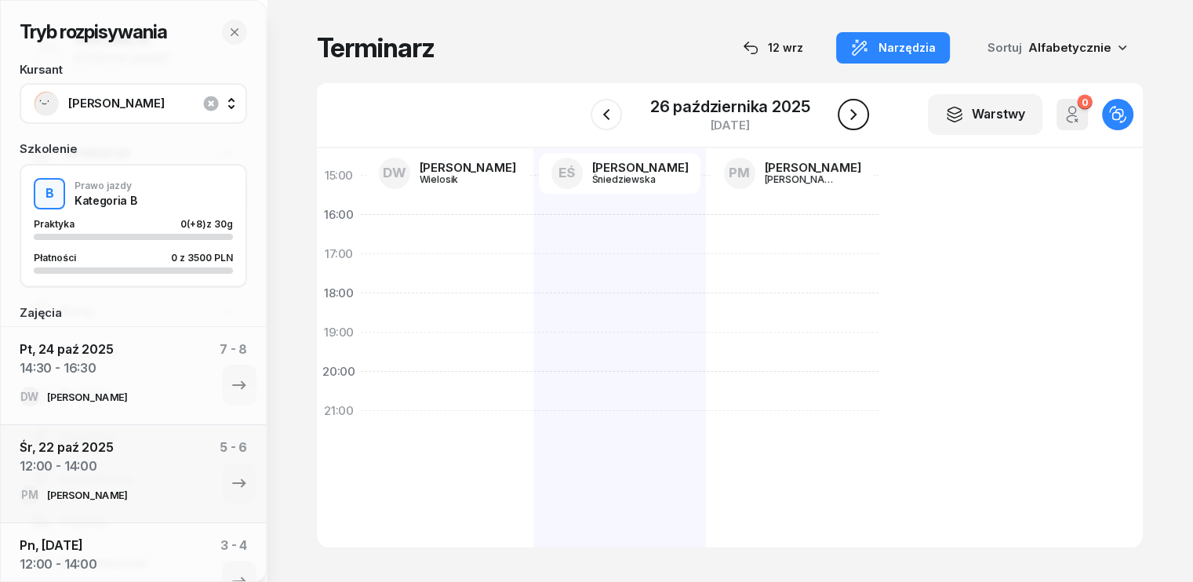
click at [859, 119] on icon "button" at bounding box center [853, 114] width 19 height 19
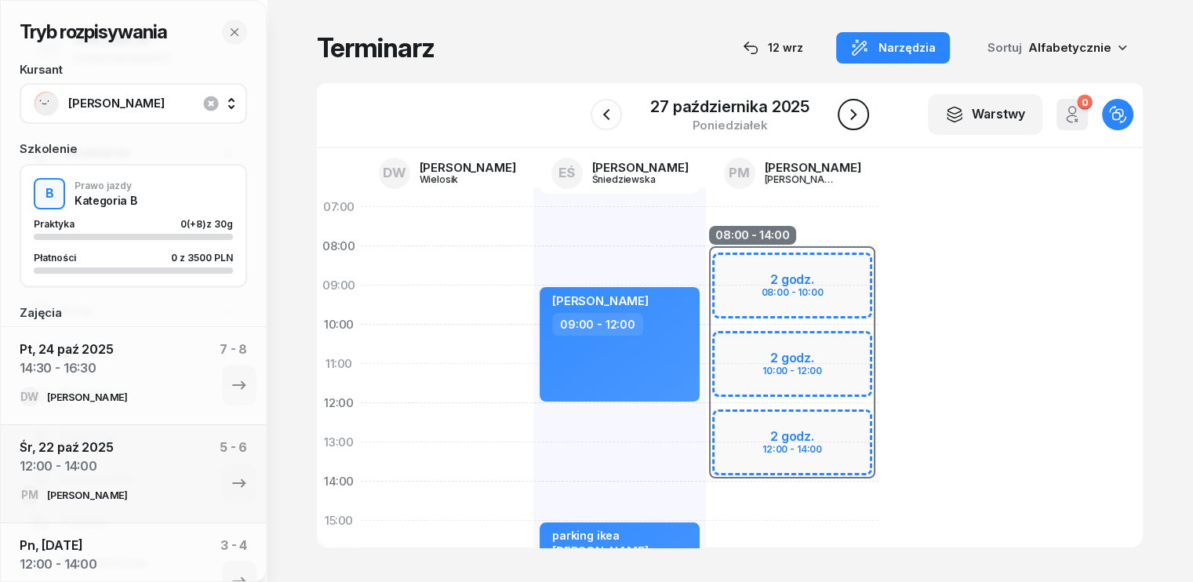
click at [857, 112] on icon "button" at bounding box center [853, 114] width 19 height 19
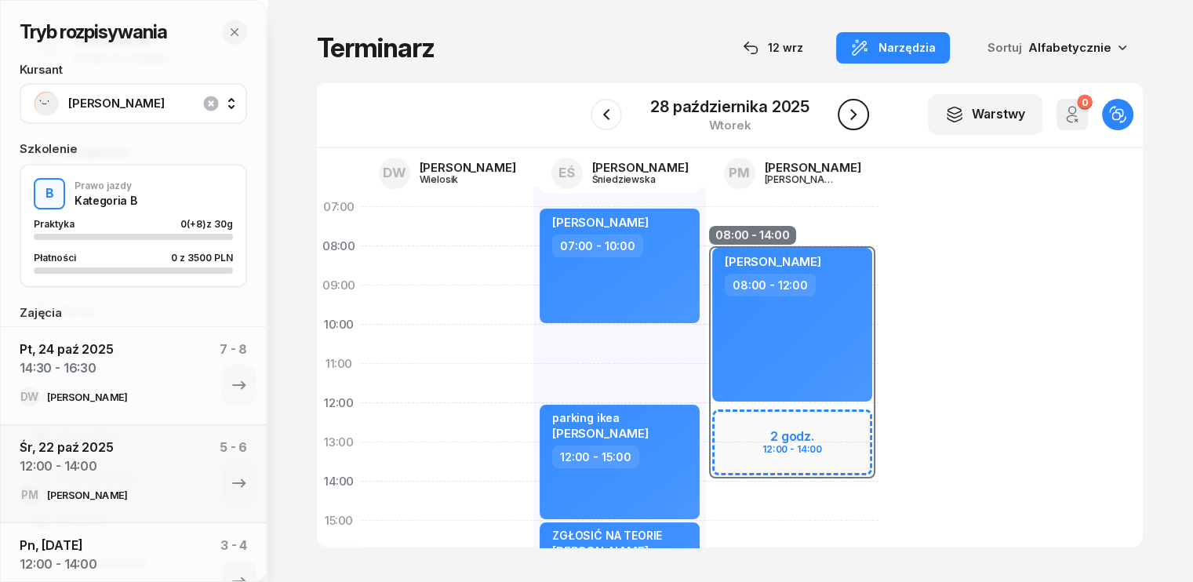
click at [850, 113] on icon "button" at bounding box center [853, 114] width 19 height 19
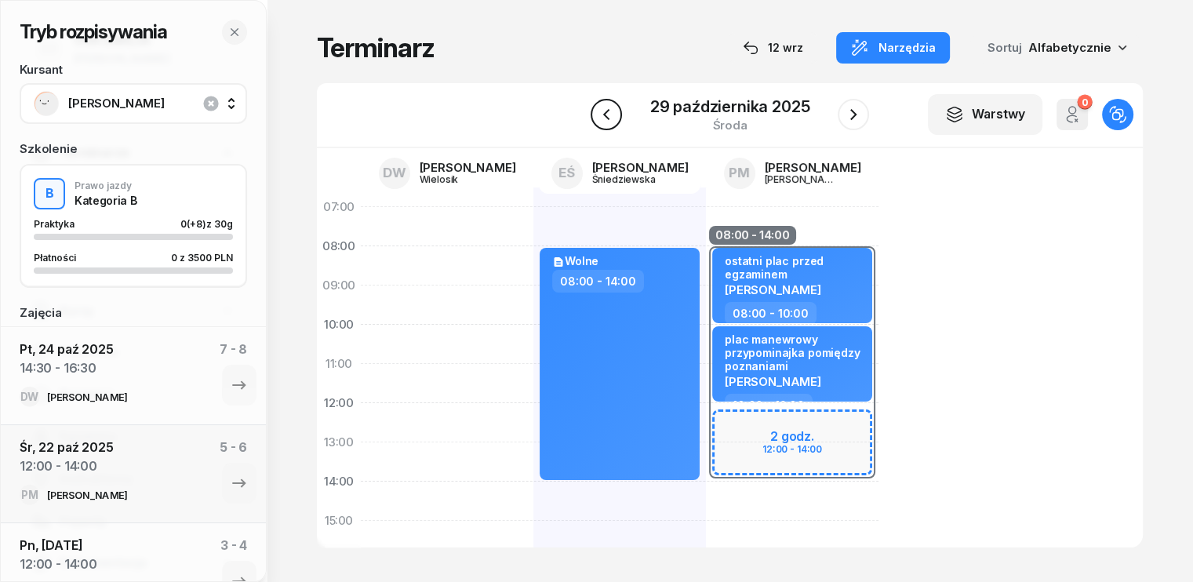
click at [610, 113] on icon "button" at bounding box center [606, 114] width 19 height 19
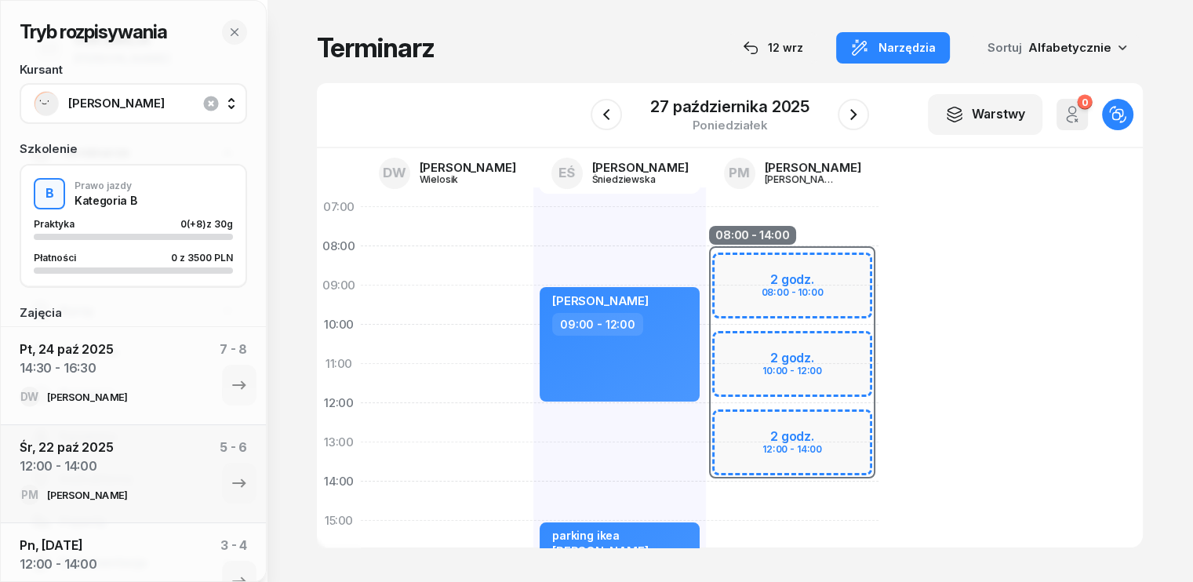
click at [797, 222] on div "08:00 - 14:00 2 godz. 08:00 - 10:00 2 godz. 10:00 - 12:00 2 godz. 12:00 - 14:00" at bounding box center [792, 540] width 173 height 706
select select "07"
select select "09"
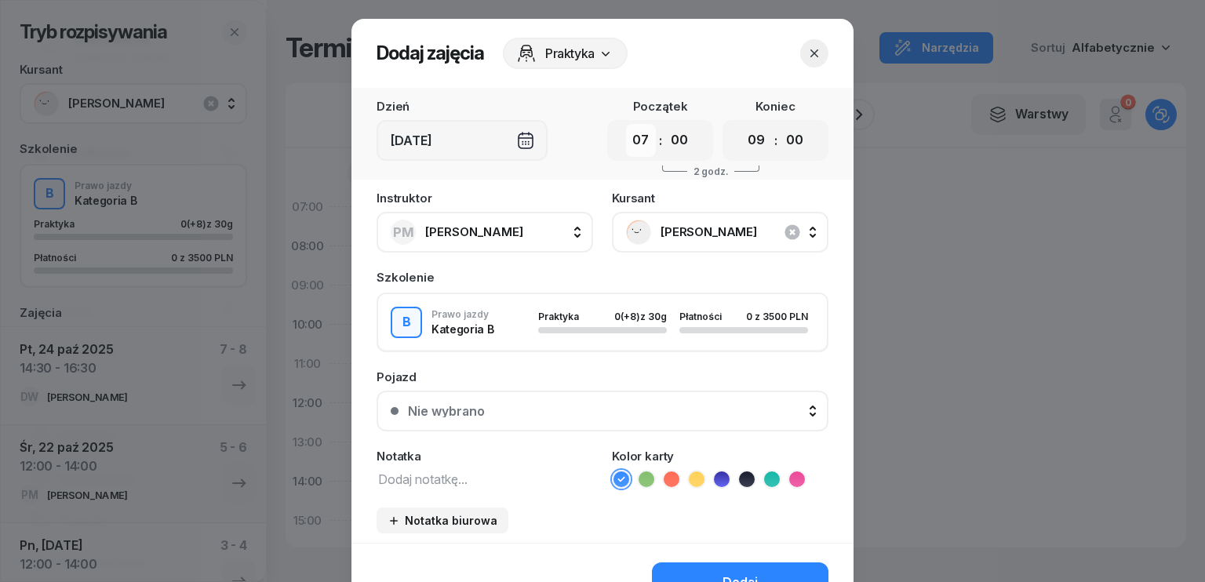
drag, startPoint x: 637, startPoint y: 135, endPoint x: 637, endPoint y: 153, distance: 18.0
click at [637, 135] on select "00 01 02 03 04 05 06 07 08 09 10 11 12 13 14 15 16 17 18 19 20 21 22 23" at bounding box center [641, 140] width 30 height 33
select select "08"
click at [626, 124] on select "00 01 02 03 04 05 06 07 08 09 10 11 12 13 14 15 16 17 18 19 20 21 22 23" at bounding box center [641, 140] width 30 height 33
drag, startPoint x: 756, startPoint y: 145, endPoint x: 752, endPoint y: 154, distance: 9.8
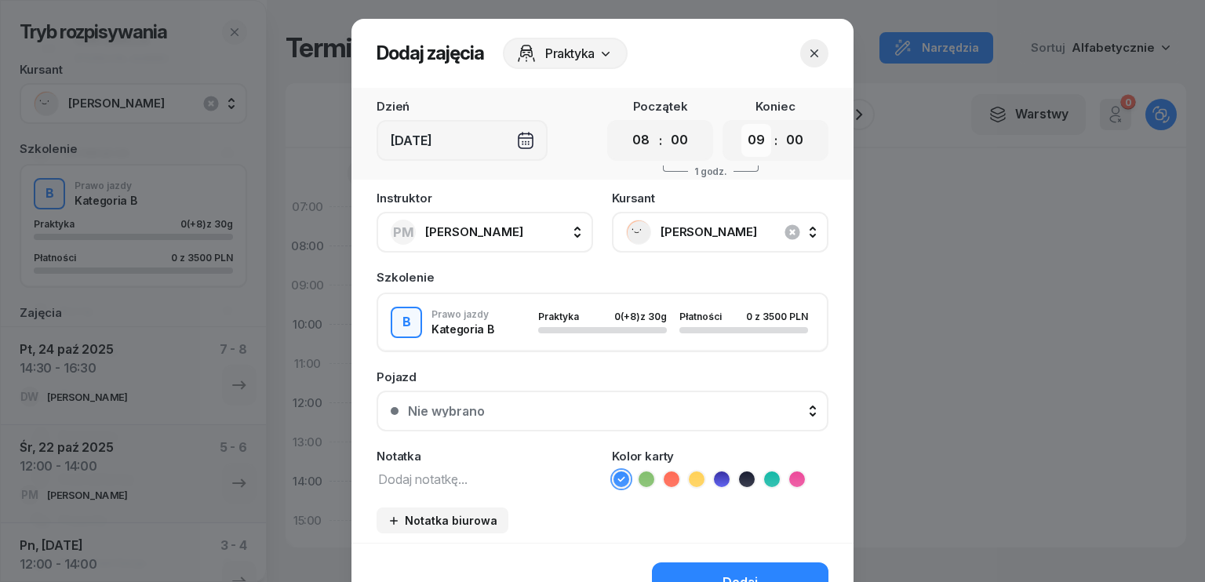
click at [756, 145] on select "00 01 02 03 04 05 06 07 08 09 10 11 12 13 14 15 16 17 18 19 20 21 22 23" at bounding box center [756, 140] width 30 height 33
select select "11"
click at [741, 124] on select "00 01 02 03 04 05 06 07 08 09 10 11 12 13 14 15 16 17 18 19 20 21 22 23" at bounding box center [756, 140] width 30 height 33
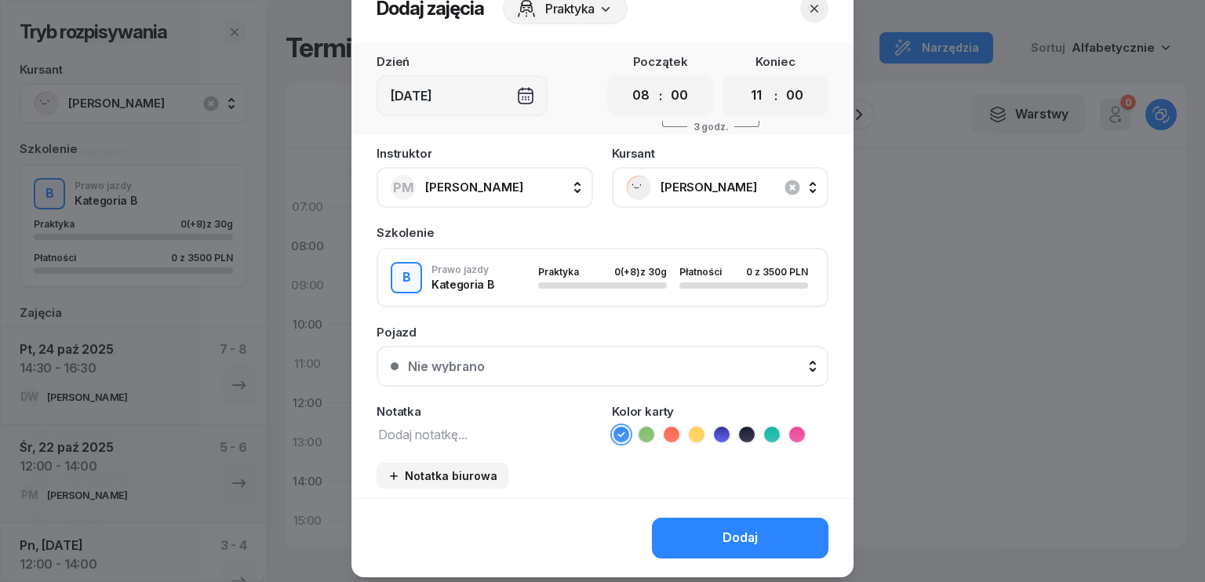
scroll to position [88, 0]
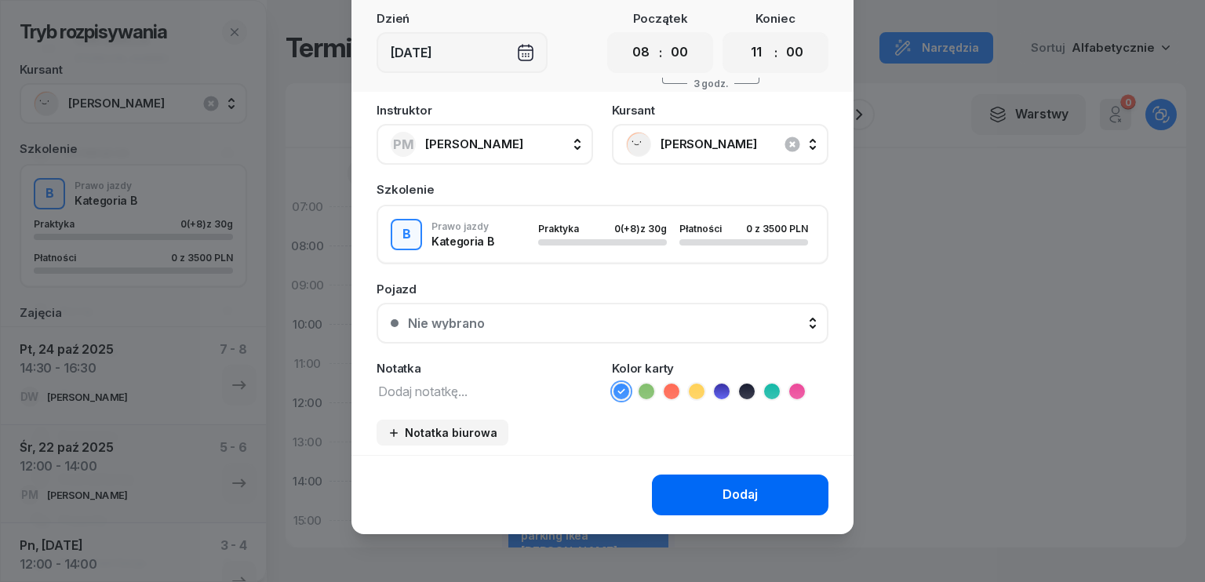
click at [759, 498] on button "Dodaj" at bounding box center [740, 495] width 177 height 41
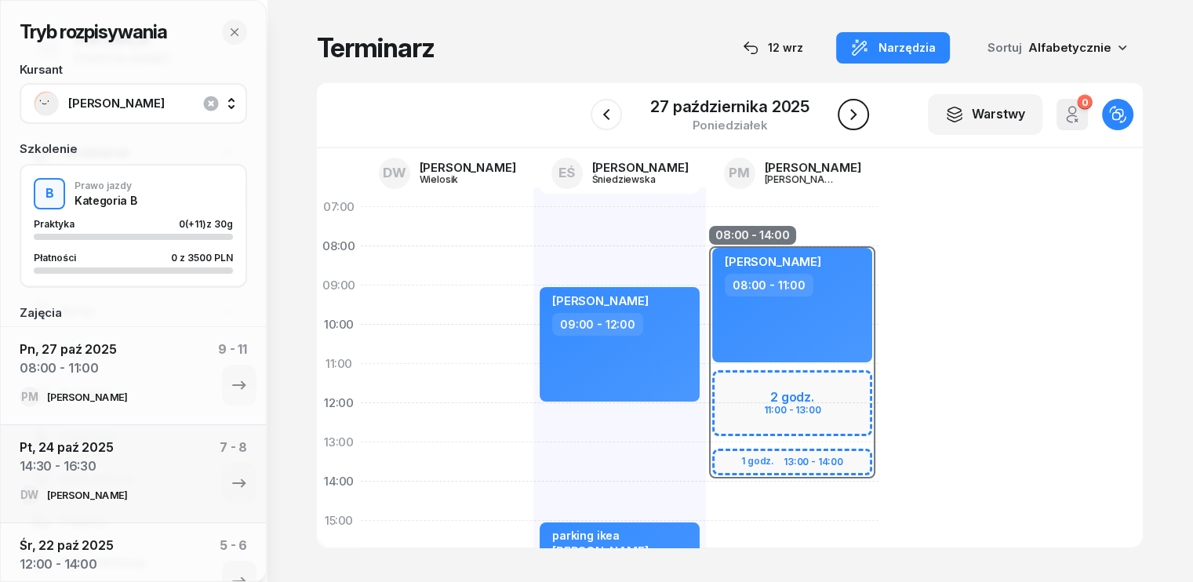
click at [860, 114] on icon "button" at bounding box center [853, 114] width 19 height 19
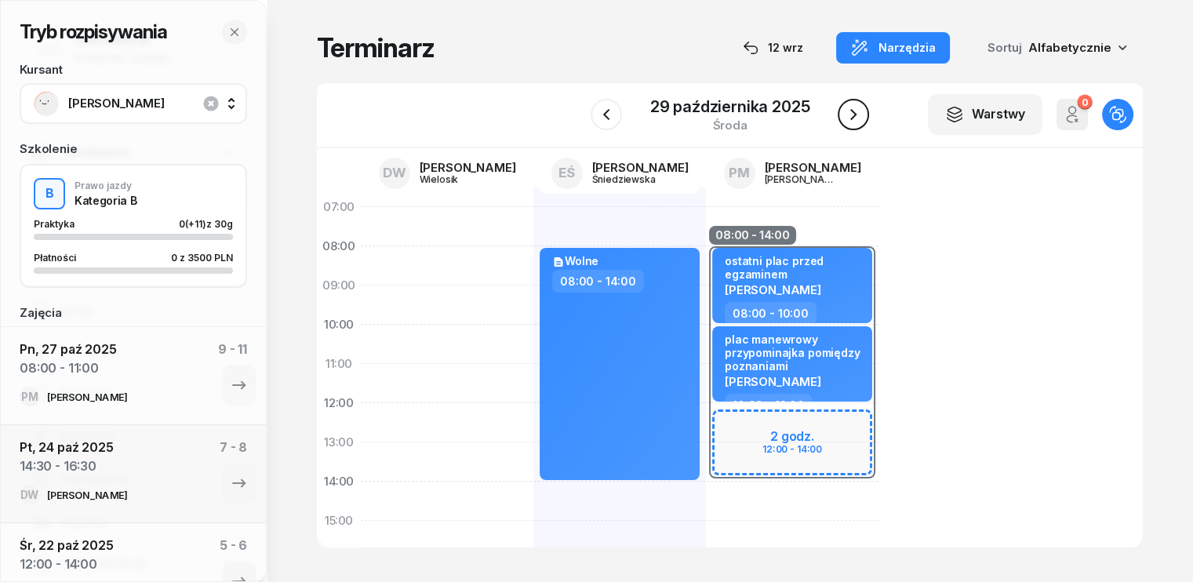
click at [860, 114] on icon "button" at bounding box center [853, 114] width 19 height 19
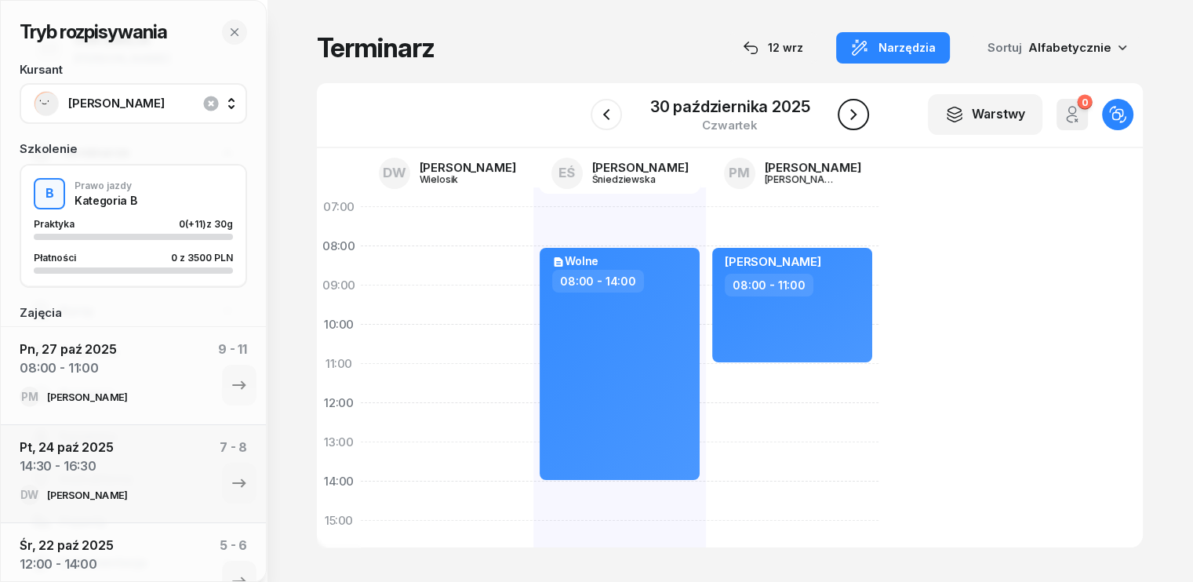
click at [856, 115] on icon "button" at bounding box center [853, 114] width 6 height 11
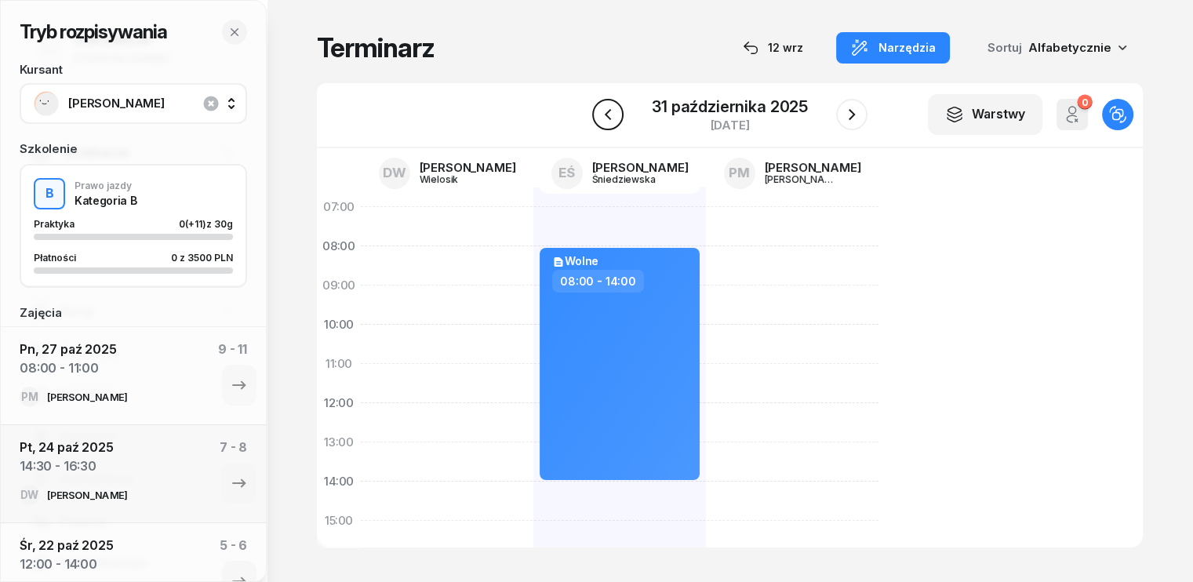
click at [614, 108] on icon "button" at bounding box center [608, 114] width 19 height 19
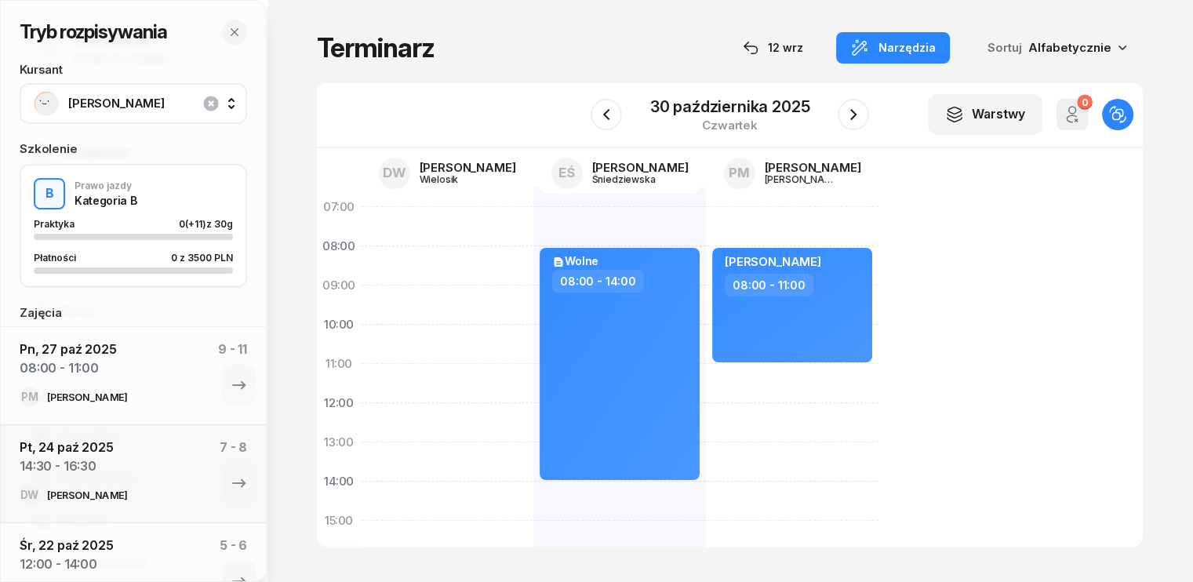
click at [706, 377] on div "Marta Kucharska- Błaszczyk 08:00 - 11:00" at bounding box center [792, 540] width 173 height 706
select select "11"
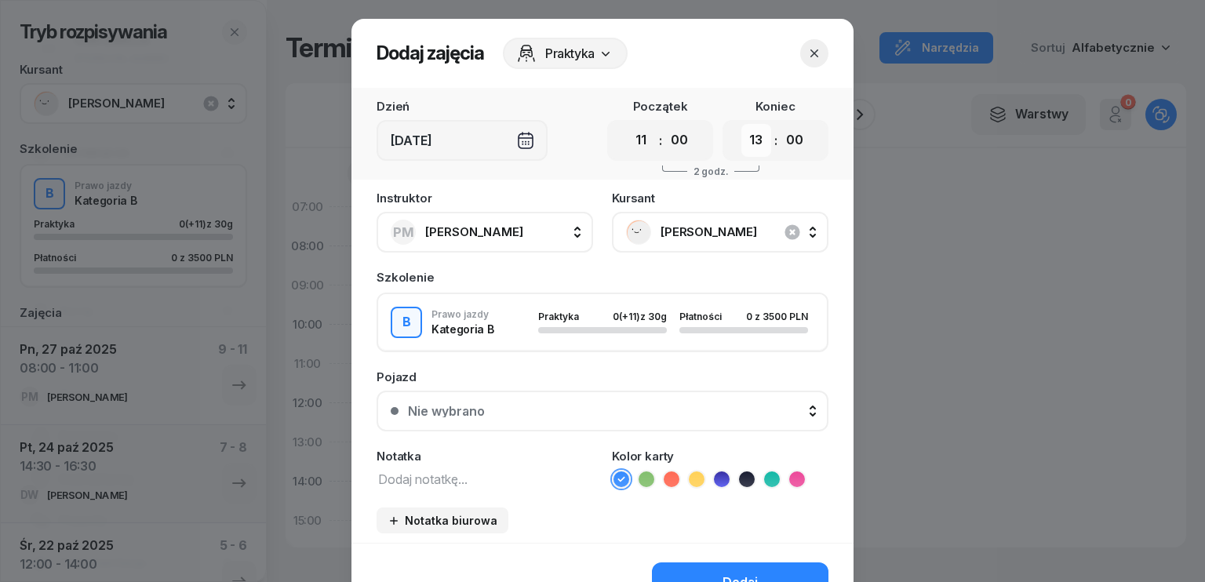
click at [753, 144] on select "00 01 02 03 04 05 06 07 08 09 10 11 12 13 14 15 16 17 18 19 20 21 22 23" at bounding box center [756, 140] width 30 height 33
select select "14"
click at [741, 124] on select "00 01 02 03 04 05 06 07 08 09 10 11 12 13 14 15 16 17 18 19 20 21 22 23" at bounding box center [756, 140] width 30 height 33
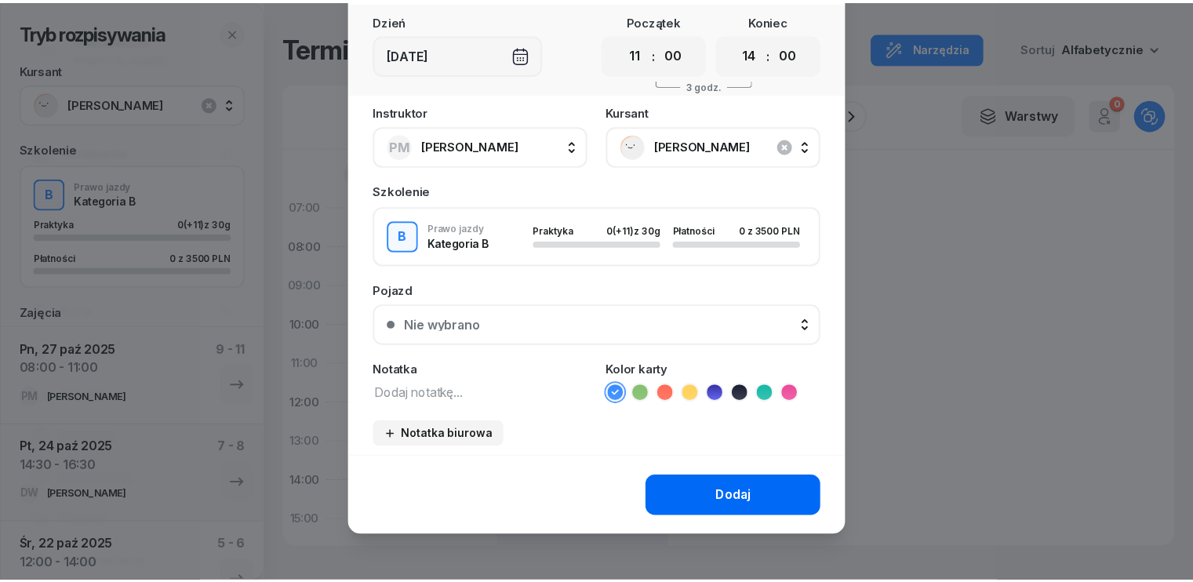
scroll to position [88, 0]
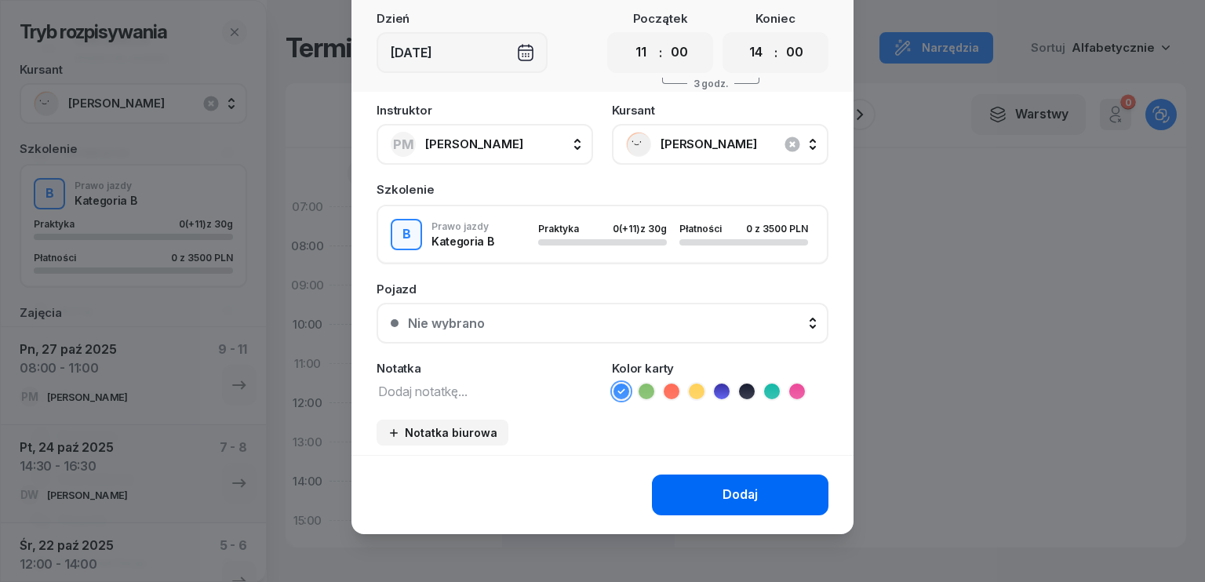
click at [737, 497] on div "Dodaj" at bounding box center [739, 495] width 35 height 20
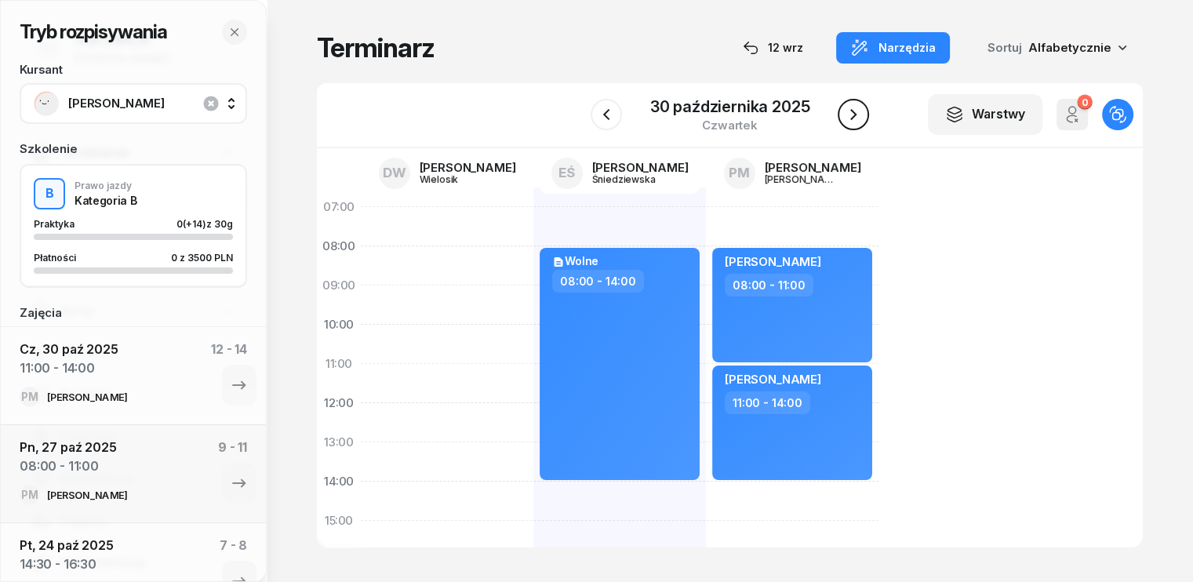
click at [860, 118] on icon "button" at bounding box center [853, 114] width 19 height 19
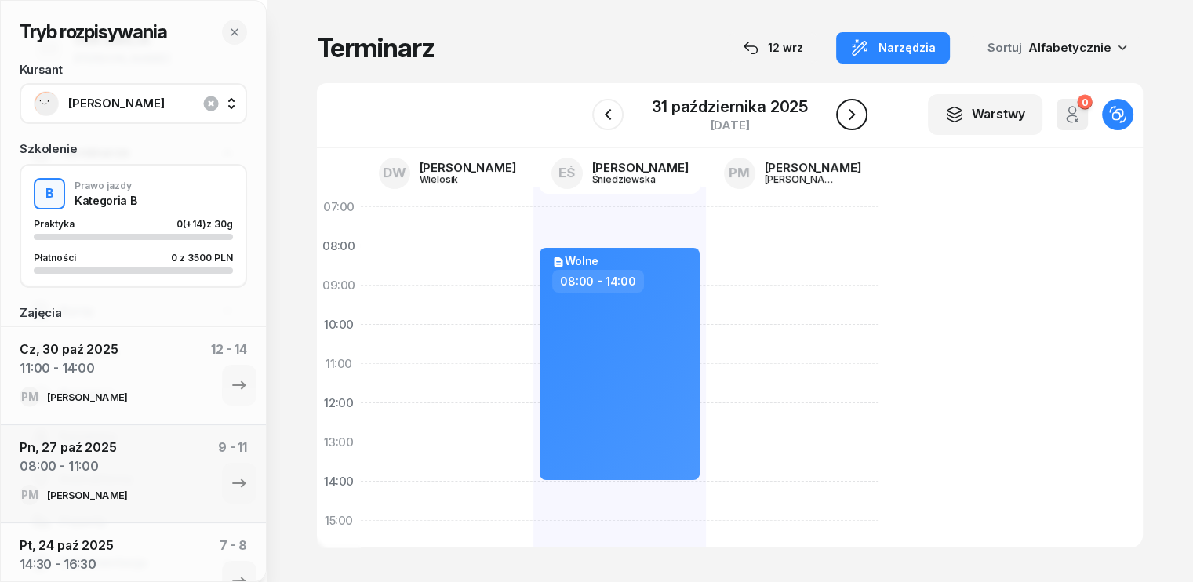
click at [860, 118] on icon "button" at bounding box center [852, 114] width 19 height 19
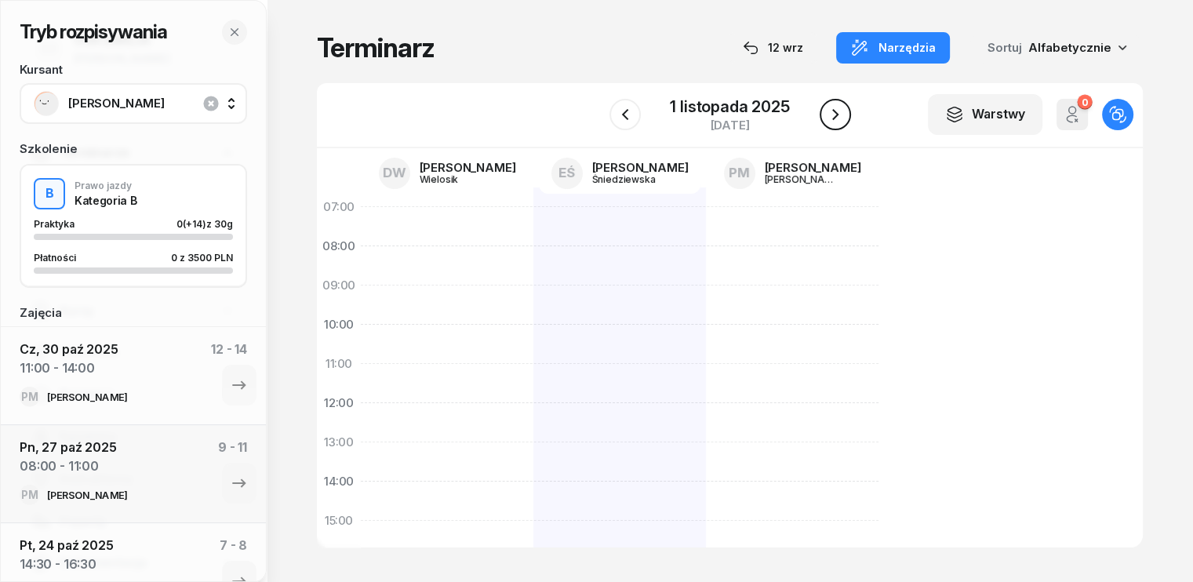
click at [837, 116] on icon "button" at bounding box center [835, 114] width 19 height 19
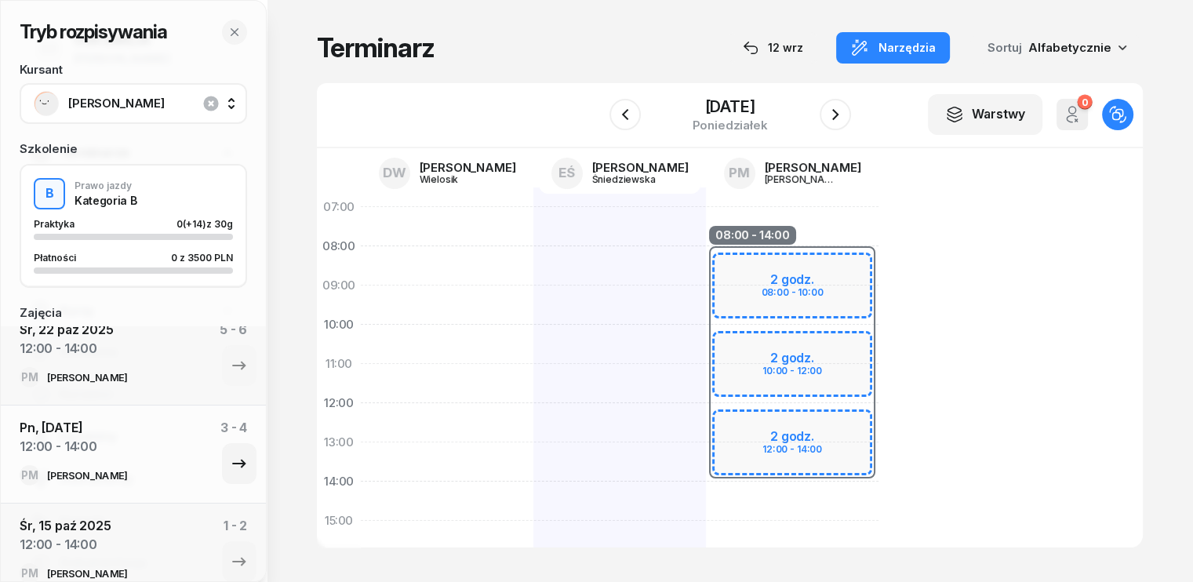
scroll to position [331, 0]
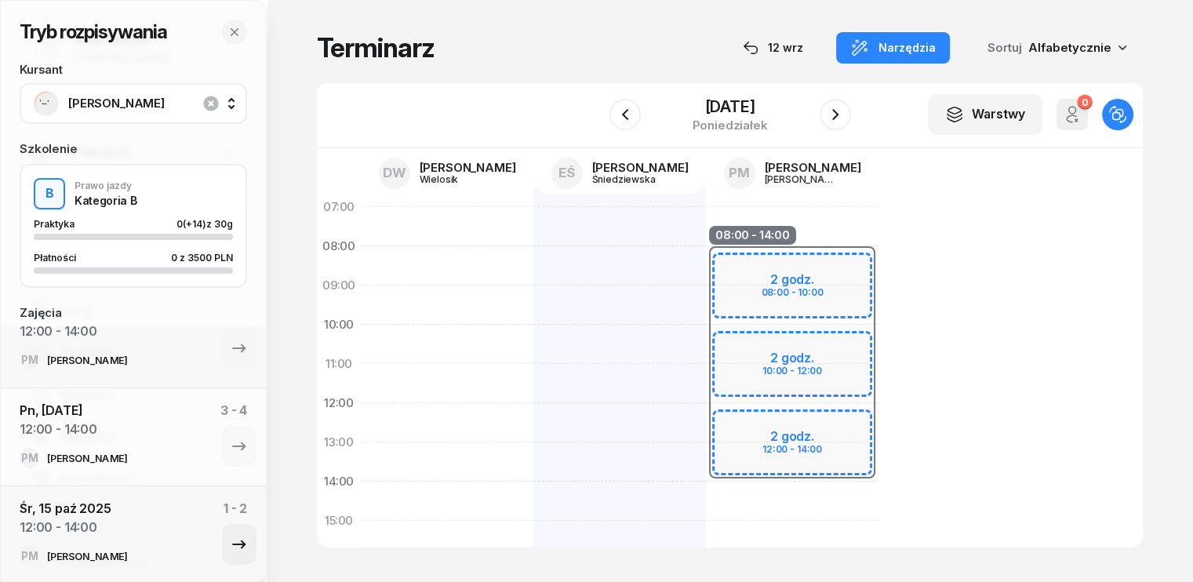
click at [230, 542] on icon "button" at bounding box center [239, 544] width 19 height 19
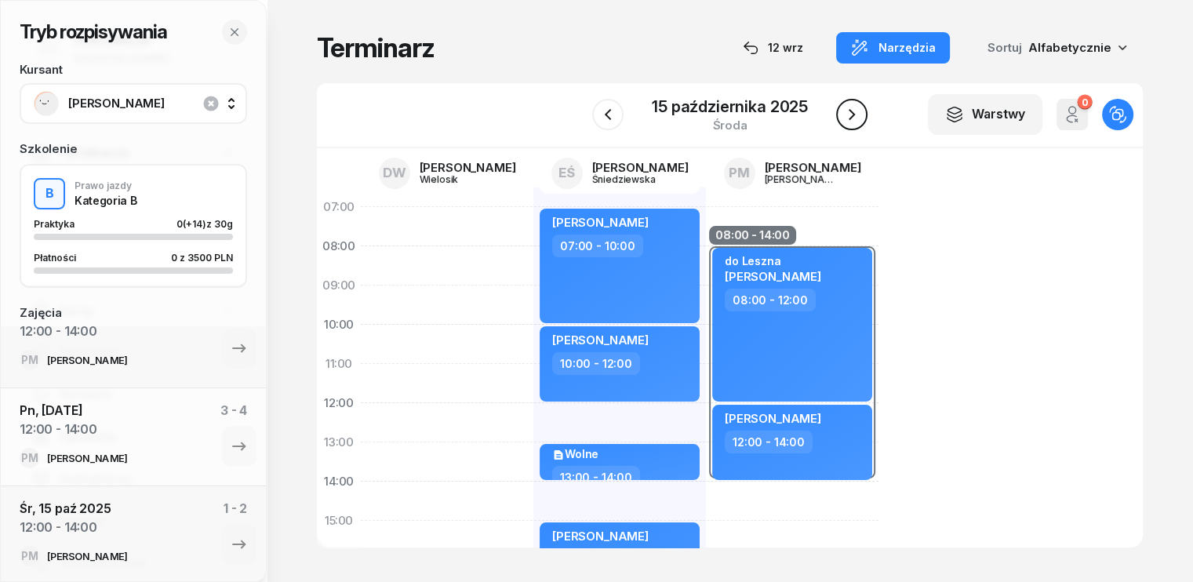
click at [861, 119] on button "button" at bounding box center [851, 114] width 31 height 31
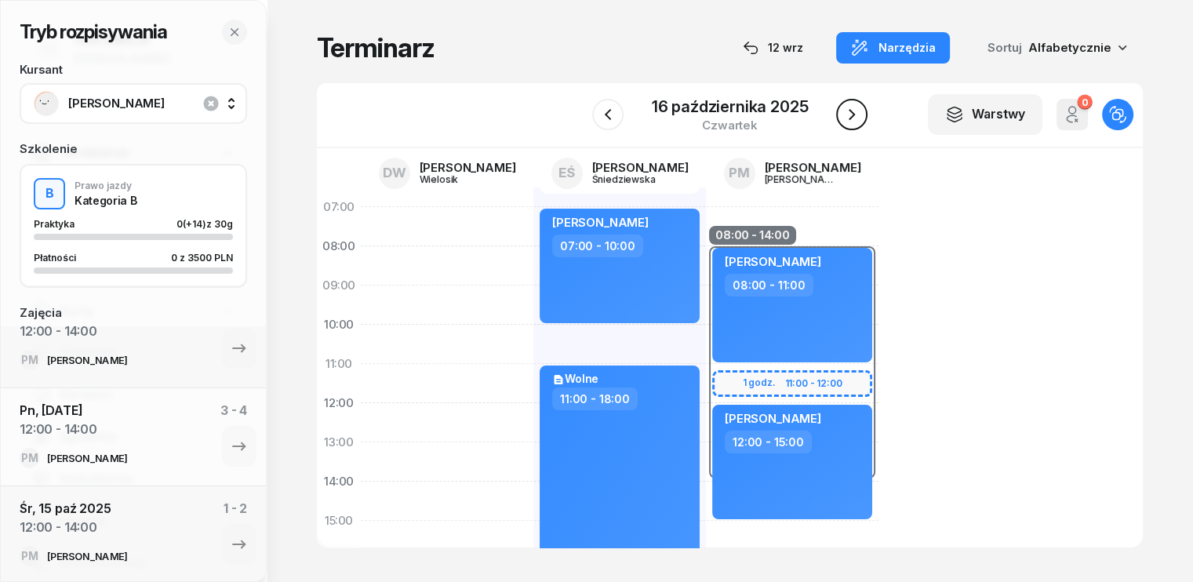
click at [851, 115] on icon "button" at bounding box center [852, 114] width 19 height 19
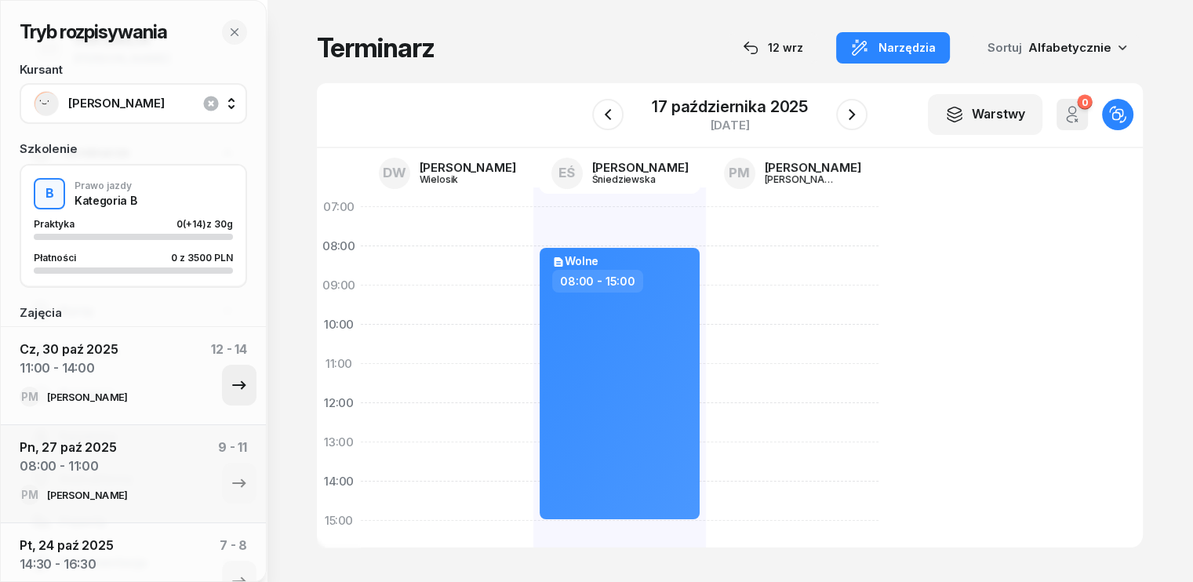
click at [235, 383] on icon "button" at bounding box center [239, 385] width 19 height 19
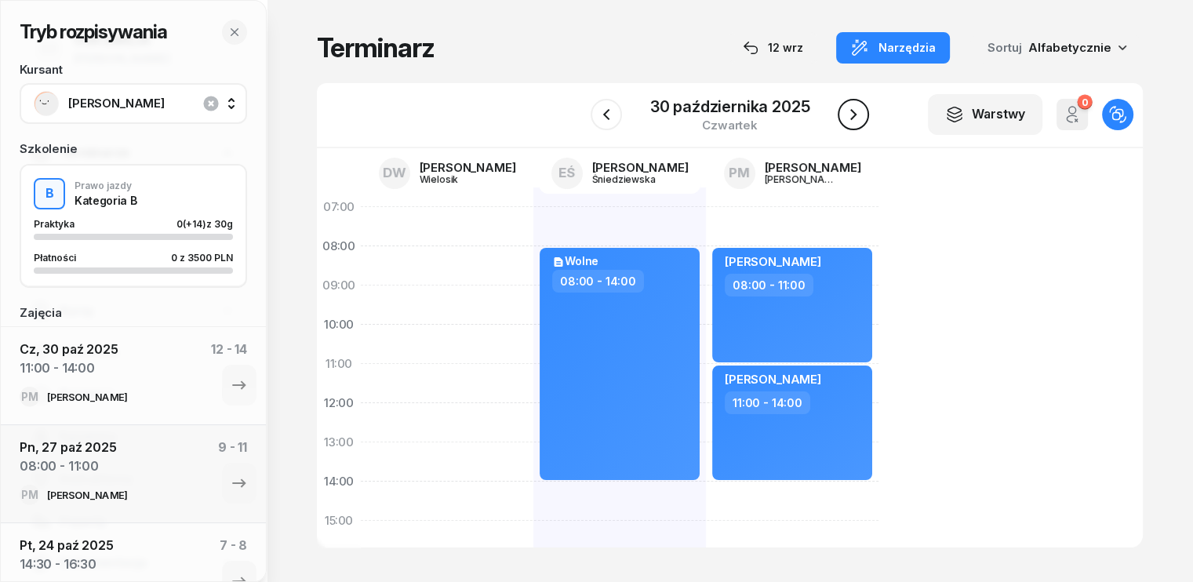
click at [856, 113] on icon "button" at bounding box center [853, 114] width 19 height 19
click at [856, 113] on icon "button" at bounding box center [852, 114] width 19 height 19
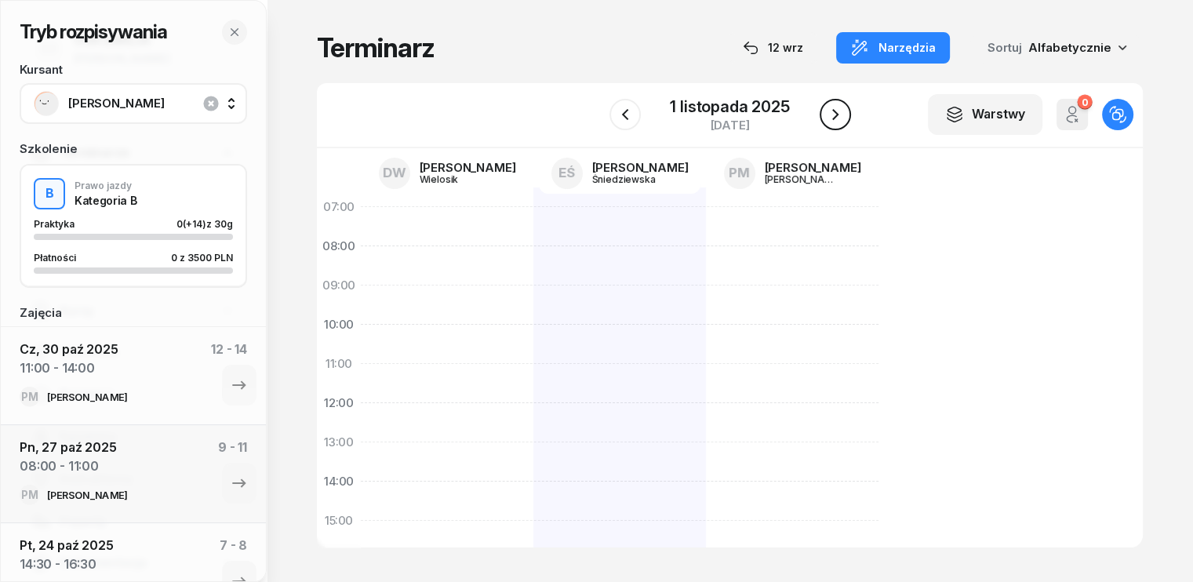
click at [856, 113] on div "W Wybierz DW Daniel Wielosik EŚ Emilia Śniedziewska PM Paweł Michalak 1 listopa…" at bounding box center [730, 115] width 826 height 65
click at [828, 118] on icon "button" at bounding box center [835, 114] width 19 height 19
click at [832, 116] on icon "button" at bounding box center [835, 114] width 19 height 19
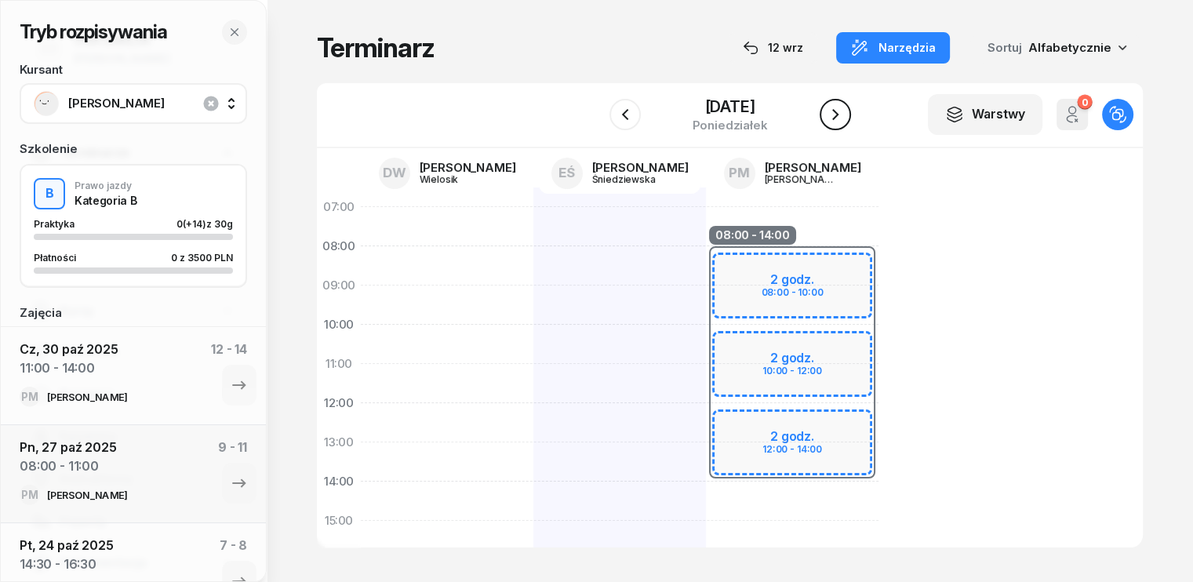
click at [832, 116] on icon "button" at bounding box center [835, 114] width 19 height 19
click at [630, 121] on icon "button" at bounding box center [625, 114] width 19 height 19
click at [630, 121] on icon "button" at bounding box center [624, 114] width 19 height 19
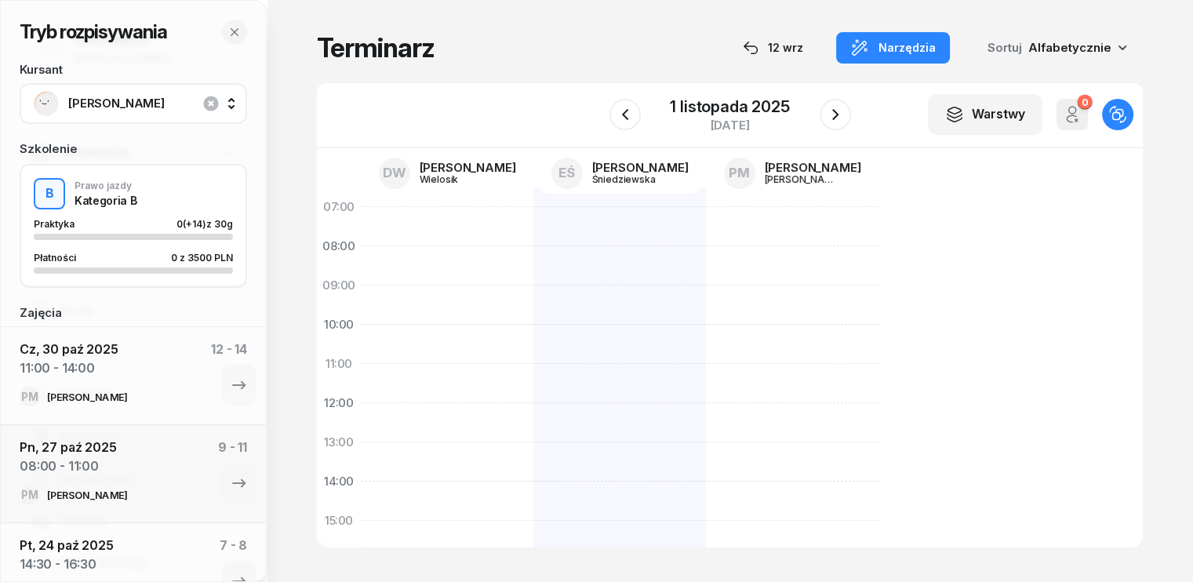
click at [629, 122] on icon "button" at bounding box center [625, 114] width 19 height 19
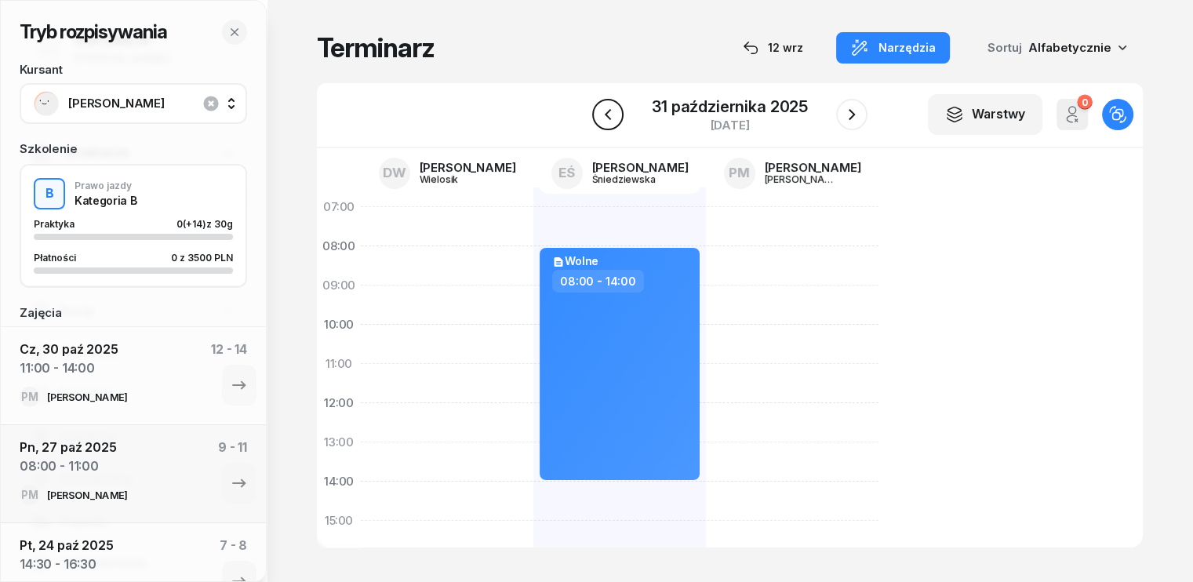
click at [622, 115] on button "button" at bounding box center [607, 114] width 31 height 31
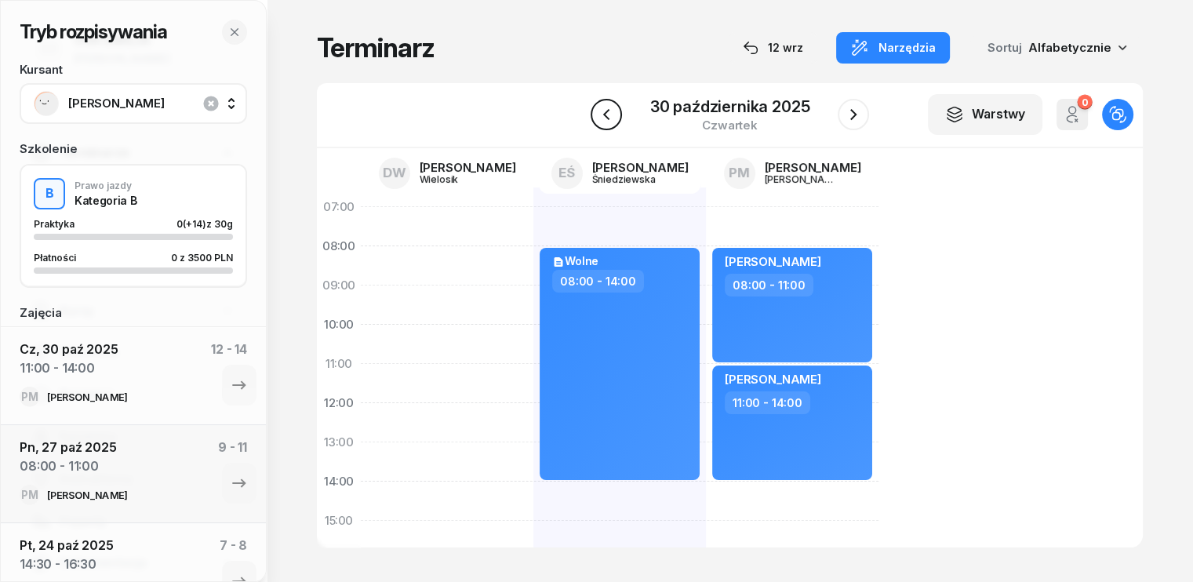
click at [606, 115] on icon "button" at bounding box center [606, 114] width 19 height 19
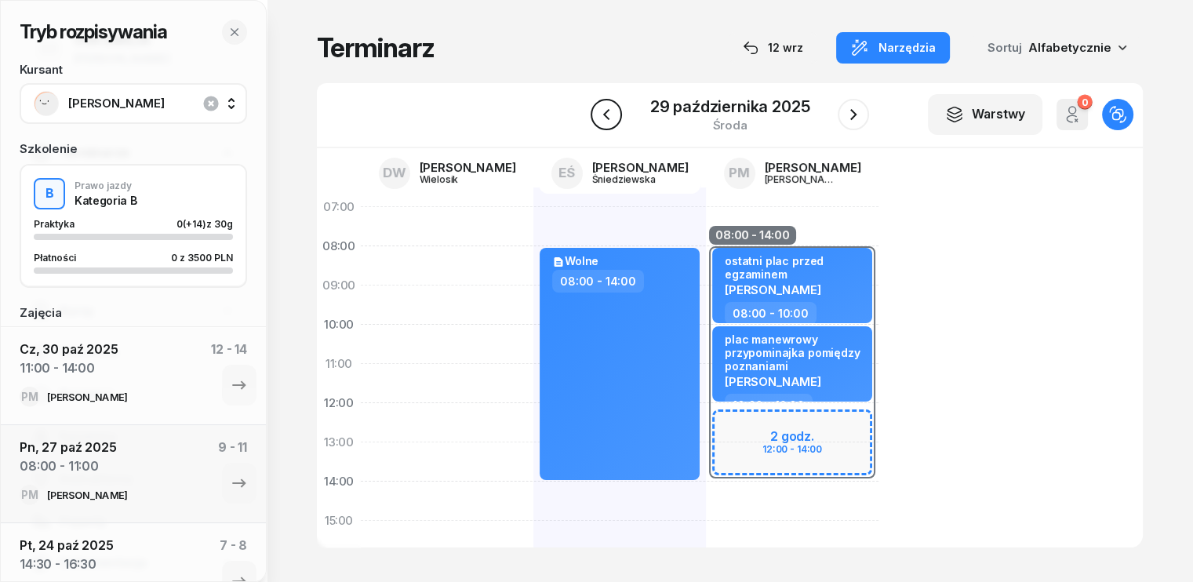
click at [606, 115] on icon "button" at bounding box center [606, 114] width 19 height 19
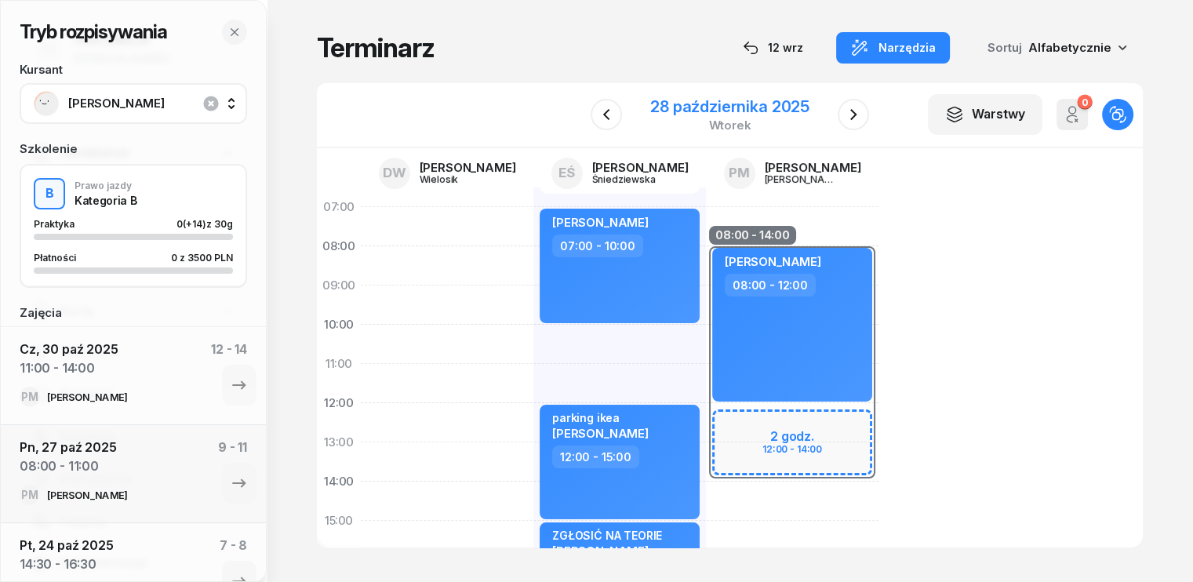
click at [684, 111] on div "28 października 2025" at bounding box center [729, 107] width 159 height 16
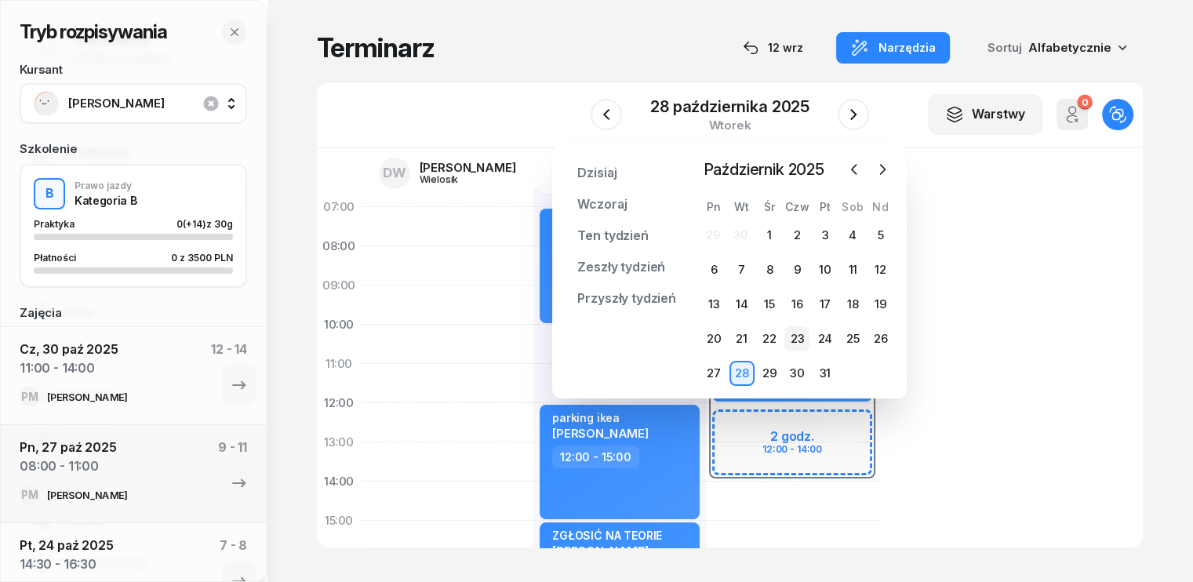
click at [799, 337] on div "23" at bounding box center [796, 338] width 25 height 25
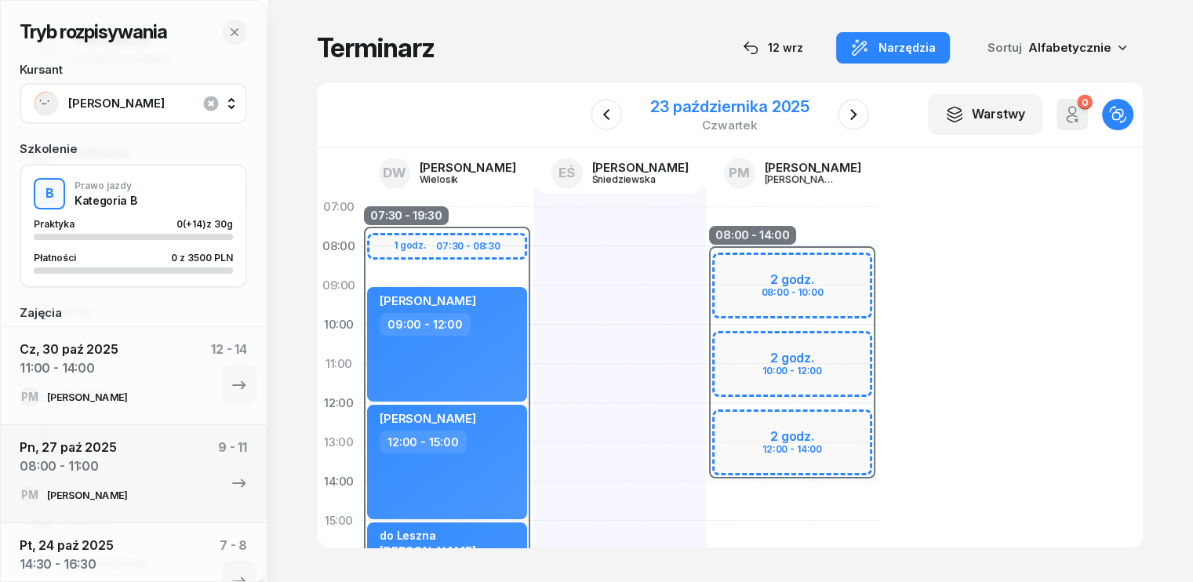
click at [702, 110] on div "23 października 2025" at bounding box center [729, 107] width 159 height 16
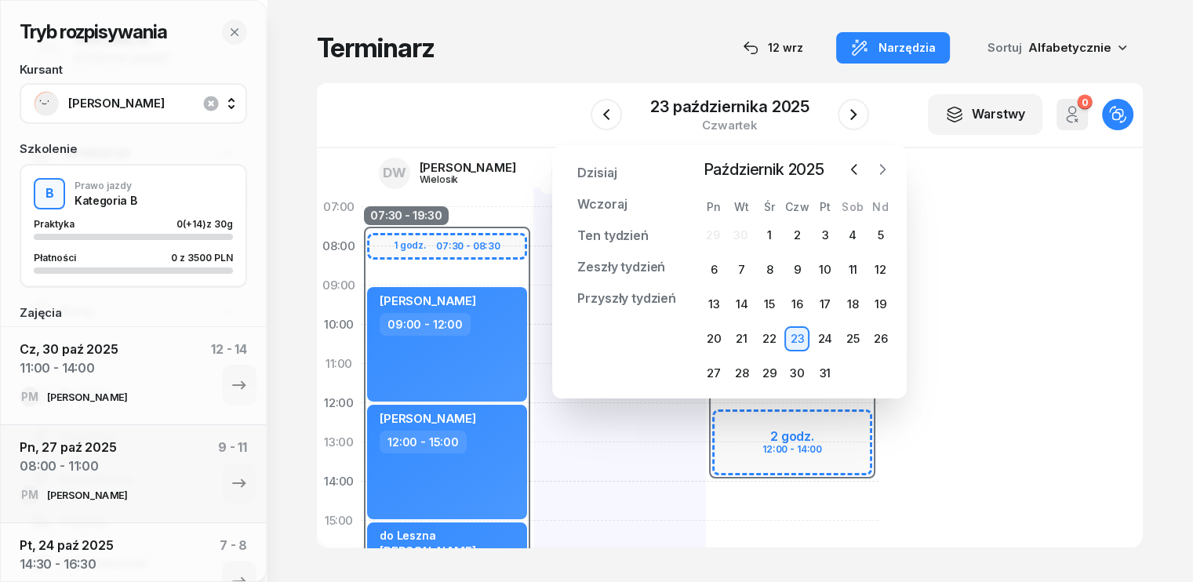
click at [885, 168] on icon "button" at bounding box center [883, 170] width 16 height 16
click at [712, 271] on div "3" at bounding box center [713, 269] width 25 height 25
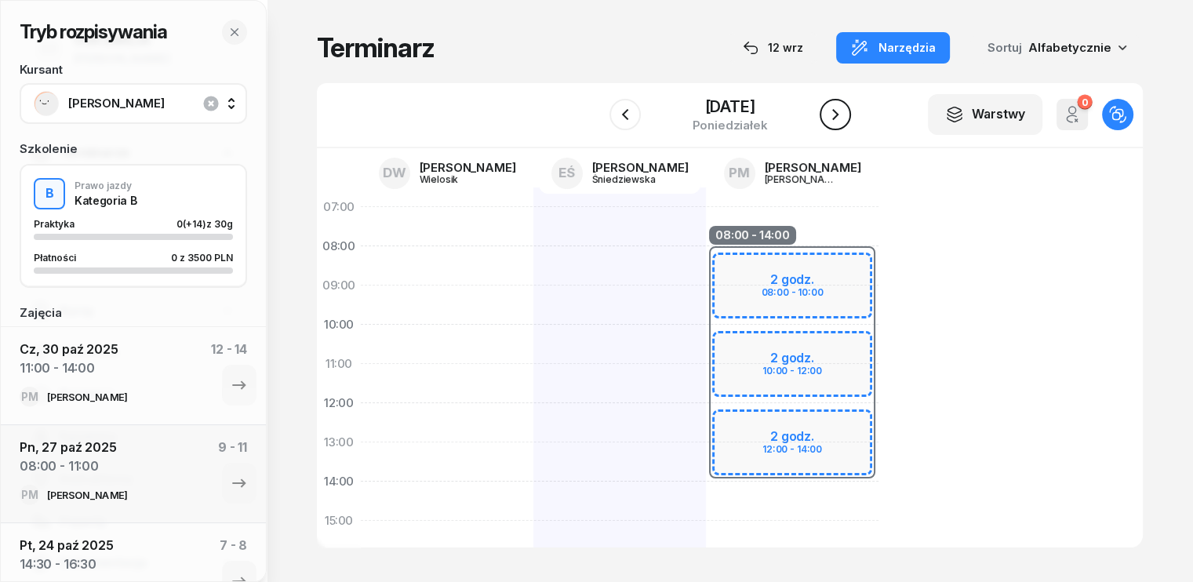
click at [836, 118] on icon "button" at bounding box center [835, 114] width 19 height 19
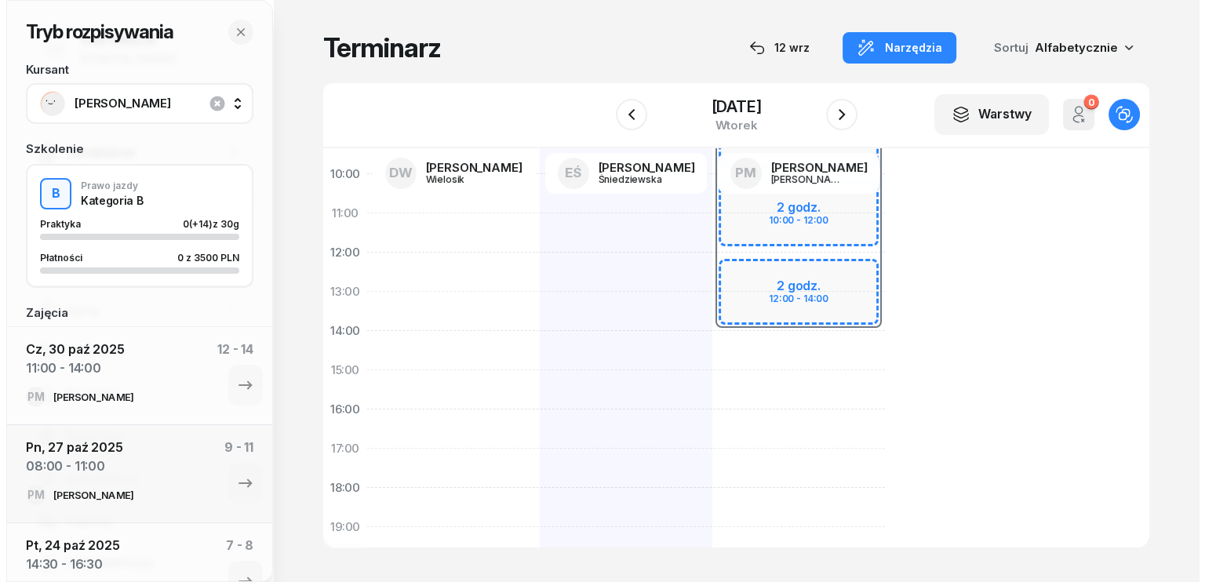
scroll to position [157, 0]
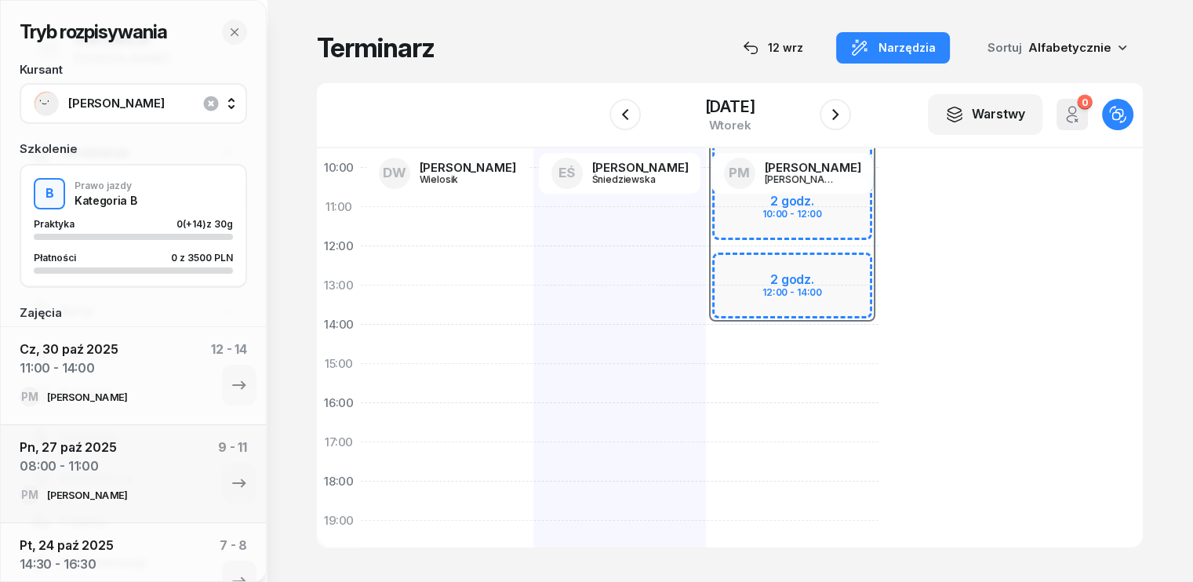
click at [361, 326] on div at bounding box center [447, 384] width 173 height 706
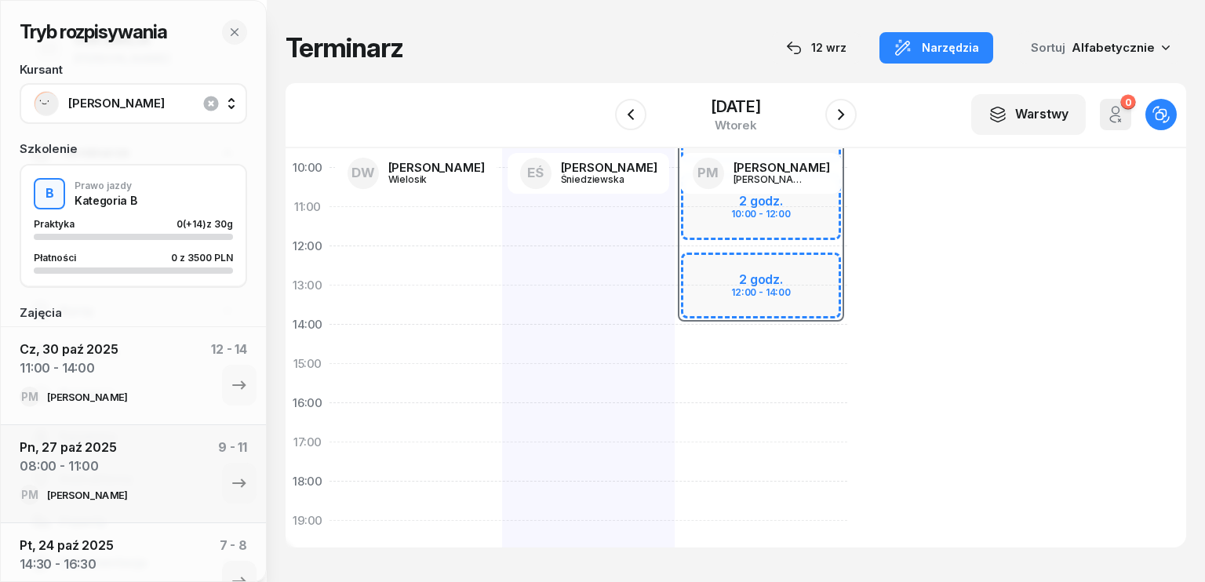
select select "14"
select select "16"
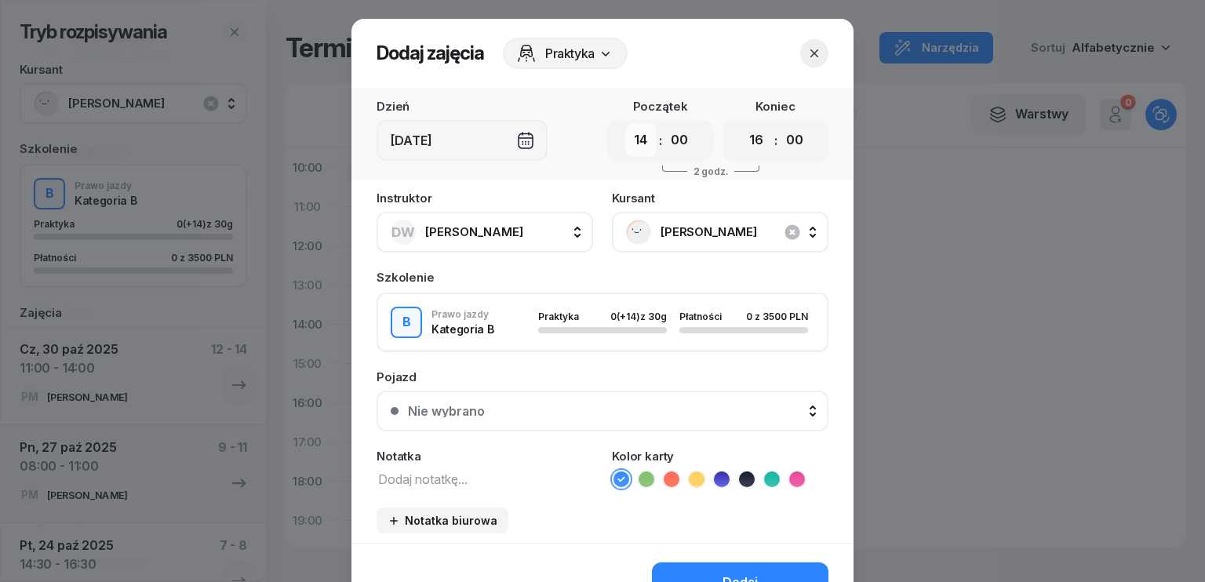
click at [642, 140] on select "00 01 02 03 04 05 06 07 08 09 10 11 12 13 14 15 16 17 18 19 20 21 22 23" at bounding box center [641, 140] width 30 height 33
click at [626, 124] on select "00 01 02 03 04 05 06 07 08 09 10 11 12 13 14 15 16 17 18 19 20 21 22 23" at bounding box center [641, 140] width 30 height 33
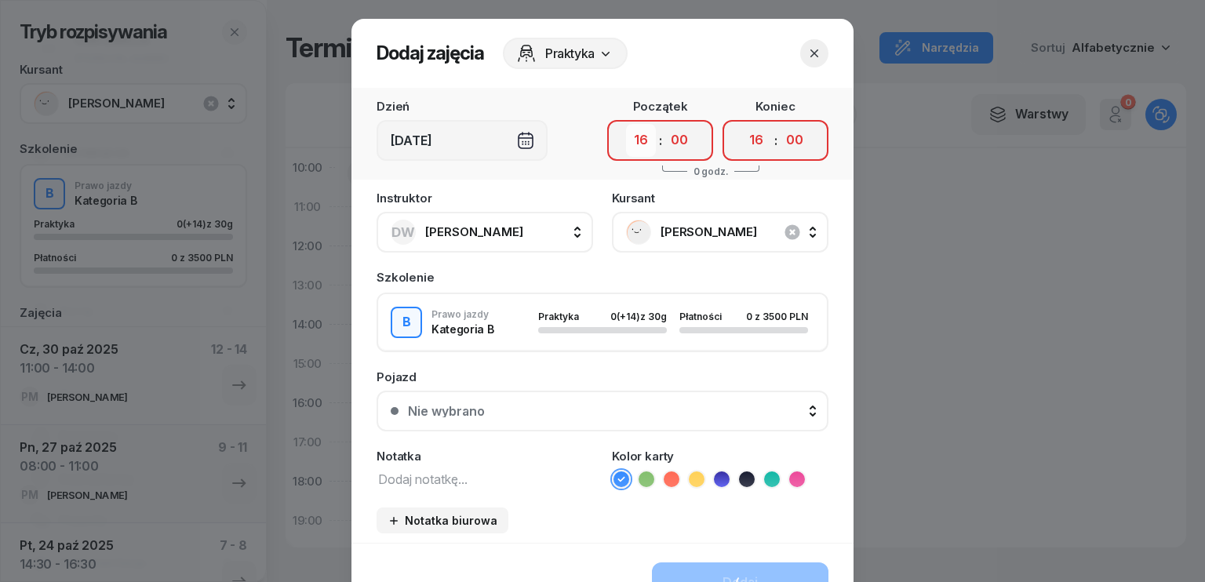
click at [634, 136] on select "00 01 02 03 04 05 06 07 08 09 10 11 12 13 14 15 16 17 18 19 20 21 22 23" at bounding box center [641, 140] width 30 height 33
select select "15"
click at [626, 124] on select "00 01 02 03 04 05 06 07 08 09 10 11 12 13 14 15 16 17 18 19 20 21 22 23" at bounding box center [641, 140] width 30 height 33
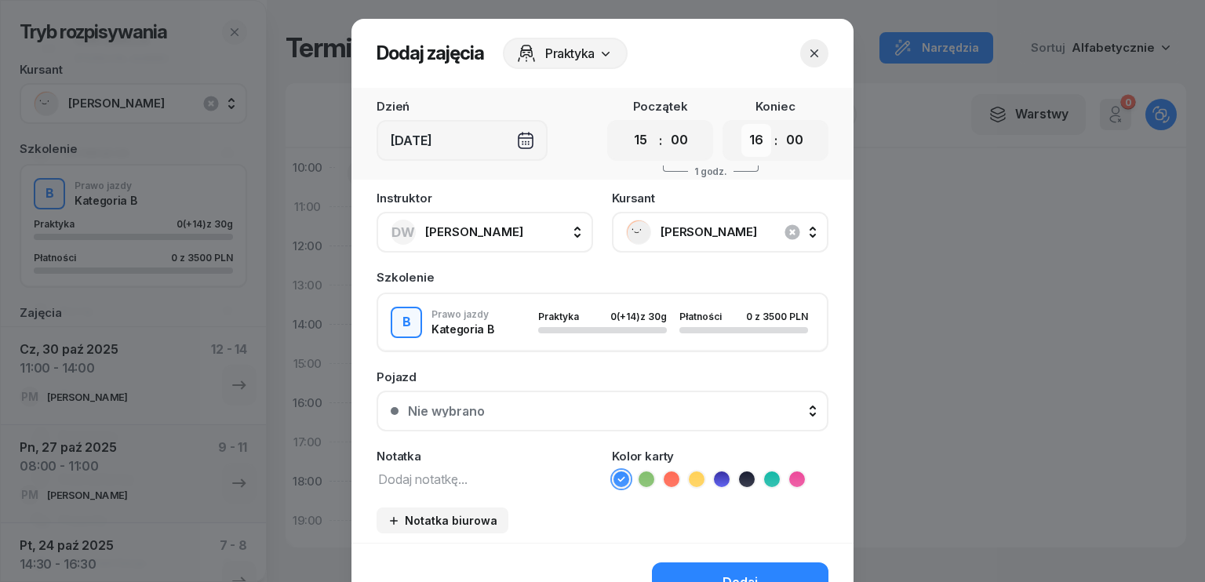
click at [752, 134] on select "00 01 02 03 04 05 06 07 08 09 10 11 12 13 14 15 16 17 18 19 20 21 22 23" at bounding box center [756, 140] width 30 height 33
select select "18"
click at [741, 124] on select "00 01 02 03 04 05 06 07 08 09 10 11 12 13 14 15 16 17 18 19 20 21 22 23" at bounding box center [756, 140] width 30 height 33
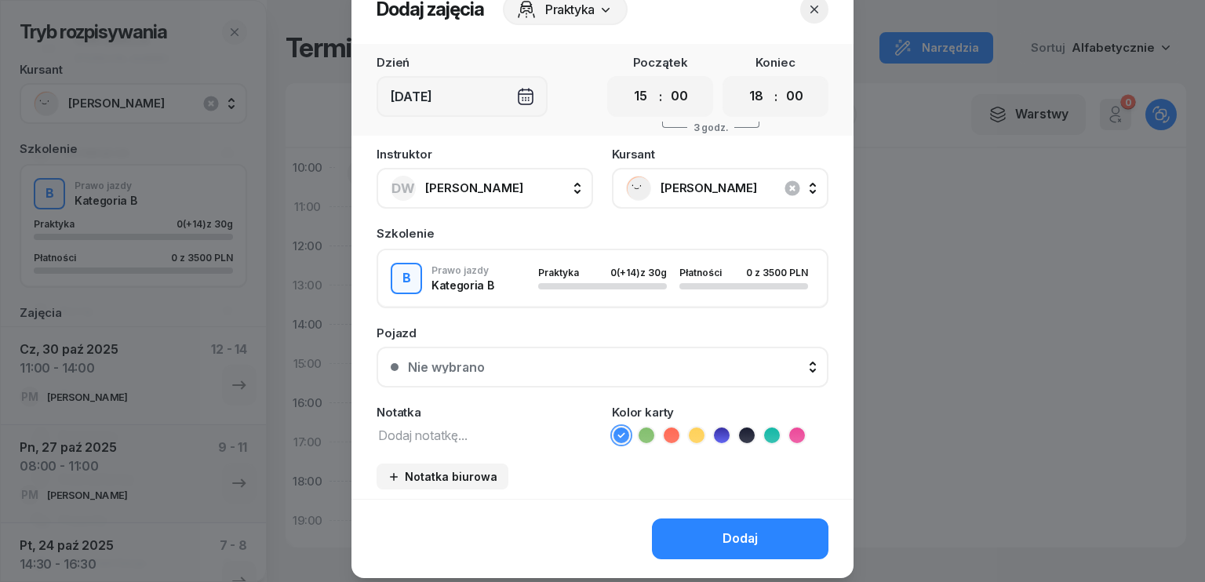
scroll to position [88, 0]
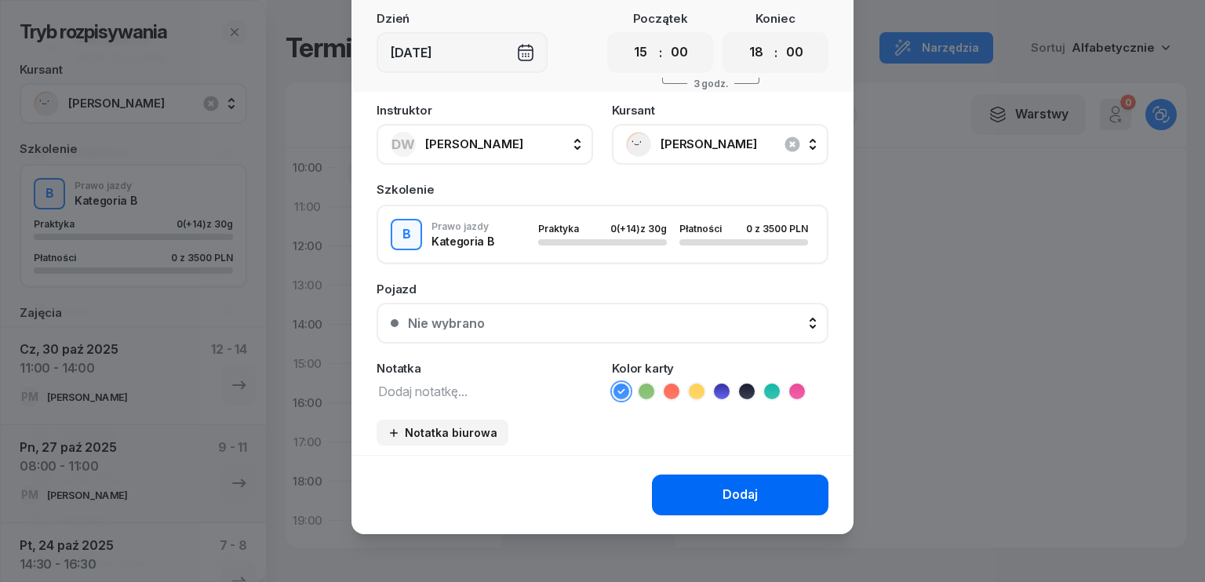
click at [733, 489] on div "Dodaj" at bounding box center [739, 495] width 35 height 20
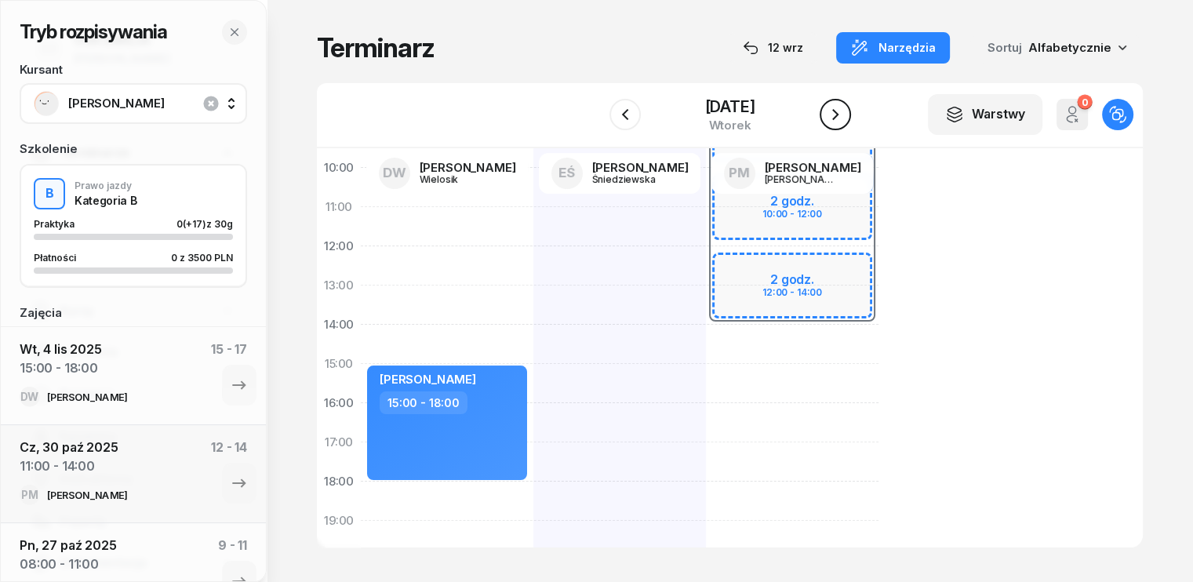
click at [835, 110] on icon "button" at bounding box center [835, 114] width 19 height 19
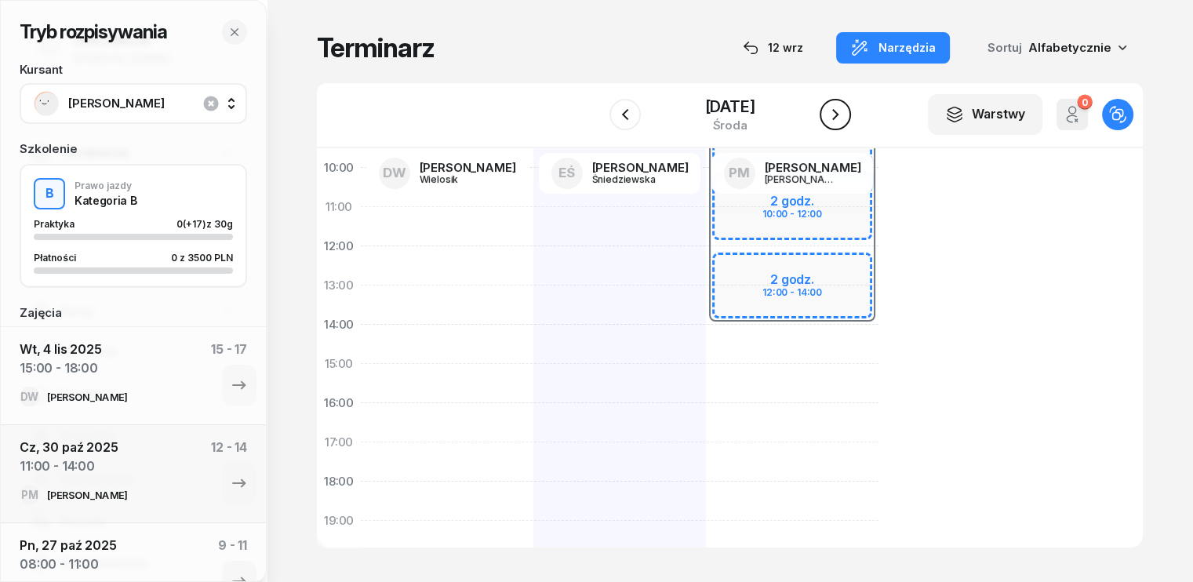
click at [835, 110] on icon "button" at bounding box center [835, 114] width 19 height 19
click at [829, 108] on icon "button" at bounding box center [835, 114] width 19 height 19
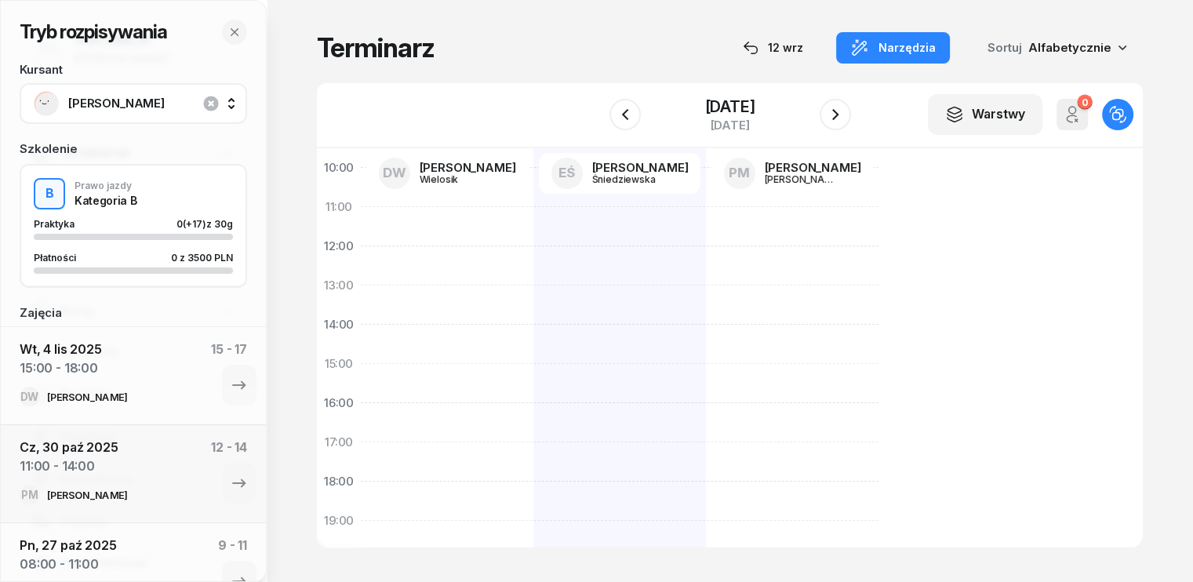
click at [361, 402] on div at bounding box center [447, 384] width 173 height 706
select select "15"
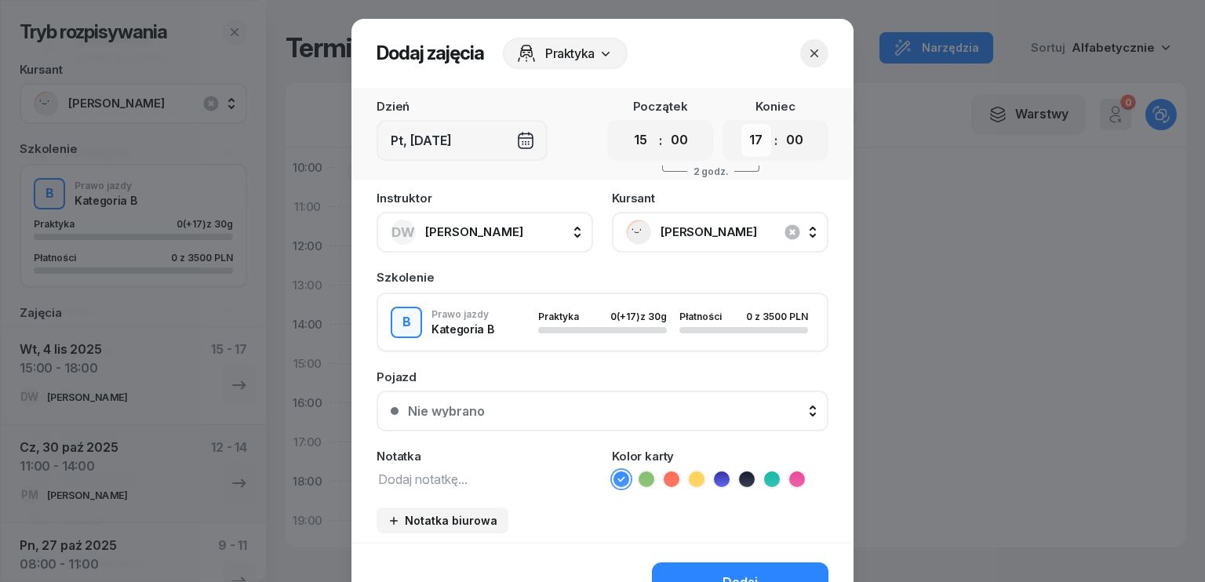
drag, startPoint x: 750, startPoint y: 136, endPoint x: 752, endPoint y: 149, distance: 12.6
click at [750, 136] on select "00 01 02 03 04 05 06 07 08 09 10 11 12 13 14 15 16 17 18 19 20 21 22 23" at bounding box center [756, 140] width 30 height 33
select select "18"
click at [741, 124] on select "00 01 02 03 04 05 06 07 08 09 10 11 12 13 14 15 16 17 18 19 20 21 22 23" at bounding box center [756, 140] width 30 height 33
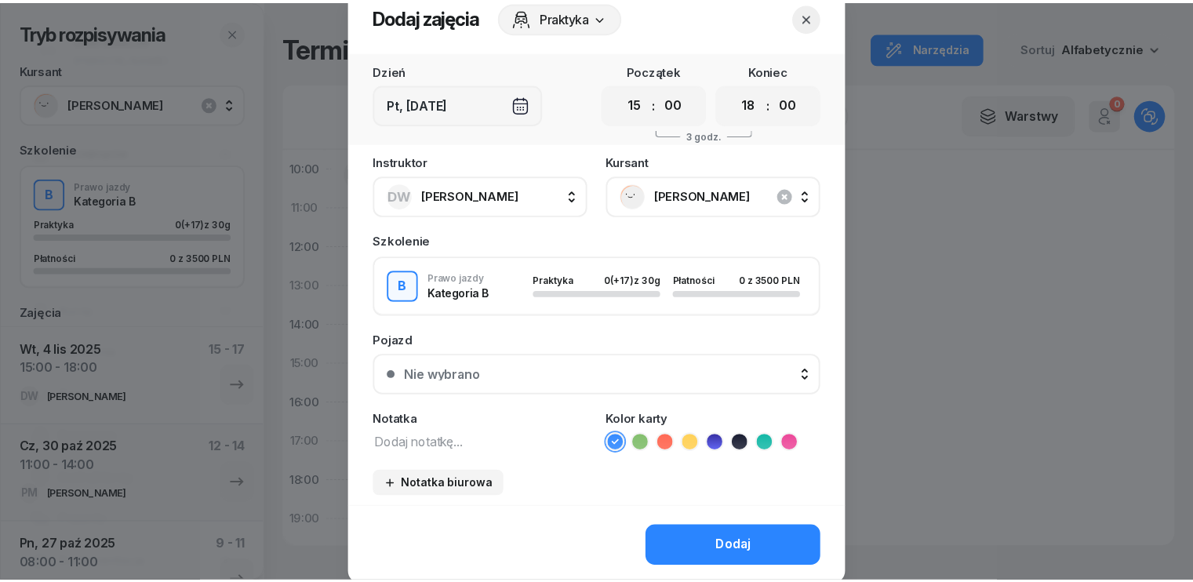
scroll to position [88, 0]
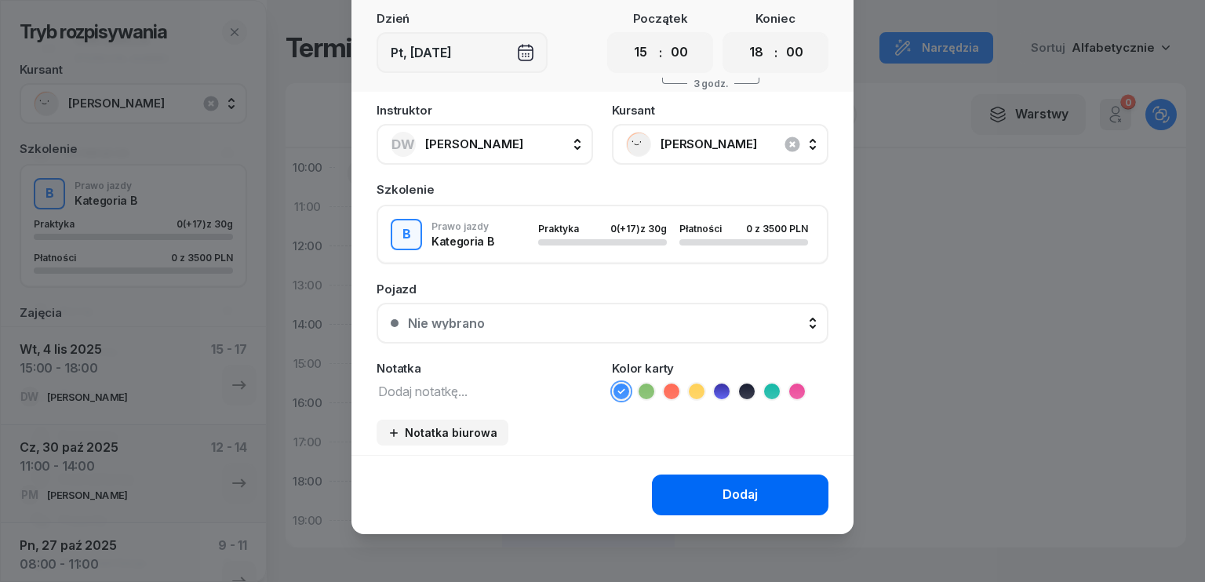
click at [722, 490] on div "Dodaj" at bounding box center [739, 495] width 35 height 20
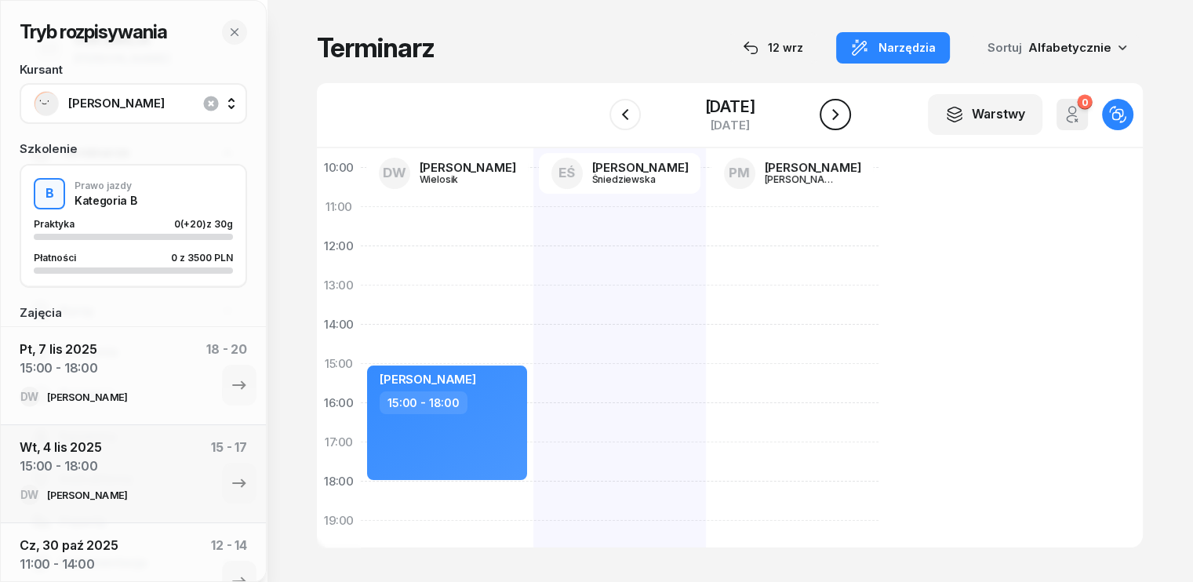
click at [821, 113] on button "button" at bounding box center [835, 114] width 31 height 31
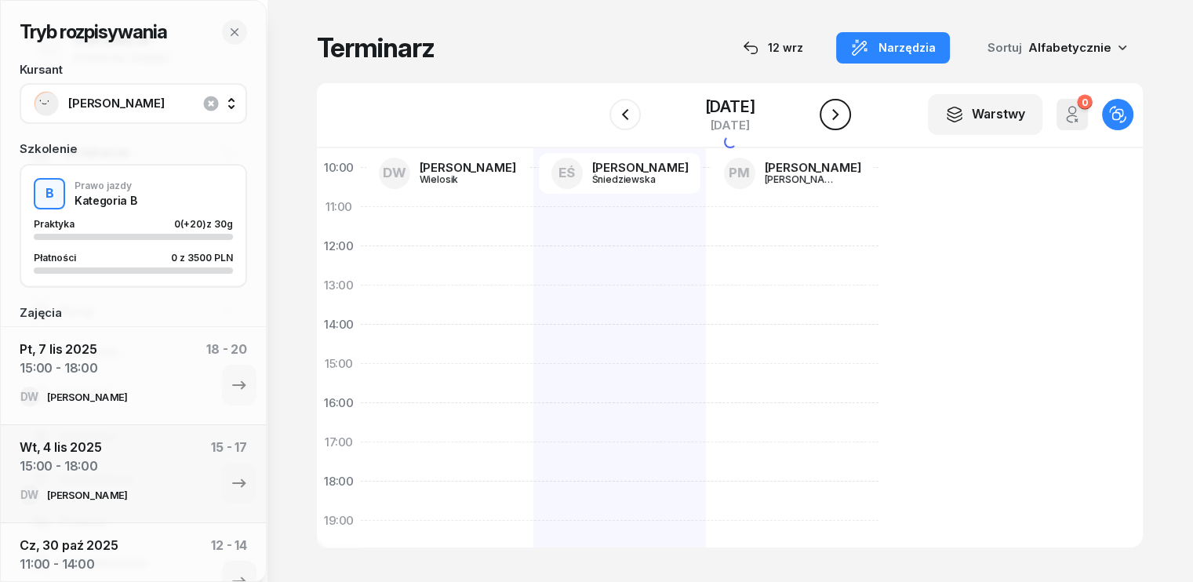
click at [821, 113] on button "button" at bounding box center [835, 114] width 31 height 31
click at [828, 111] on button "button" at bounding box center [835, 114] width 31 height 31
click at [839, 111] on icon "button" at bounding box center [835, 114] width 19 height 19
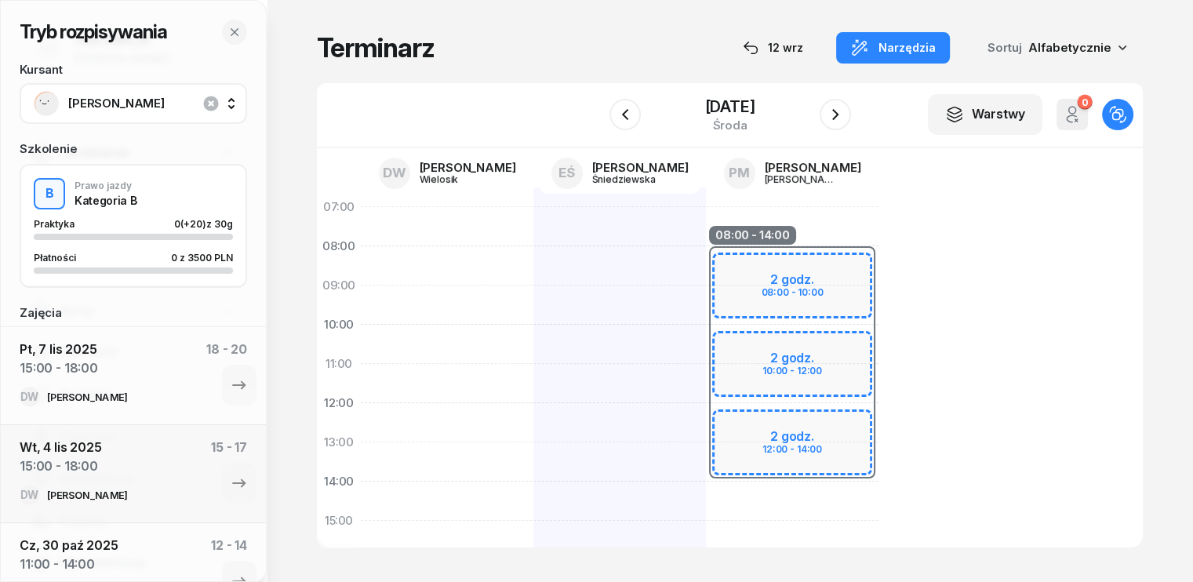
click at [706, 498] on div "08:00 - 14:00 2 godz. 08:00 - 10:00 2 godz. 10:00 - 12:00 2 godz. 12:00 - 14:00" at bounding box center [792, 540] width 173 height 706
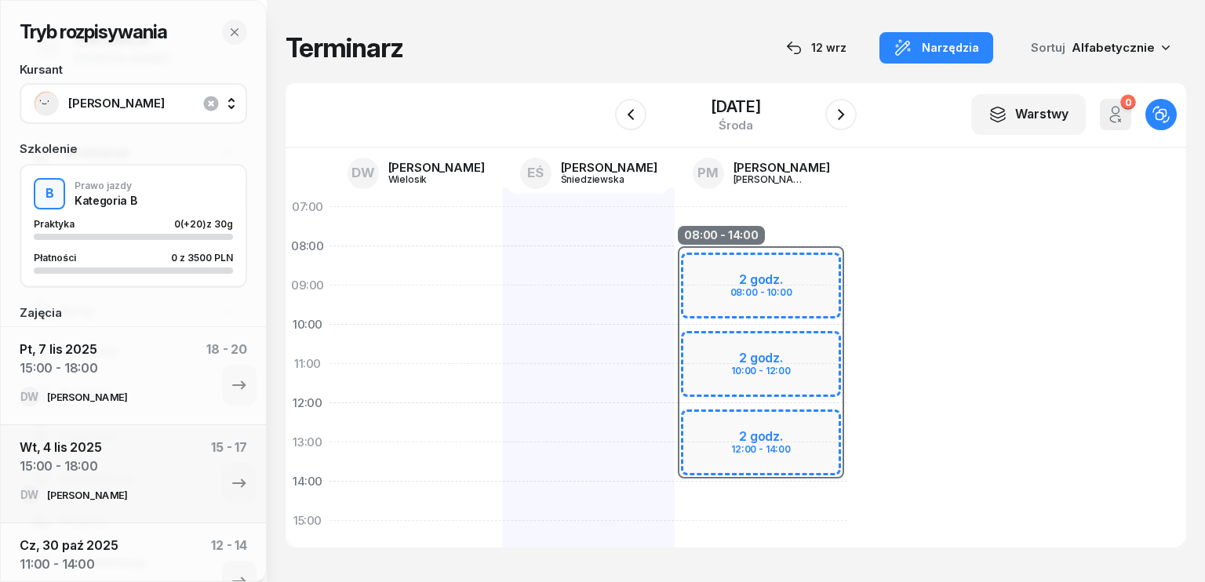
select select "14"
select select "16"
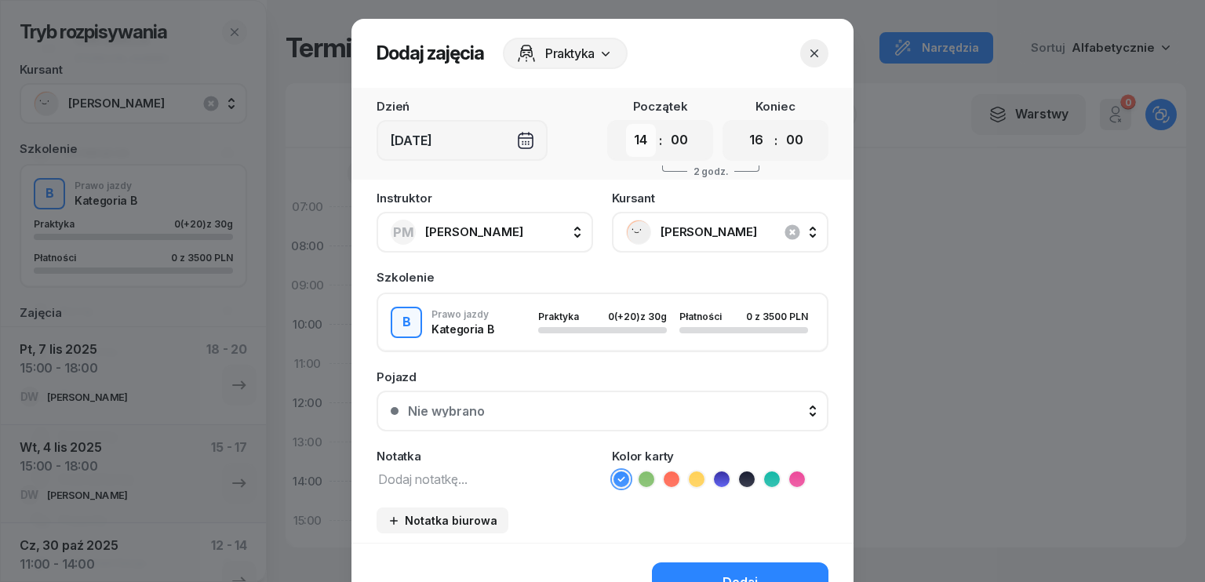
drag, startPoint x: 631, startPoint y: 136, endPoint x: 641, endPoint y: 155, distance: 21.4
click at [631, 136] on select "00 01 02 03 04 05 06 07 08 09 10 11 12 13 14 15 16 17 18 19 20 21 22 23" at bounding box center [641, 140] width 30 height 33
select select "11"
click at [626, 124] on select "00 01 02 03 04 05 06 07 08 09 10 11 12 13 14 15 16 17 18 19 20 21 22 23" at bounding box center [641, 140] width 30 height 33
click at [756, 141] on select "00 01 02 03 04 05 06 07 08 09 10 11 12 13 14 15 16 17 18 19 20 21 22 23" at bounding box center [756, 140] width 30 height 33
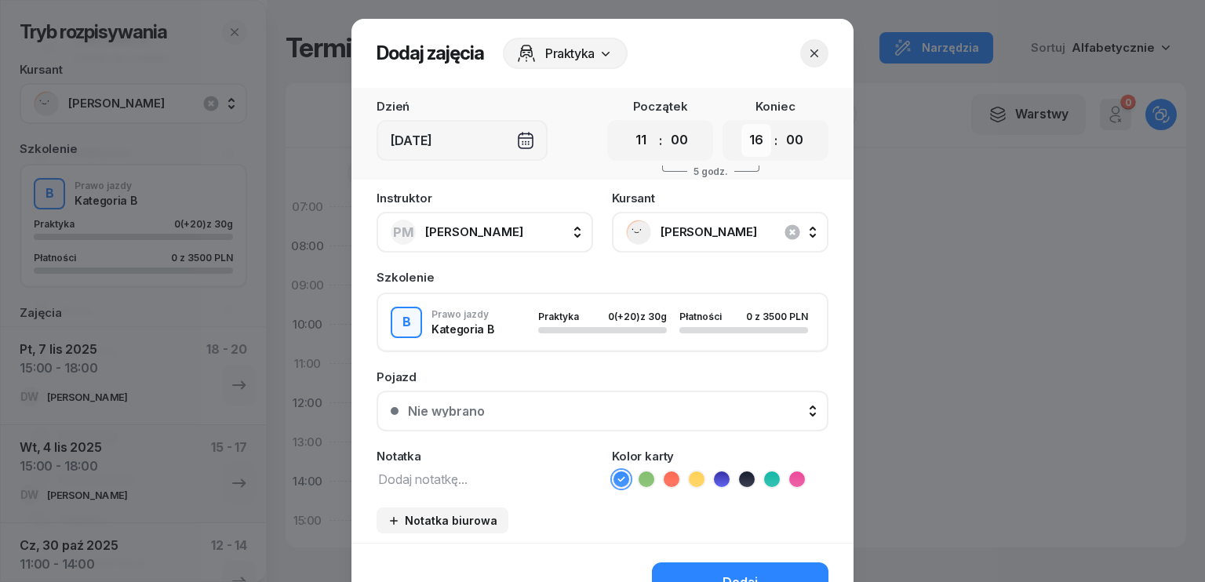
select select "14"
click at [741, 124] on select "00 01 02 03 04 05 06 07 08 09 10 11 12 13 14 15 16 17 18 19 20 21 22 23" at bounding box center [756, 140] width 30 height 33
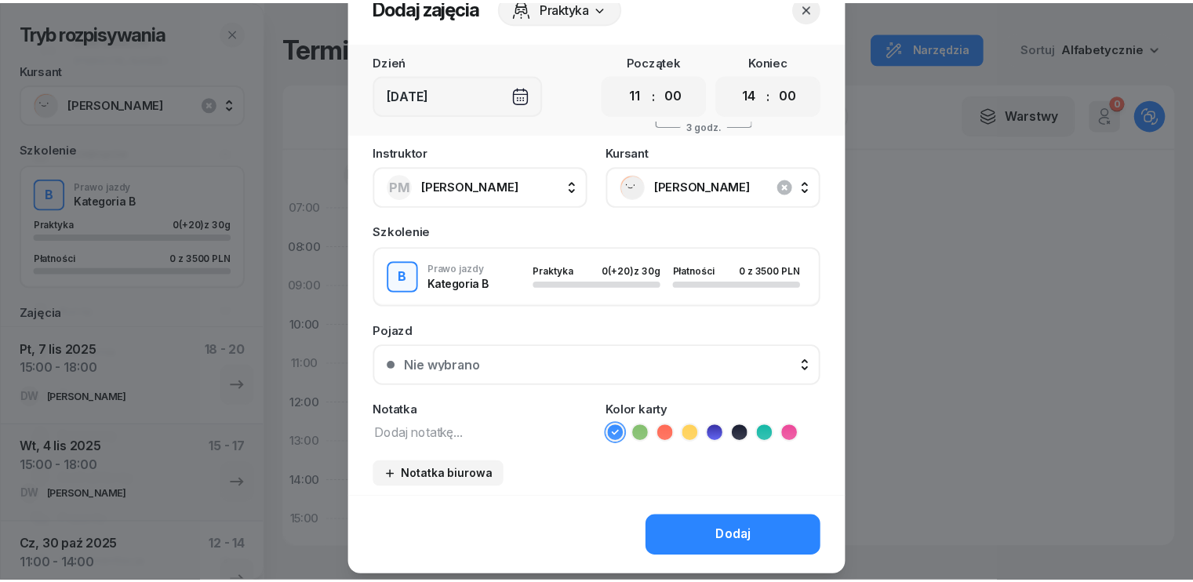
scroll to position [88, 0]
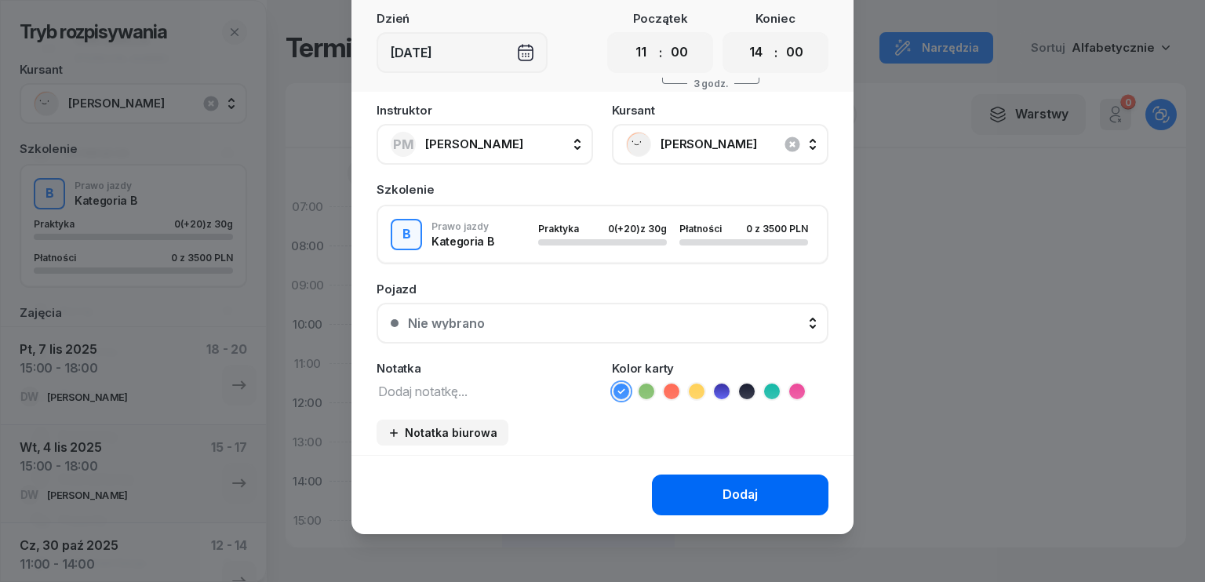
click at [738, 486] on div "Dodaj" at bounding box center [739, 495] width 35 height 20
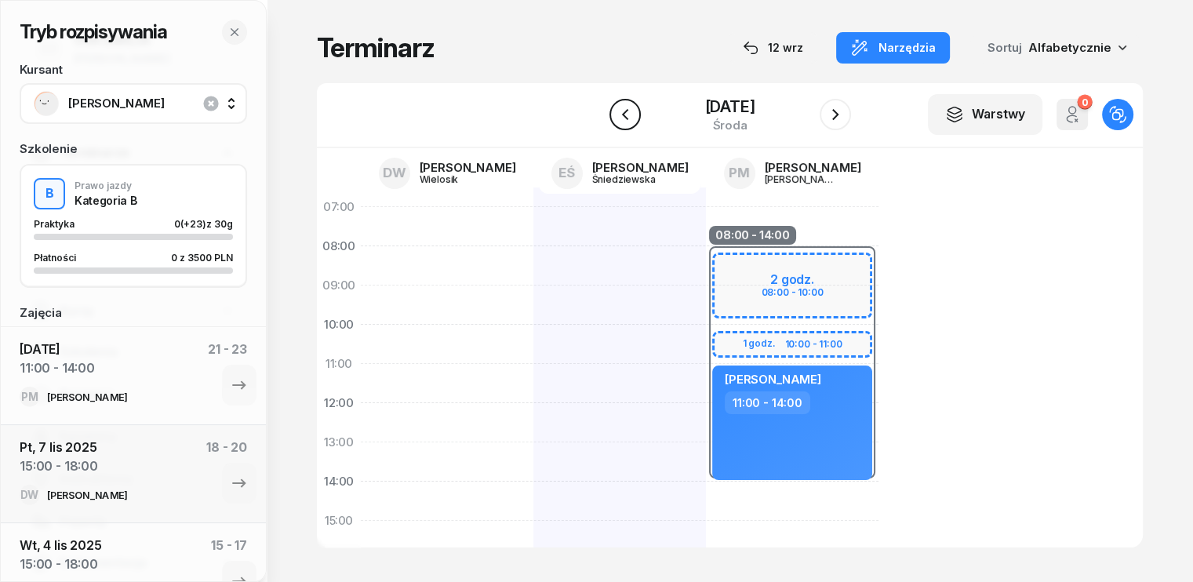
click at [622, 118] on icon "button" at bounding box center [624, 114] width 6 height 11
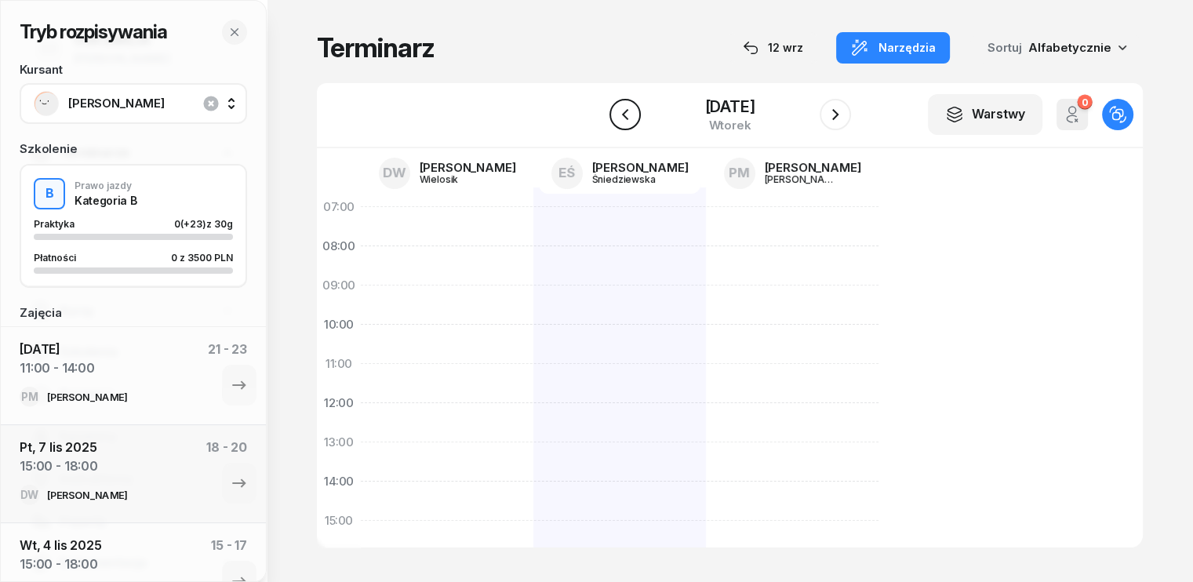
click at [622, 118] on icon "button" at bounding box center [625, 114] width 19 height 19
click at [622, 118] on icon "button" at bounding box center [624, 114] width 6 height 11
click at [622, 118] on icon "button" at bounding box center [625, 114] width 19 height 19
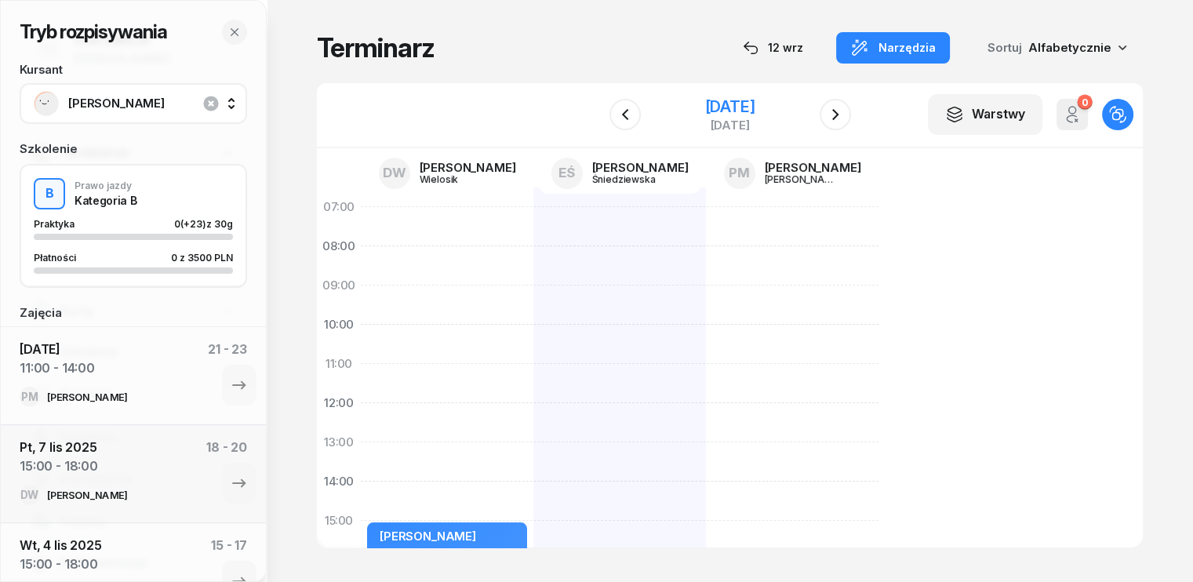
click at [733, 107] on div "7 listopada 2025" at bounding box center [729, 107] width 50 height 16
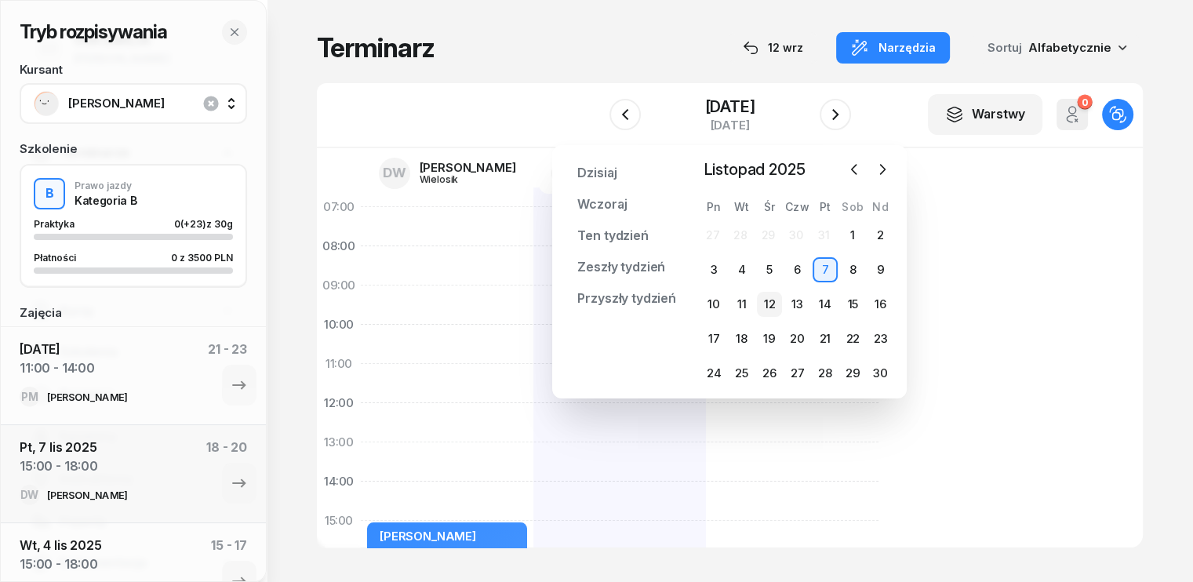
click at [770, 304] on div "12" at bounding box center [769, 304] width 25 height 25
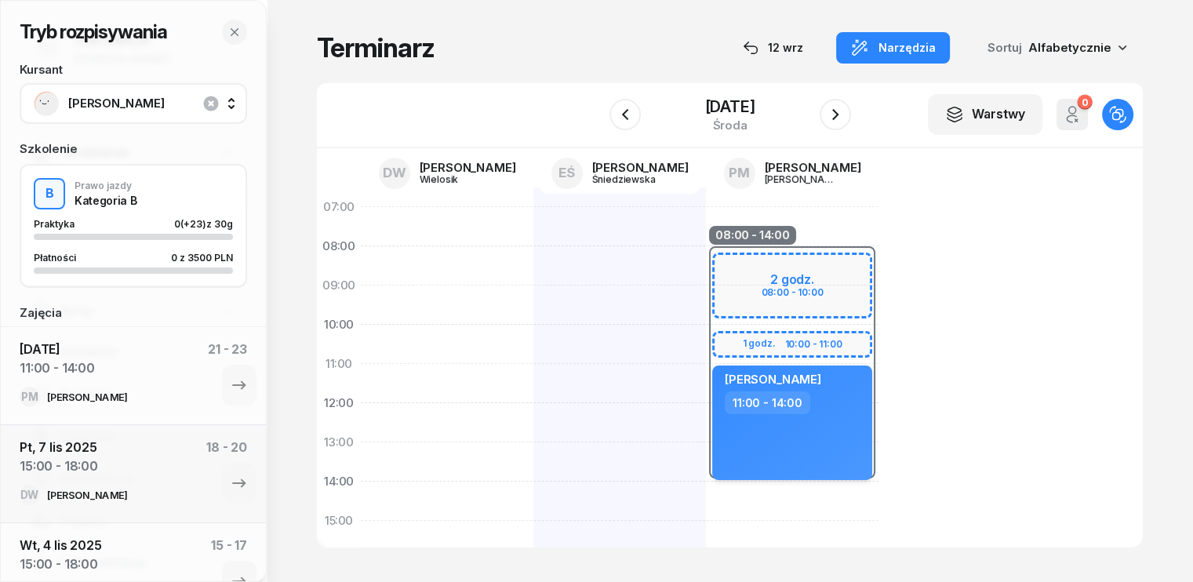
click at [824, 374] on div "Oleksandr Kostiuk" at bounding box center [794, 382] width 138 height 20
select select "11"
select select "14"
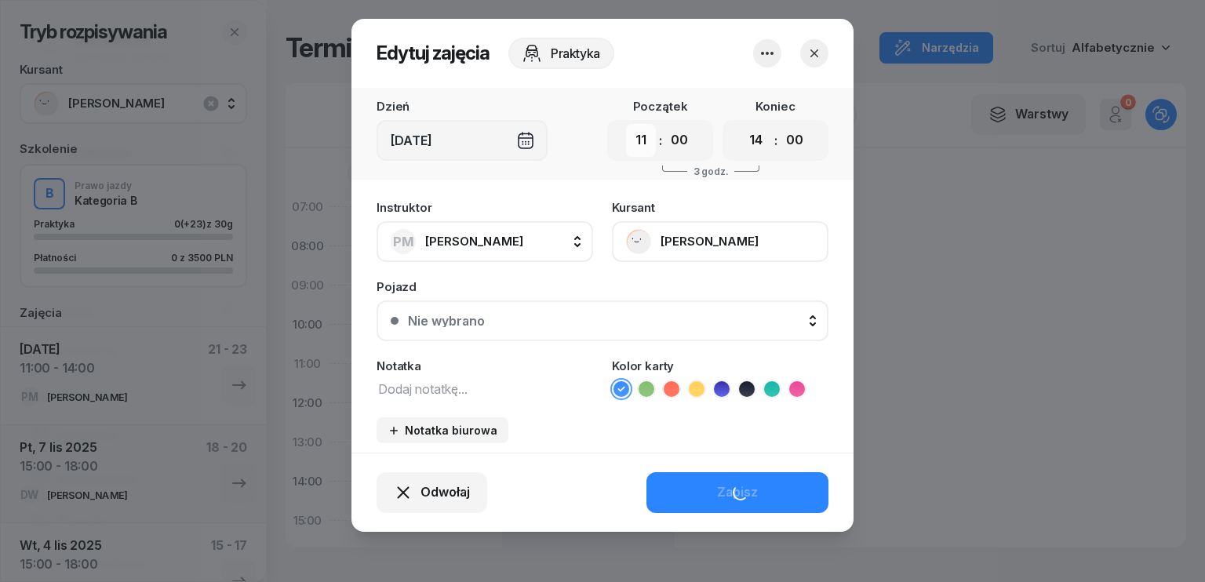
click at [650, 144] on select "00 01 02 03 04 05 06 07 08 09 10 11 12 13 14 15 16 17 18 19 20 21 22 23" at bounding box center [641, 140] width 30 height 33
select select "12"
click at [626, 124] on select "00 01 02 03 04 05 06 07 08 09 10 11 12 13 14 15 16 17 18 19 20 21 22 23" at bounding box center [641, 140] width 30 height 33
click at [477, 395] on textarea at bounding box center [485, 388] width 217 height 20
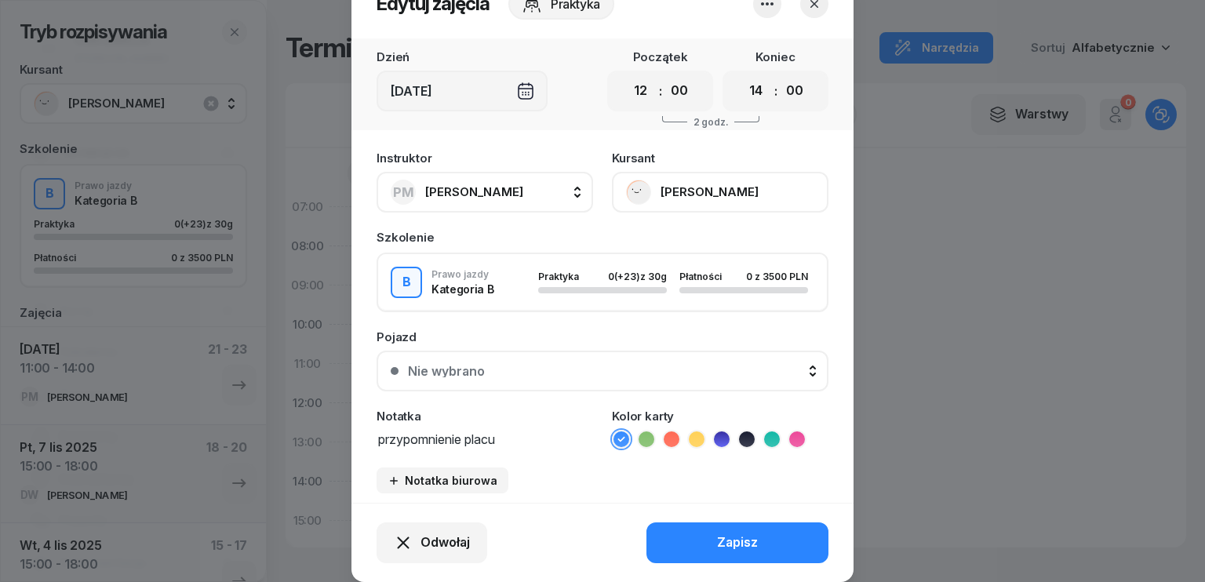
scroll to position [97, 0]
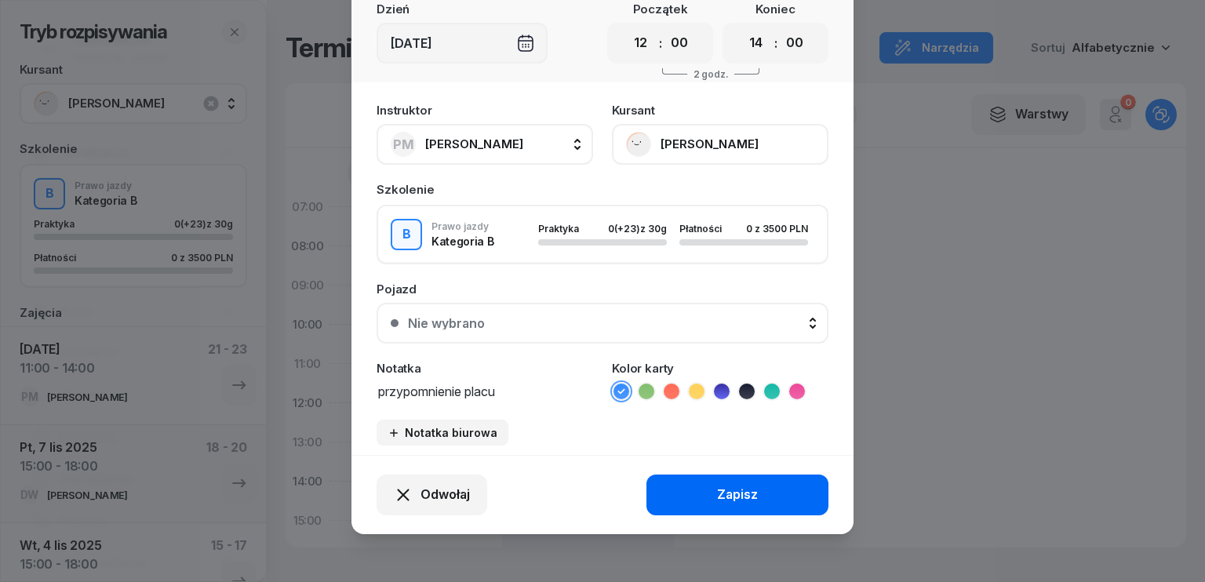
type textarea "przypomnienie placu"
click at [719, 496] on div "Zapisz" at bounding box center [737, 495] width 41 height 20
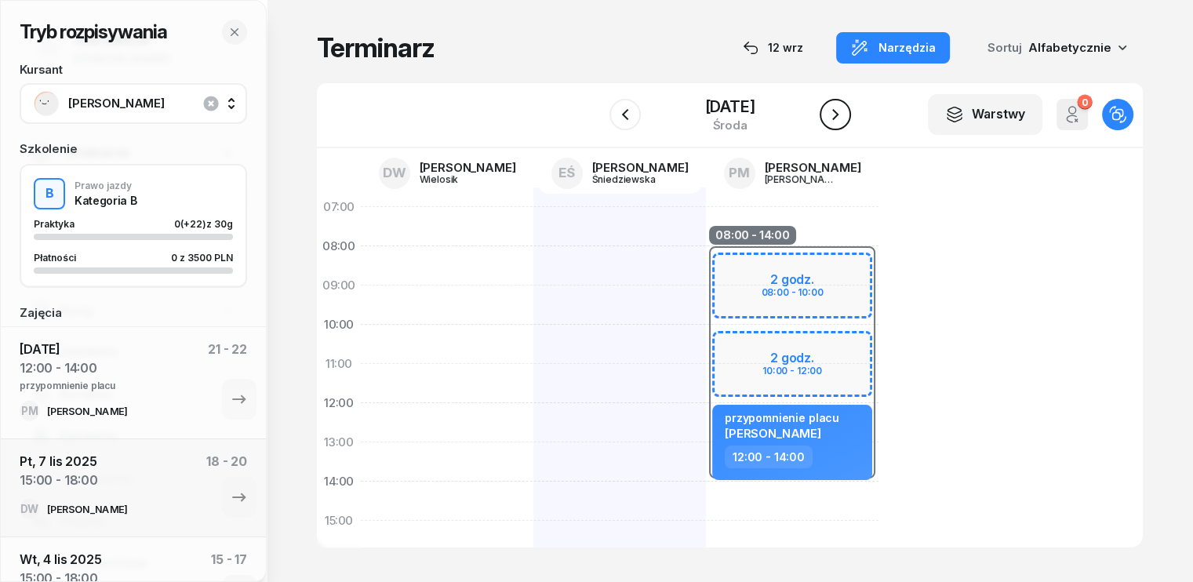
click at [841, 111] on icon "button" at bounding box center [835, 114] width 19 height 19
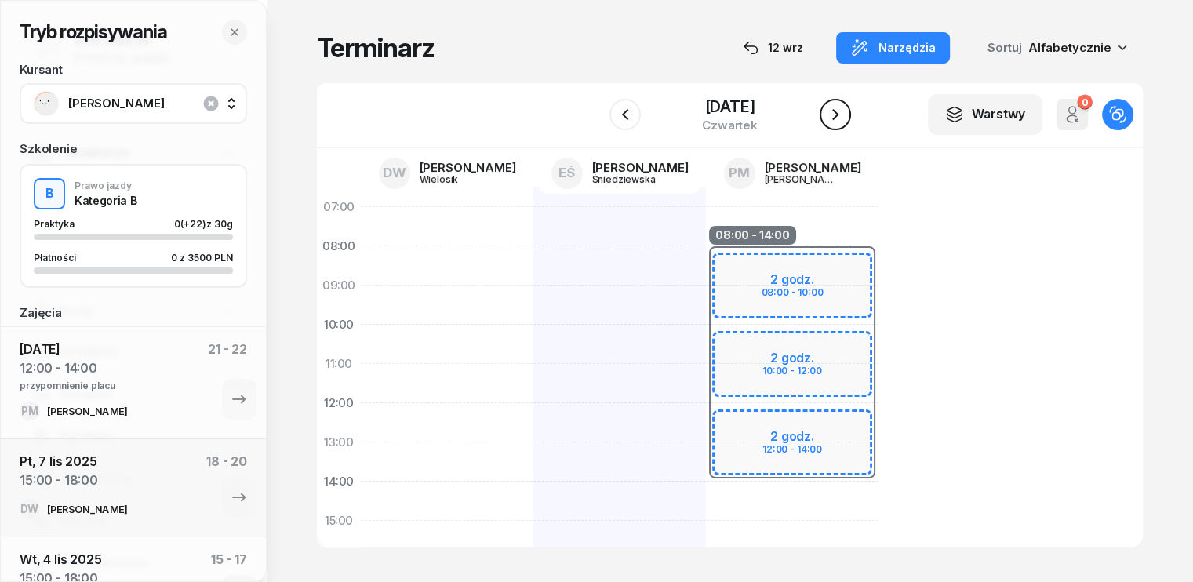
click at [843, 115] on icon "button" at bounding box center [835, 114] width 19 height 19
click at [624, 117] on icon "button" at bounding box center [625, 114] width 19 height 19
click at [835, 115] on icon "button" at bounding box center [835, 114] width 19 height 19
click at [706, 489] on div "08:00 - 14:00 2 godz. 08:00 - 10:00 2 godz. 10:00 - 12:00 2 godz. 12:00 - 14:00" at bounding box center [792, 540] width 173 height 706
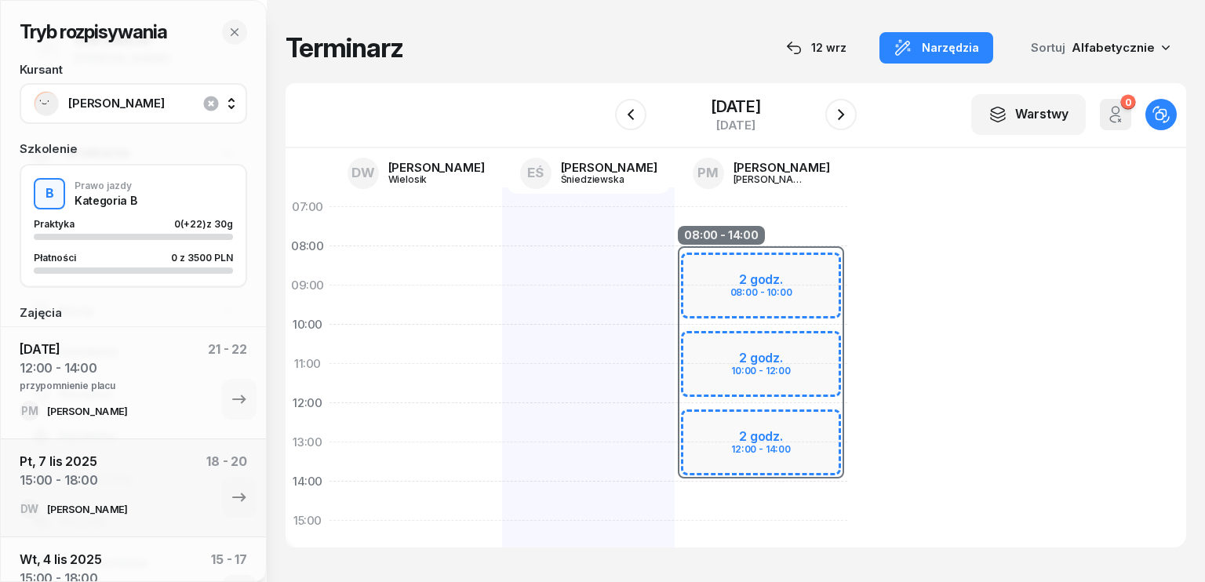
select select "14"
select select "16"
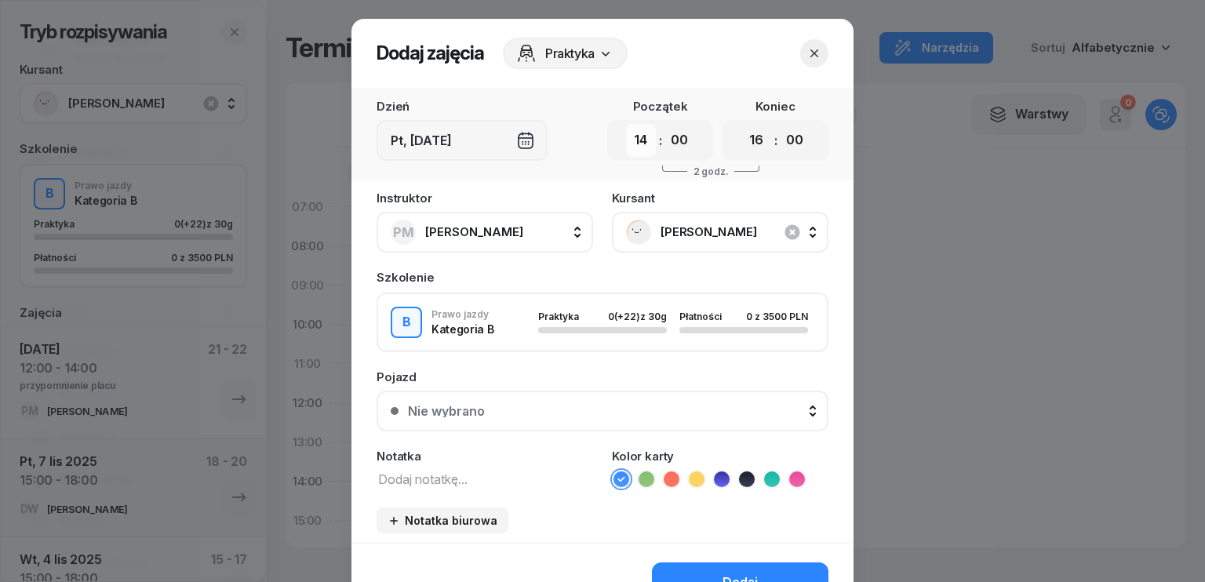
click at [637, 140] on select "00 01 02 03 04 05 06 07 08 09 10 11 12 13 14 15 16 17 18 19 20 21 22 23" at bounding box center [641, 140] width 30 height 33
select select "11"
click at [626, 124] on select "00 01 02 03 04 05 06 07 08 09 10 11 12 13 14 15 16 17 18 19 20 21 22 23" at bounding box center [641, 140] width 30 height 33
click at [753, 139] on select "00 01 02 03 04 05 06 07 08 09 10 11 12 13 14 15 16 17 18 19 20 21 22 23" at bounding box center [756, 140] width 30 height 33
select select "14"
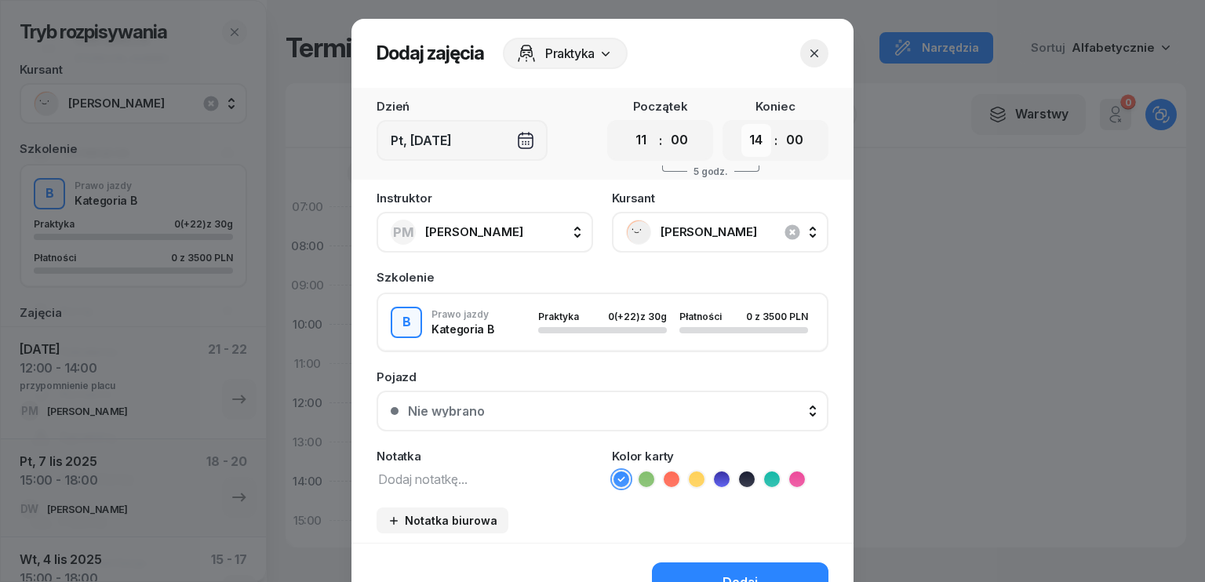
click at [741, 124] on select "00 01 02 03 04 05 06 07 08 09 10 11 12 13 14 15 16 17 18 19 20 21 22 23" at bounding box center [756, 140] width 30 height 33
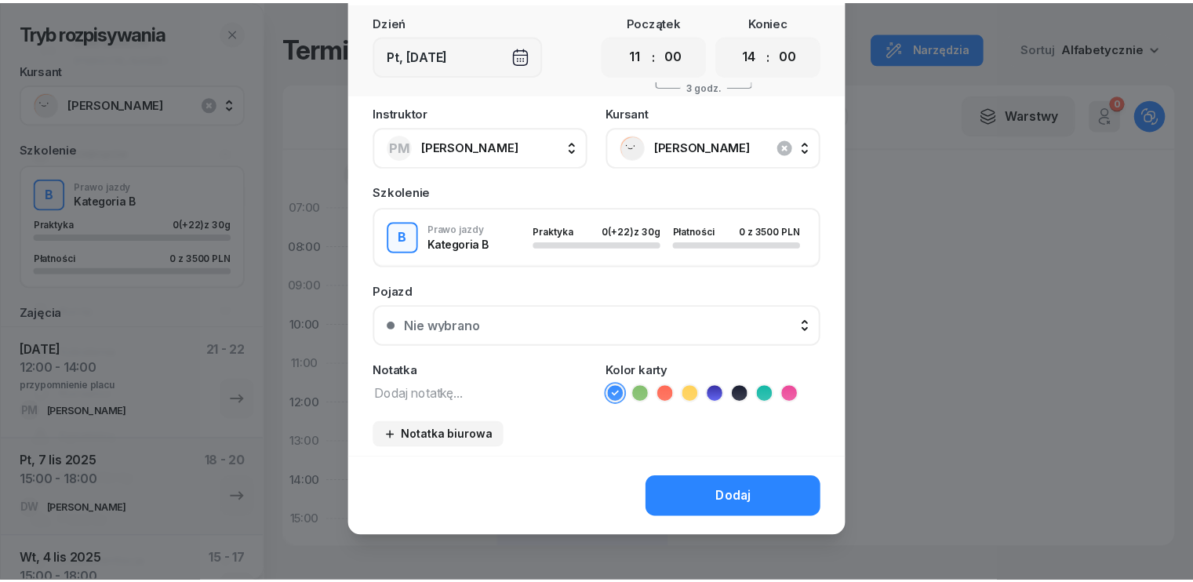
scroll to position [88, 0]
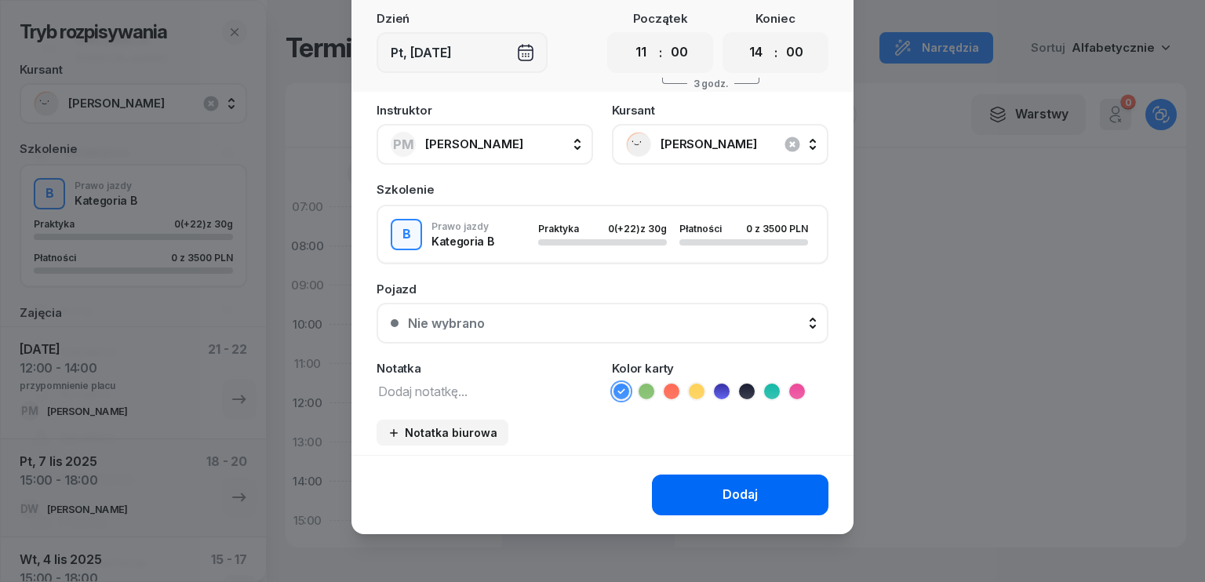
click at [747, 492] on div "Dodaj" at bounding box center [739, 495] width 35 height 20
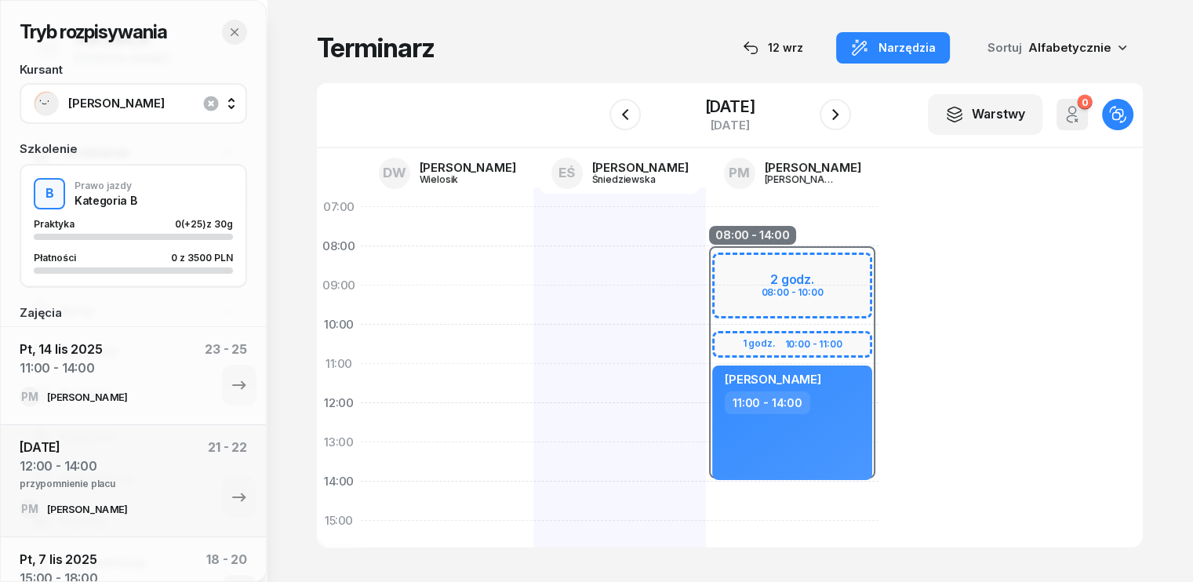
click at [231, 34] on icon "button" at bounding box center [234, 32] width 13 height 13
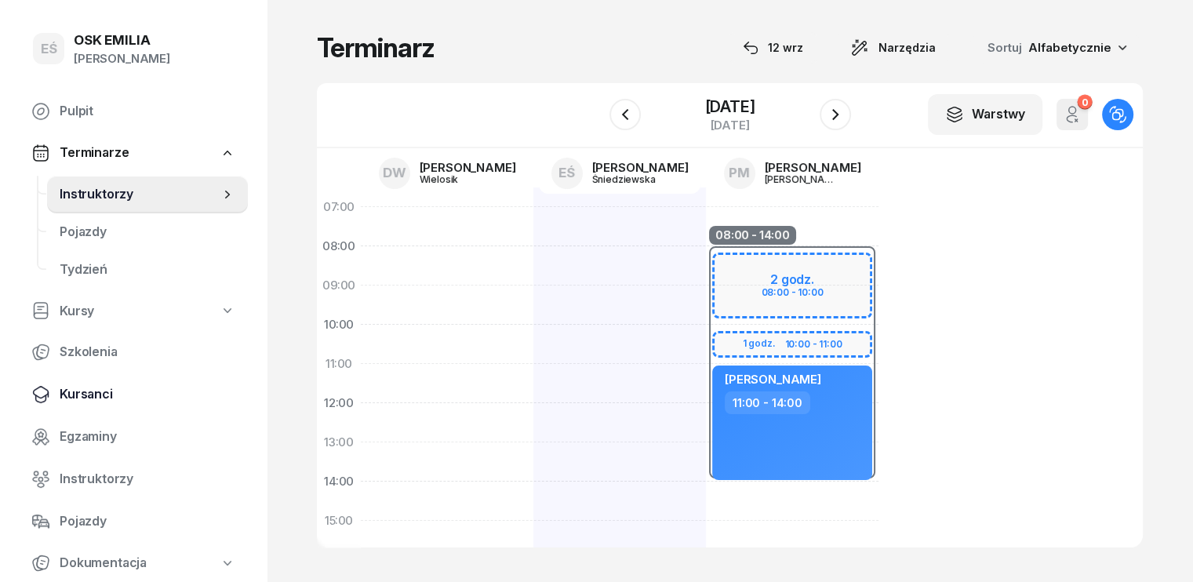
click at [115, 391] on span "Kursanci" at bounding box center [148, 394] width 176 height 20
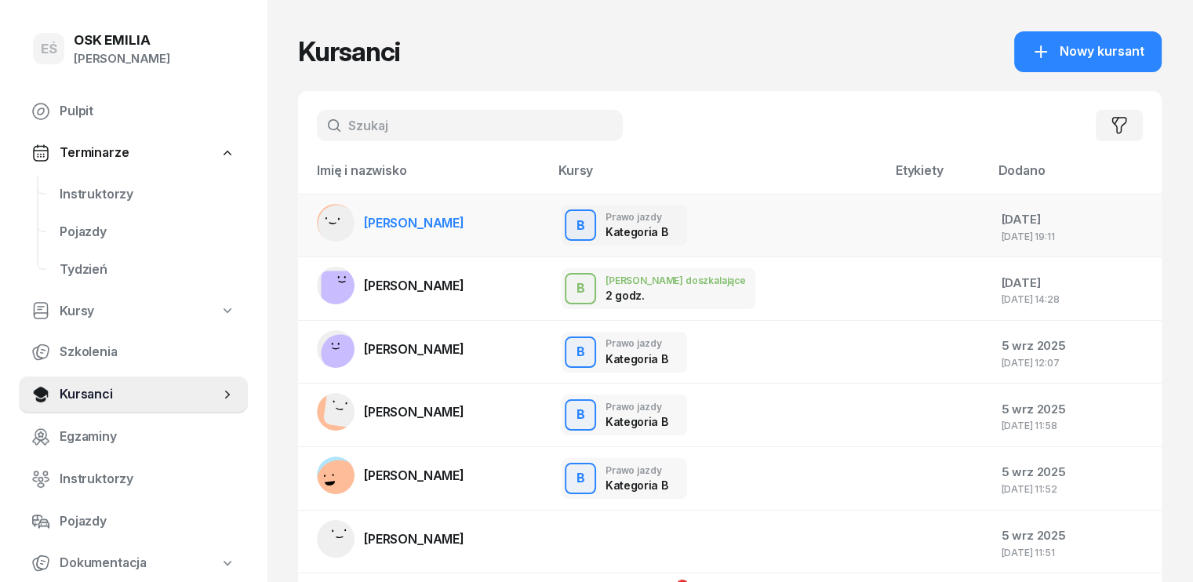
click at [393, 226] on span "Oleksandr Kostiuk" at bounding box center [414, 223] width 100 height 16
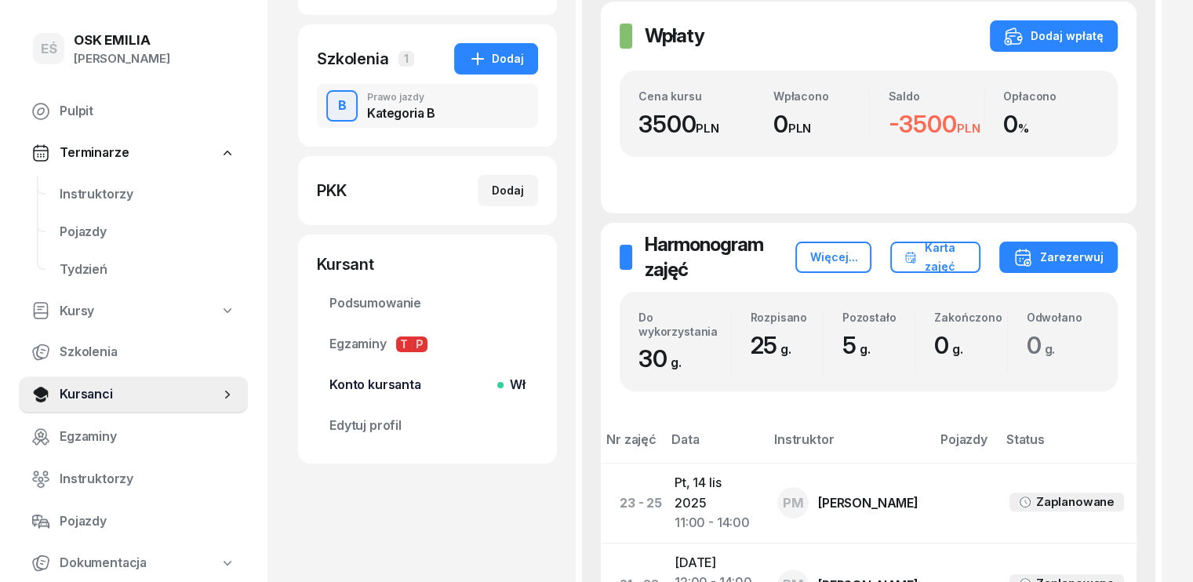
scroll to position [314, 0]
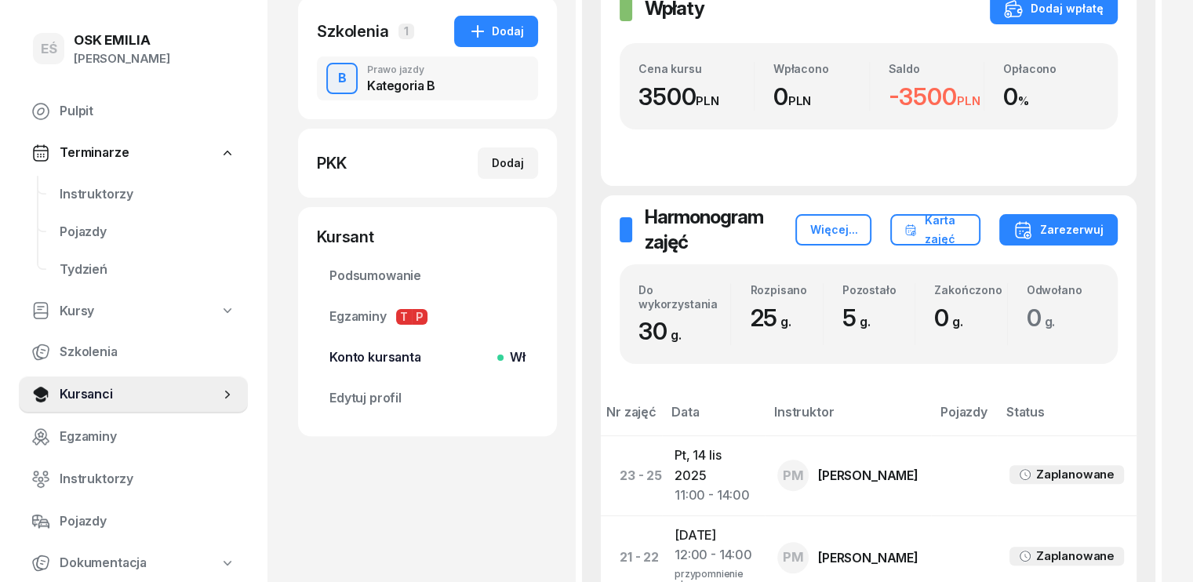
click at [381, 360] on span "Konto kursanta Wł" at bounding box center [427, 358] width 196 height 20
